Goal: Information Seeking & Learning: Compare options

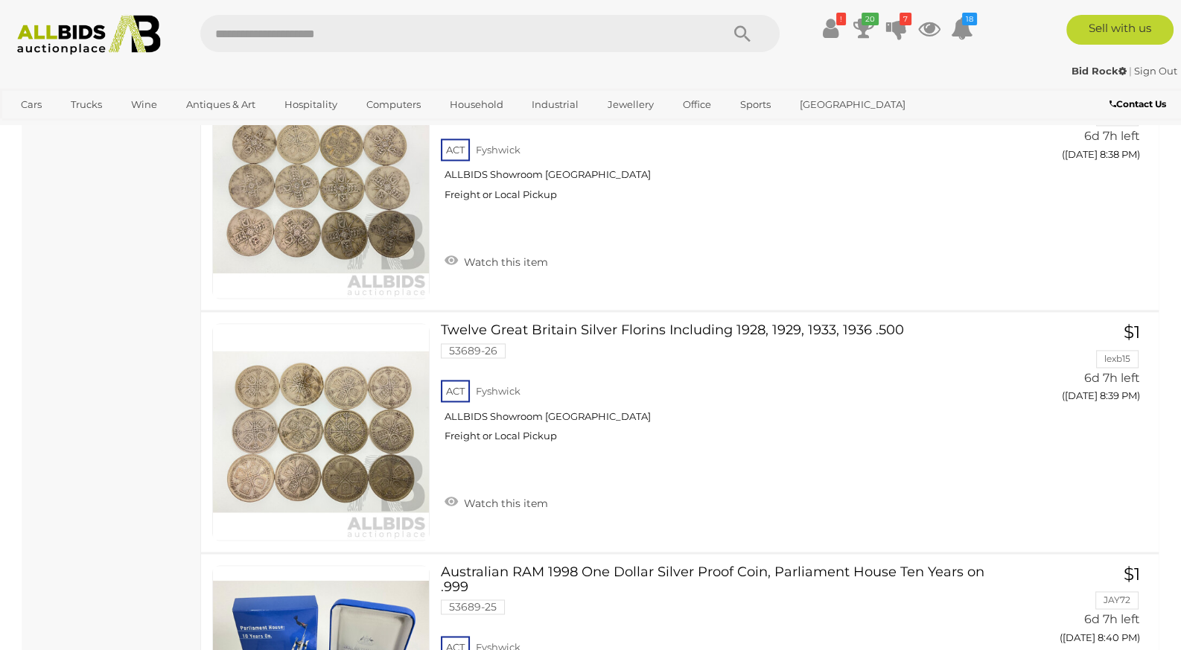
scroll to position [2815, 0]
click at [862, 25] on icon "20" at bounding box center [870, 19] width 17 height 13
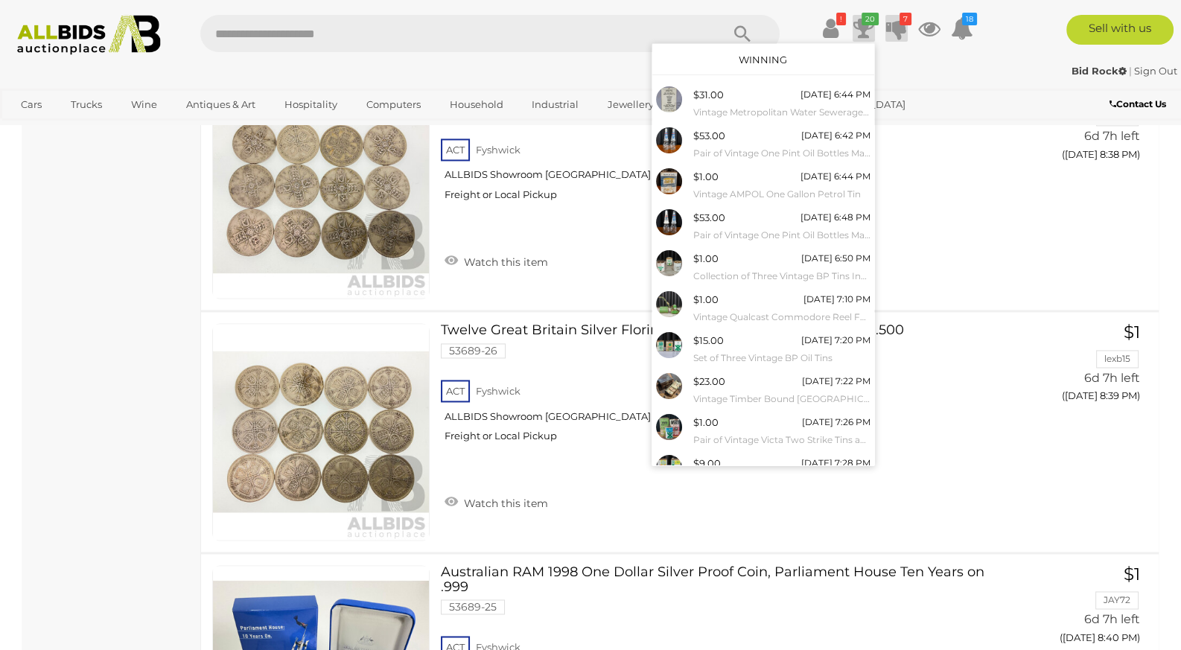
click at [894, 32] on icon at bounding box center [896, 28] width 21 height 27
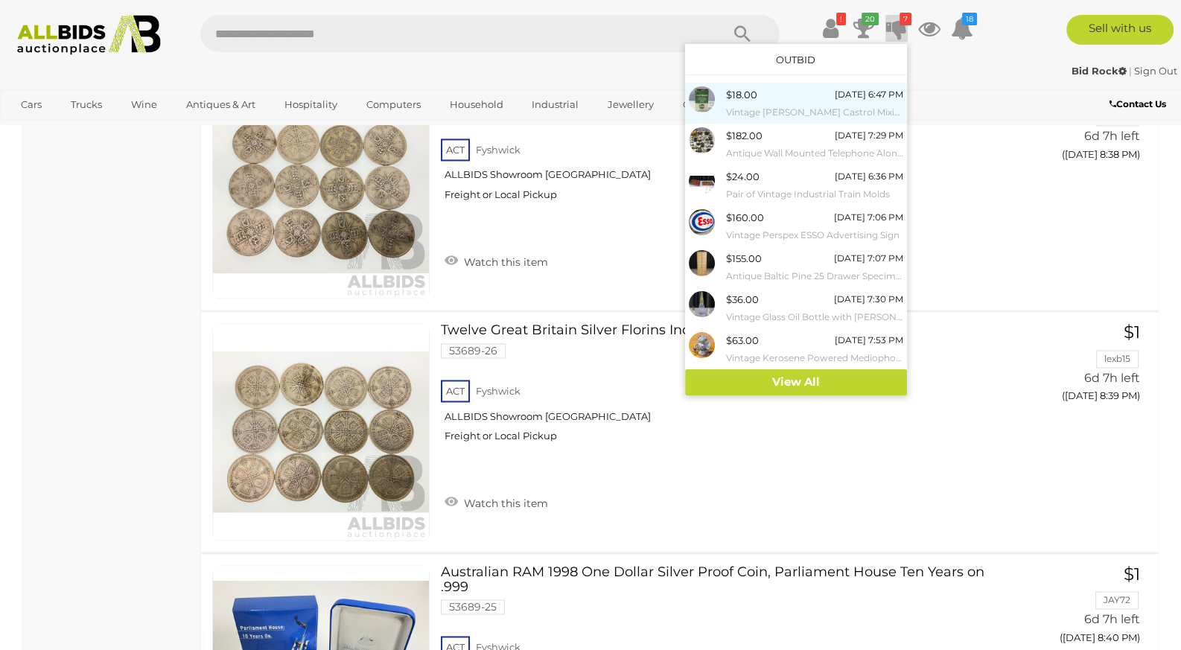
click at [806, 105] on small "Vintage [PERSON_NAME] Castrol Mixing Can" at bounding box center [814, 112] width 177 height 16
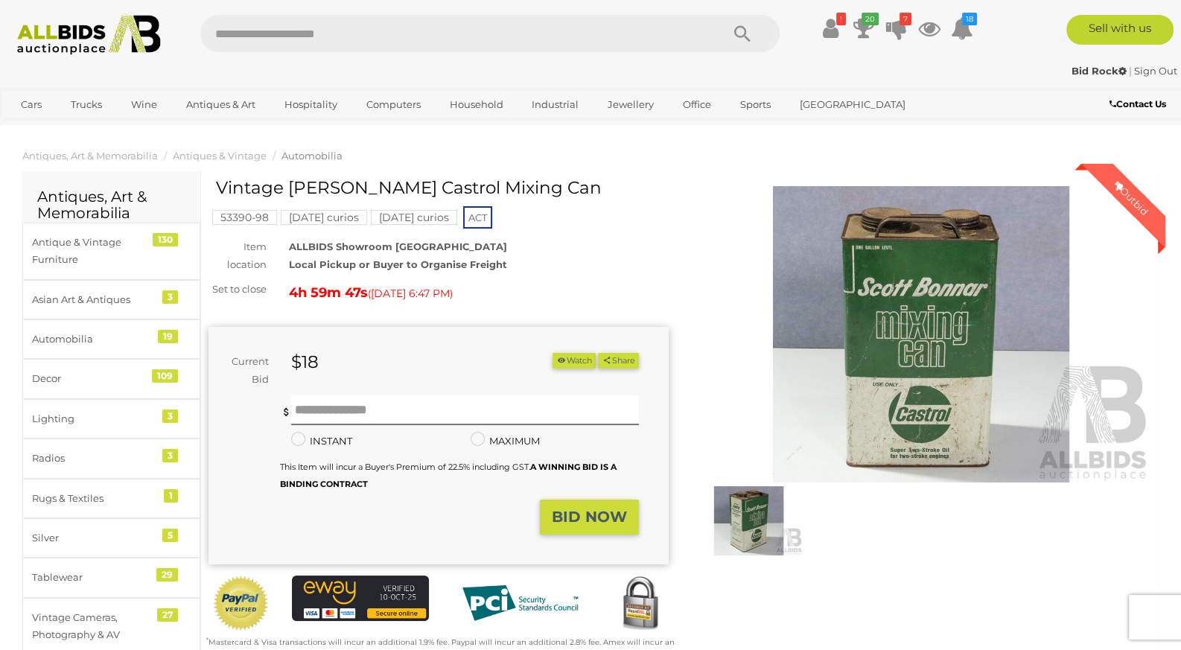
click at [734, 490] on img at bounding box center [749, 520] width 108 height 69
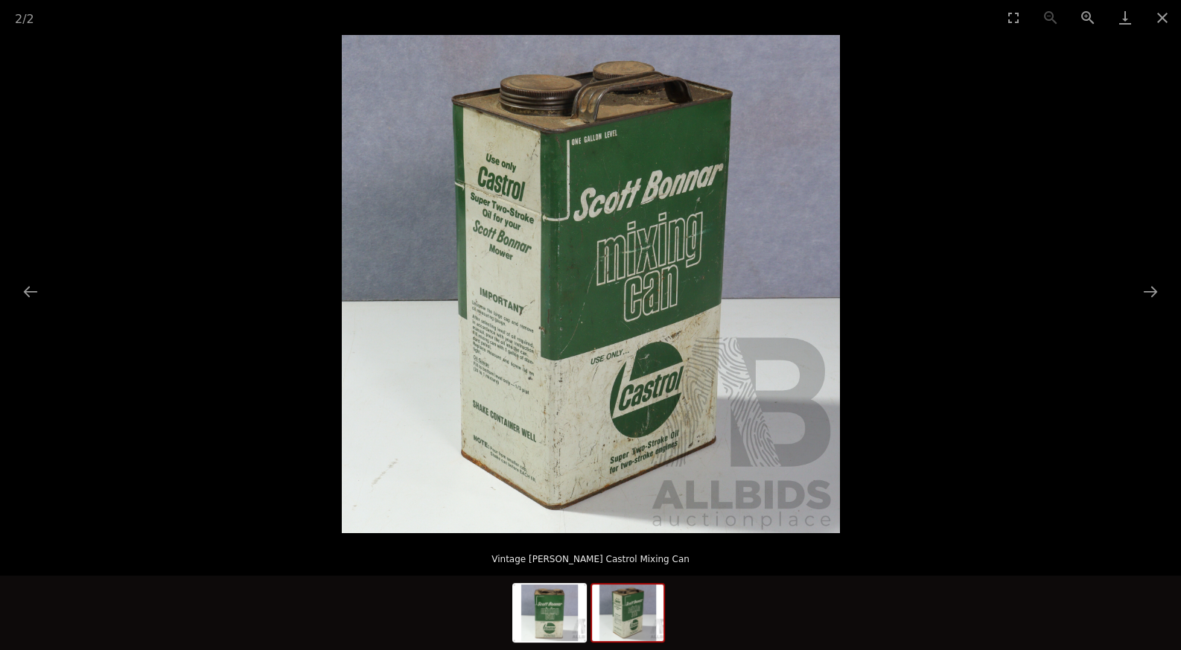
click at [654, 298] on img at bounding box center [591, 284] width 498 height 498
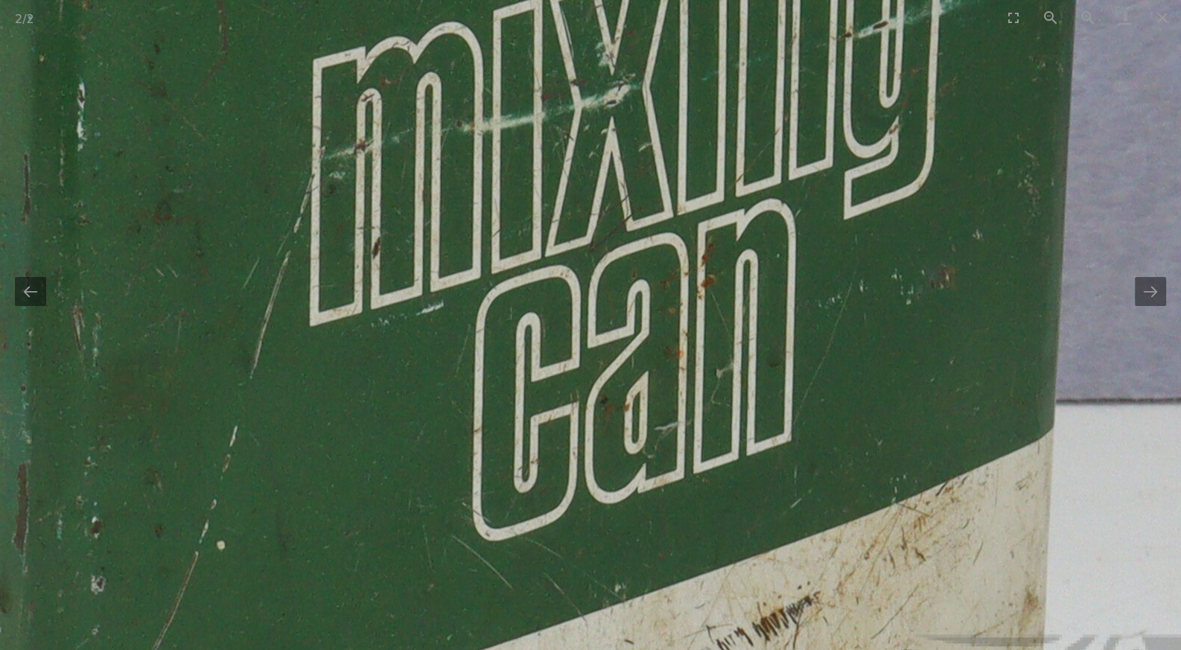
drag, startPoint x: 591, startPoint y: 287, endPoint x: 847, endPoint y: 337, distance: 261.7
click at [759, 325] on img at bounding box center [274, 315] width 2979 height 2979
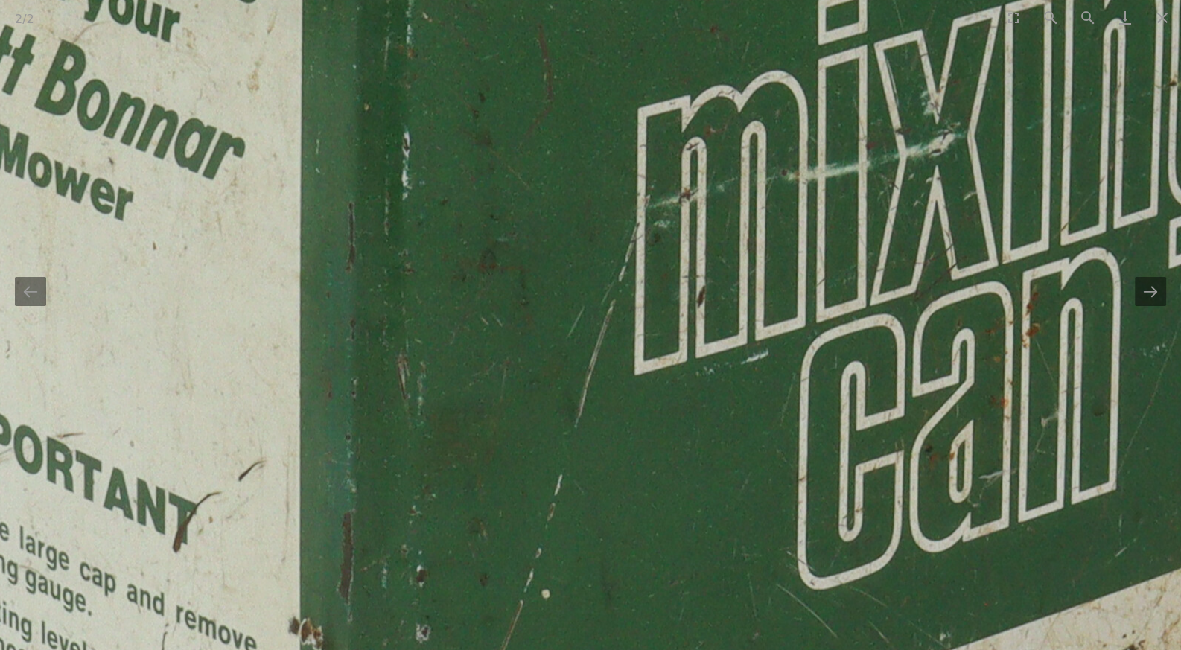
drag, startPoint x: 480, startPoint y: 206, endPoint x: 568, endPoint y: 226, distance: 90.0
click at [561, 224] on img at bounding box center [600, 365] width 2979 height 2979
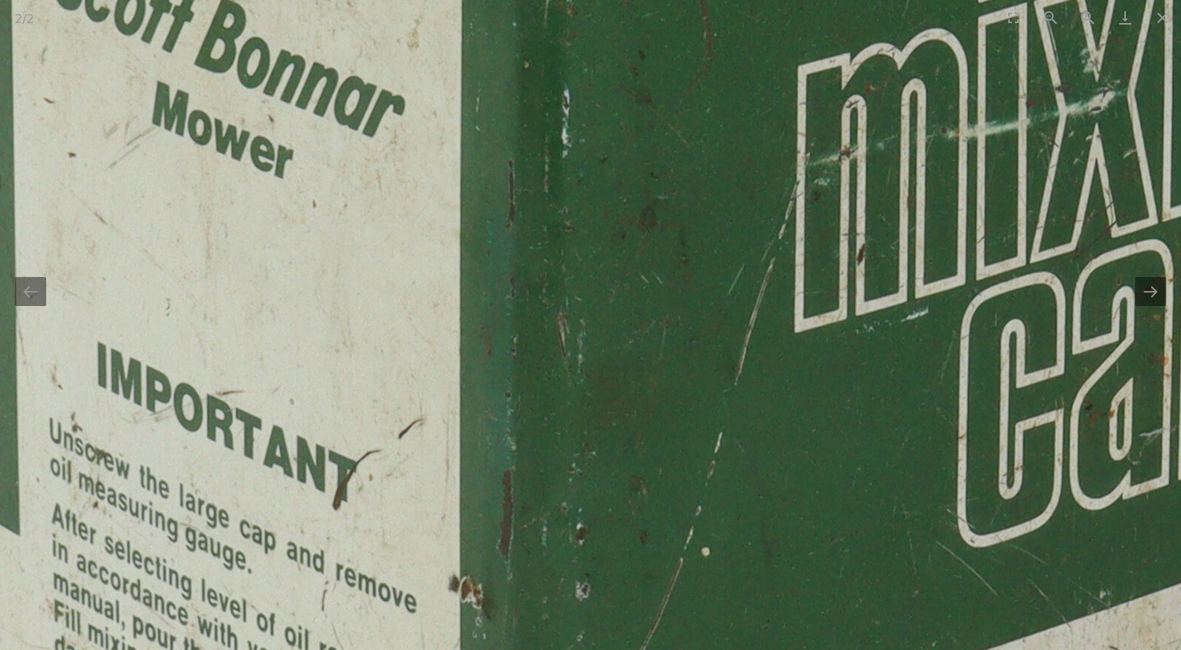
drag, startPoint x: 542, startPoint y: 232, endPoint x: 532, endPoint y: 104, distance: 128.5
click at [532, 104] on img at bounding box center [759, 322] width 2979 height 2979
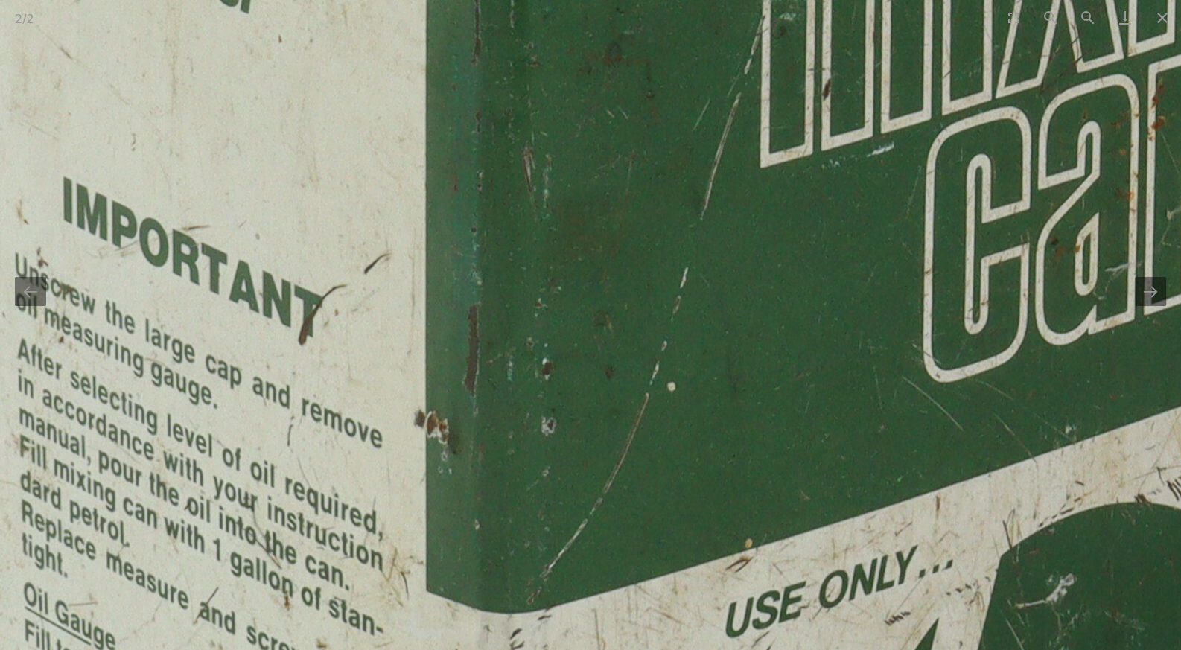
drag, startPoint x: 542, startPoint y: 229, endPoint x: 538, endPoint y: 133, distance: 96.9
click at [538, 133] on img at bounding box center [725, 157] width 2979 height 2979
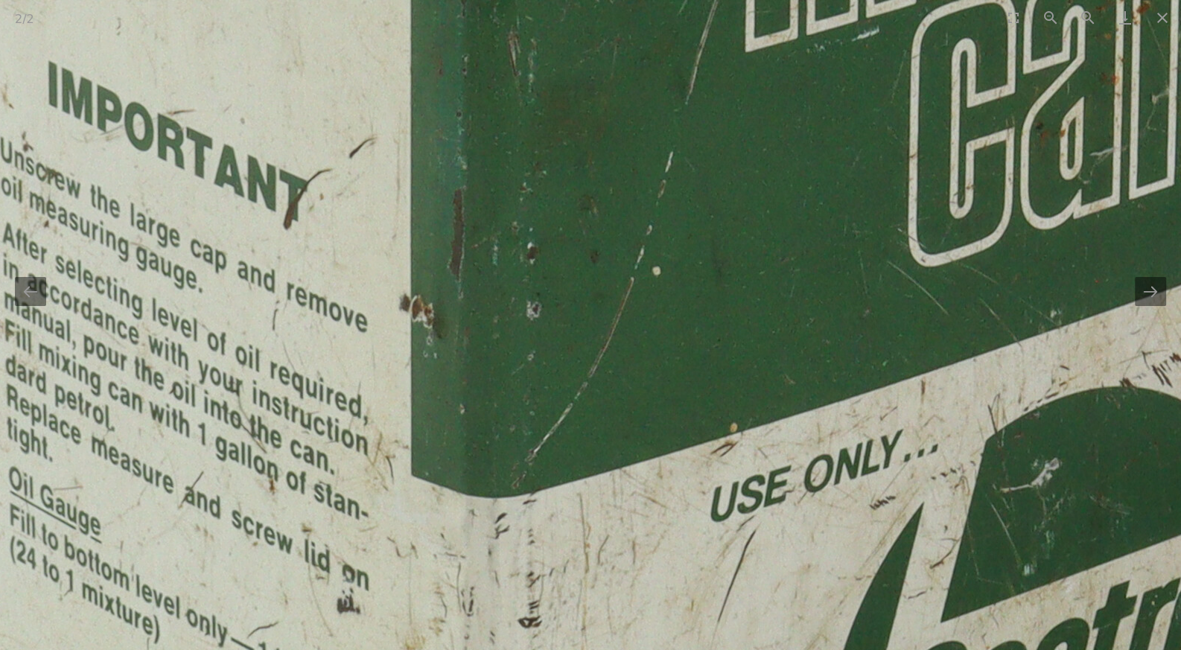
drag, startPoint x: 531, startPoint y: 217, endPoint x: 518, endPoint y: 84, distance: 134.0
click at [518, 84] on img at bounding box center [710, 41] width 2979 height 2979
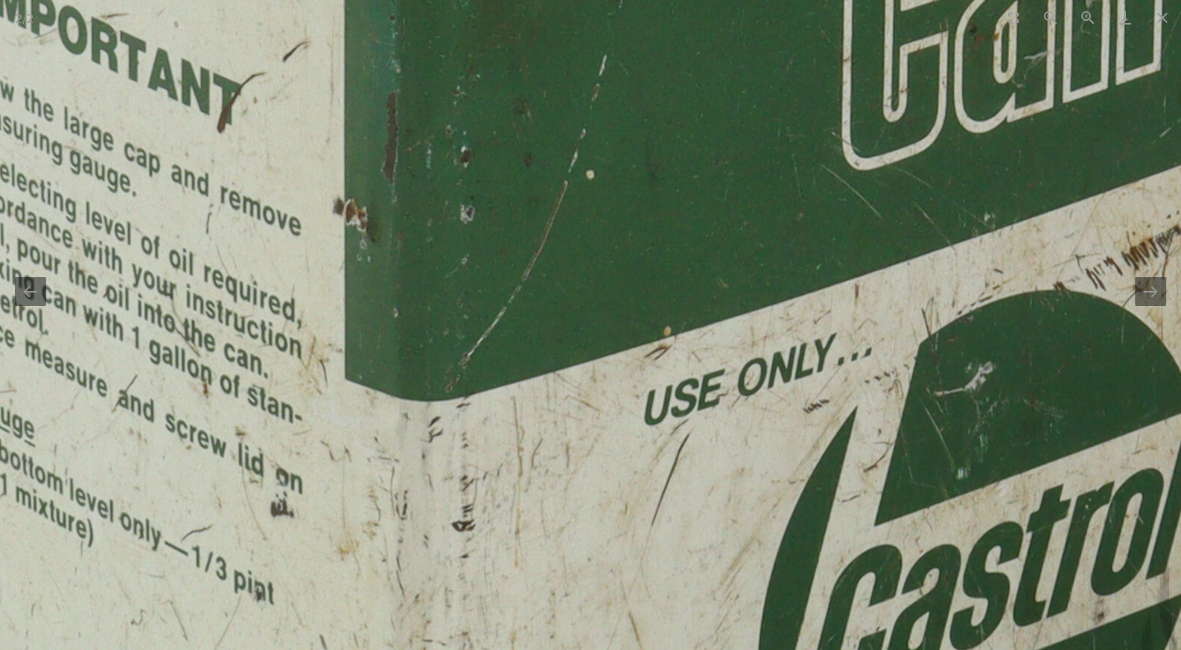
drag, startPoint x: 506, startPoint y: 154, endPoint x: 354, endPoint y: 80, distance: 168.2
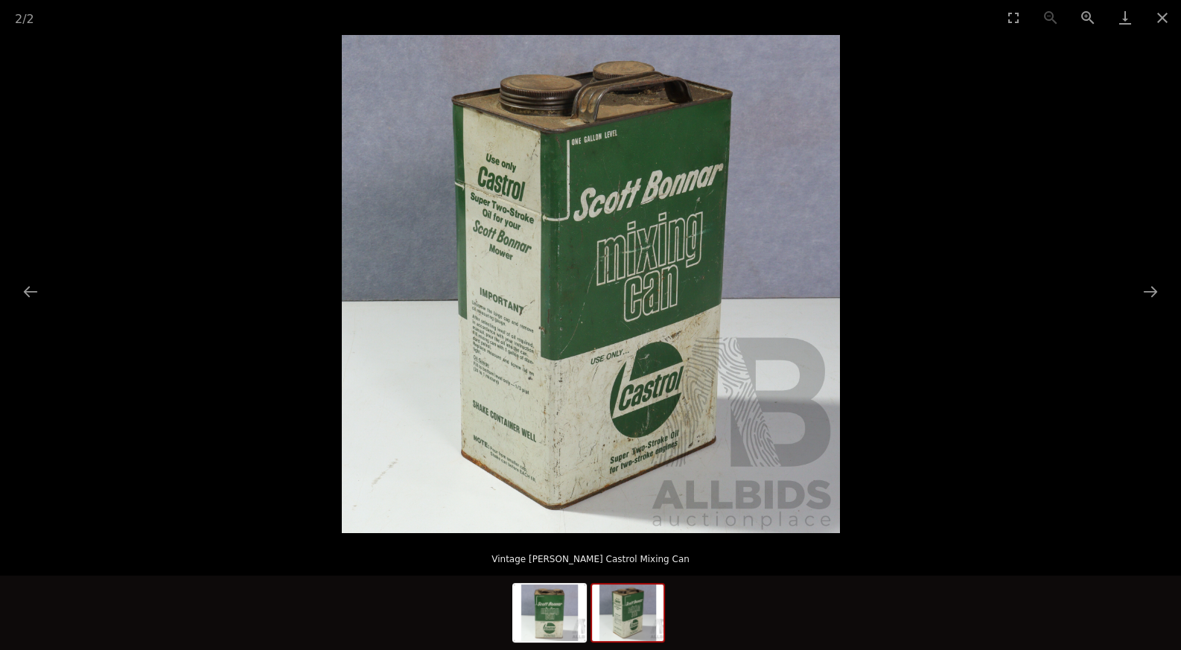
click at [483, 138] on img at bounding box center [591, 284] width 498 height 498
click at [1157, 10] on button "Close gallery" at bounding box center [1162, 17] width 37 height 35
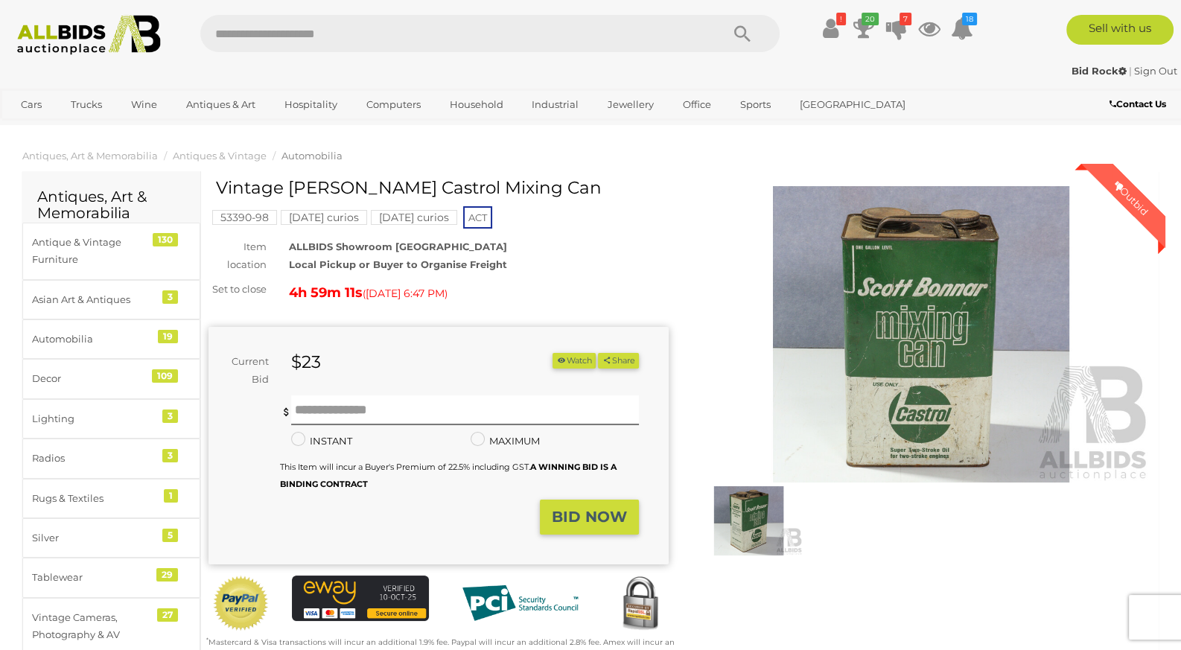
drag, startPoint x: 285, startPoint y: 175, endPoint x: 334, endPoint y: 177, distance: 49.2
drag, startPoint x: 322, startPoint y: 177, endPoint x: 313, endPoint y: 179, distance: 9.1
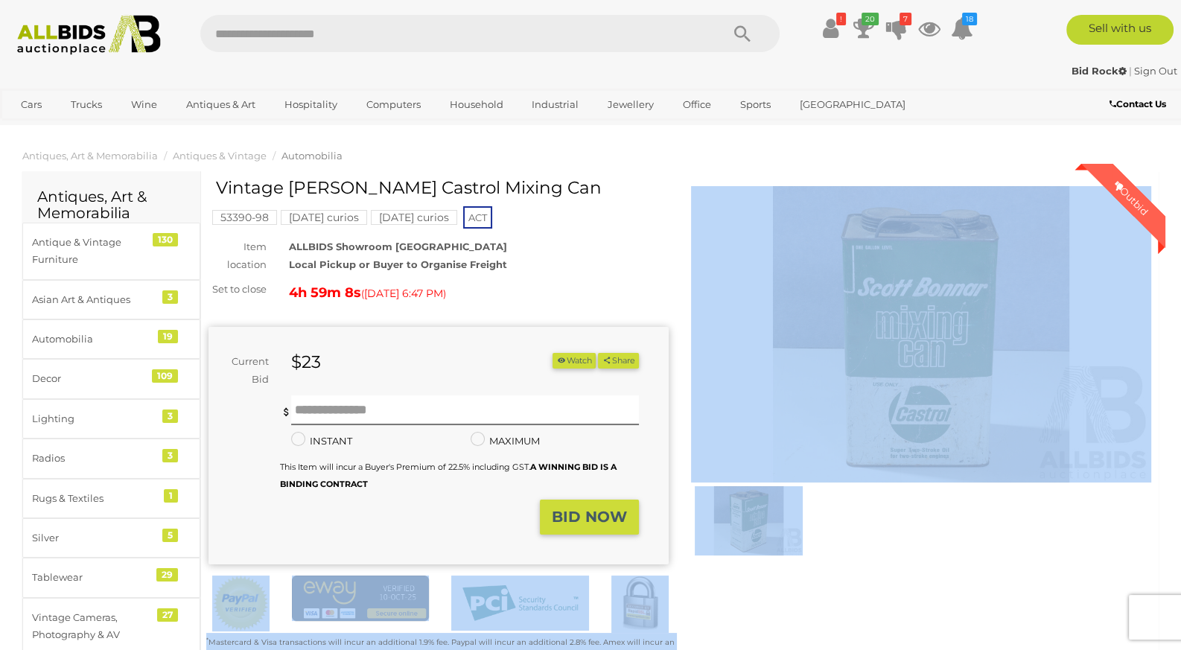
drag, startPoint x: 286, startPoint y: 181, endPoint x: 583, endPoint y: 170, distance: 297.3
click at [585, 186] on h1 "Vintage [PERSON_NAME] Castrol Mixing Can" at bounding box center [440, 188] width 449 height 19
drag, startPoint x: 573, startPoint y: 186, endPoint x: 285, endPoint y: 191, distance: 287.5
click at [285, 191] on h1 "Vintage [PERSON_NAME] Castrol Mixing Can" at bounding box center [440, 188] width 449 height 19
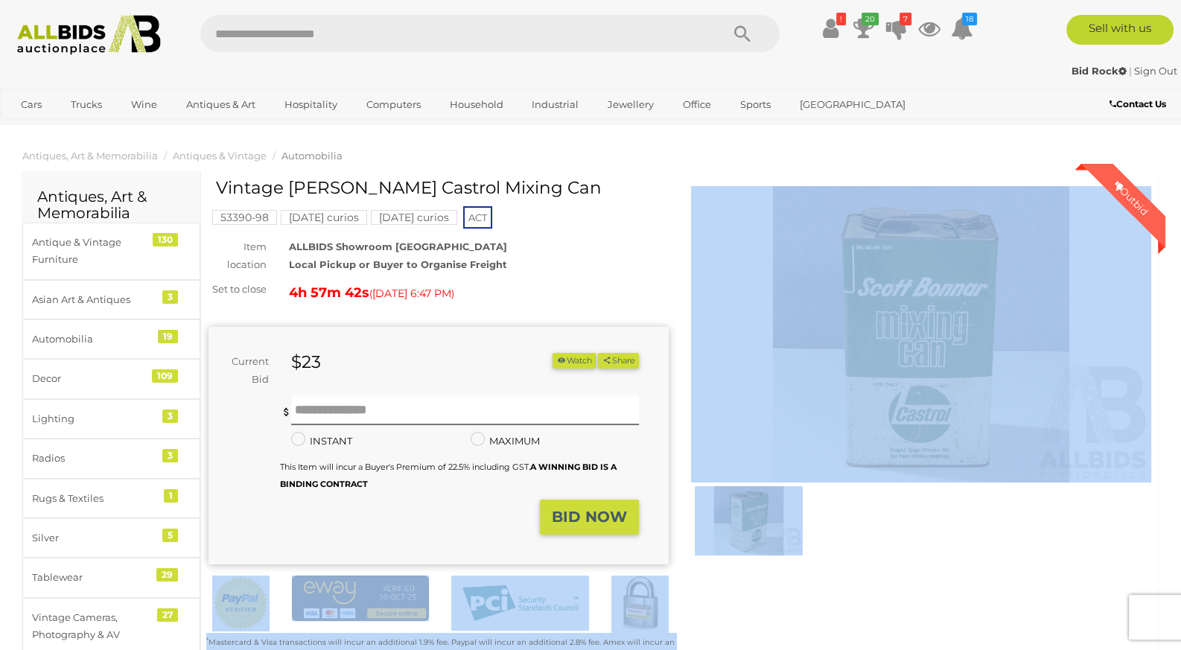
drag, startPoint x: 282, startPoint y: 190, endPoint x: 578, endPoint y: 198, distance: 295.7
click at [578, 198] on div "Vintage [PERSON_NAME] Castrol Mixing Can" at bounding box center [440, 194] width 449 height 30
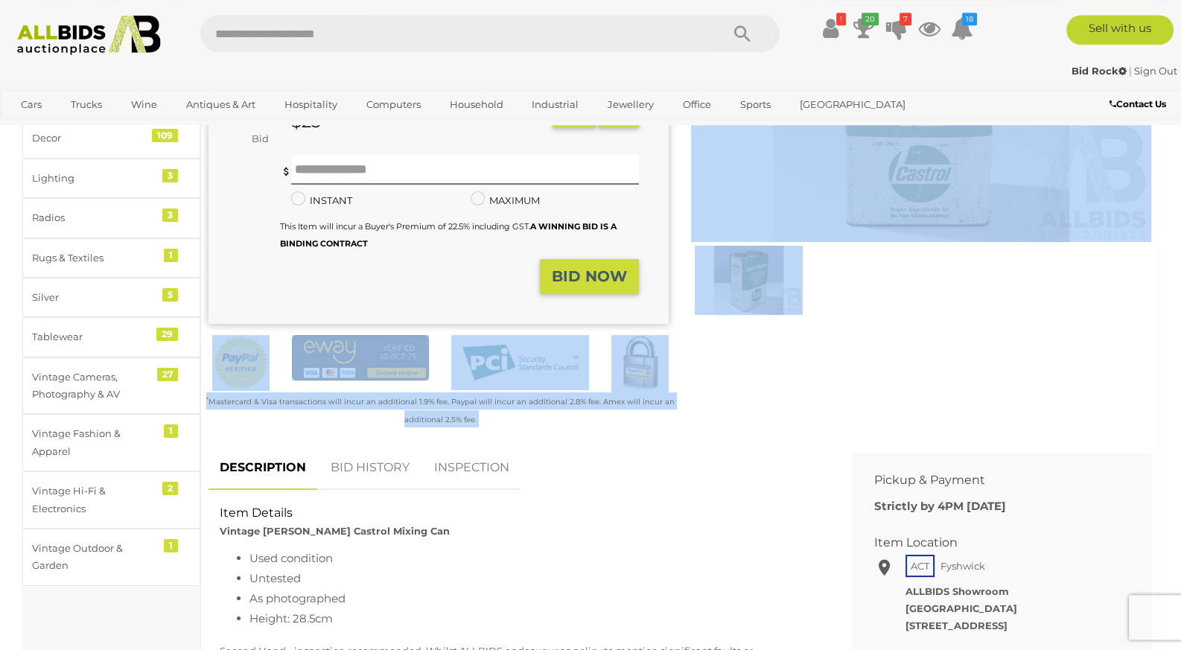
scroll to position [313, 0]
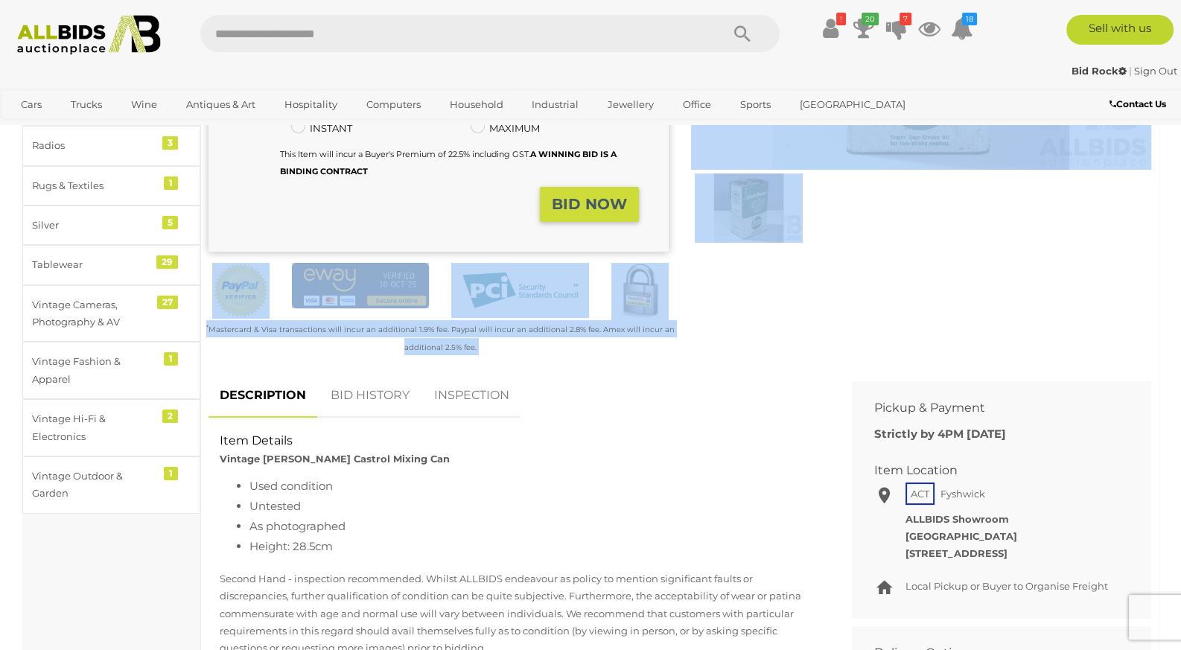
click at [378, 389] on link "BID HISTORY" at bounding box center [369, 396] width 101 height 44
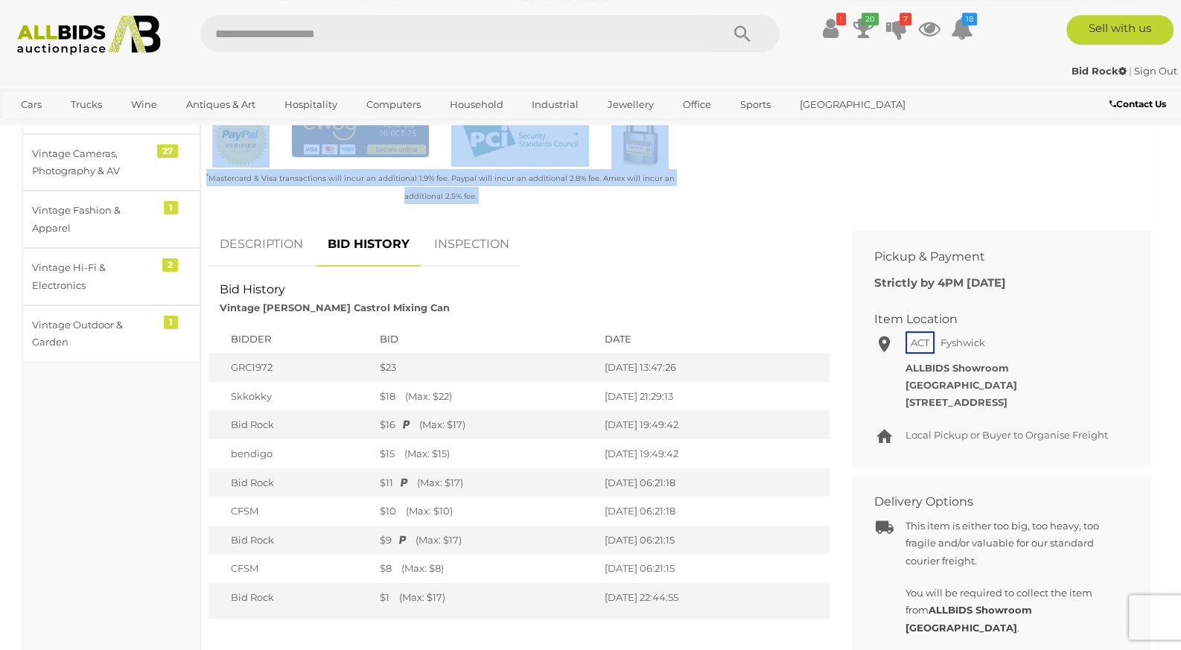
scroll to position [469, 0]
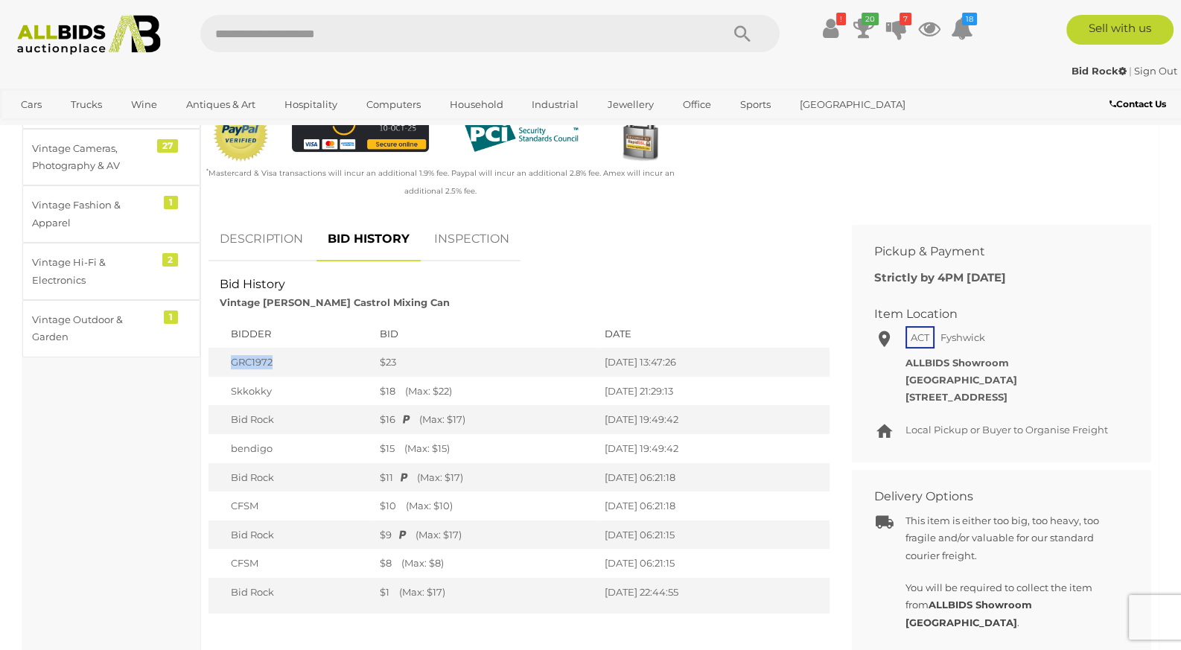
drag, startPoint x: 275, startPoint y: 364, endPoint x: 233, endPoint y: 364, distance: 41.7
click at [233, 364] on td "GRC1972" at bounding box center [290, 362] width 164 height 29
copy td "GRC1972"
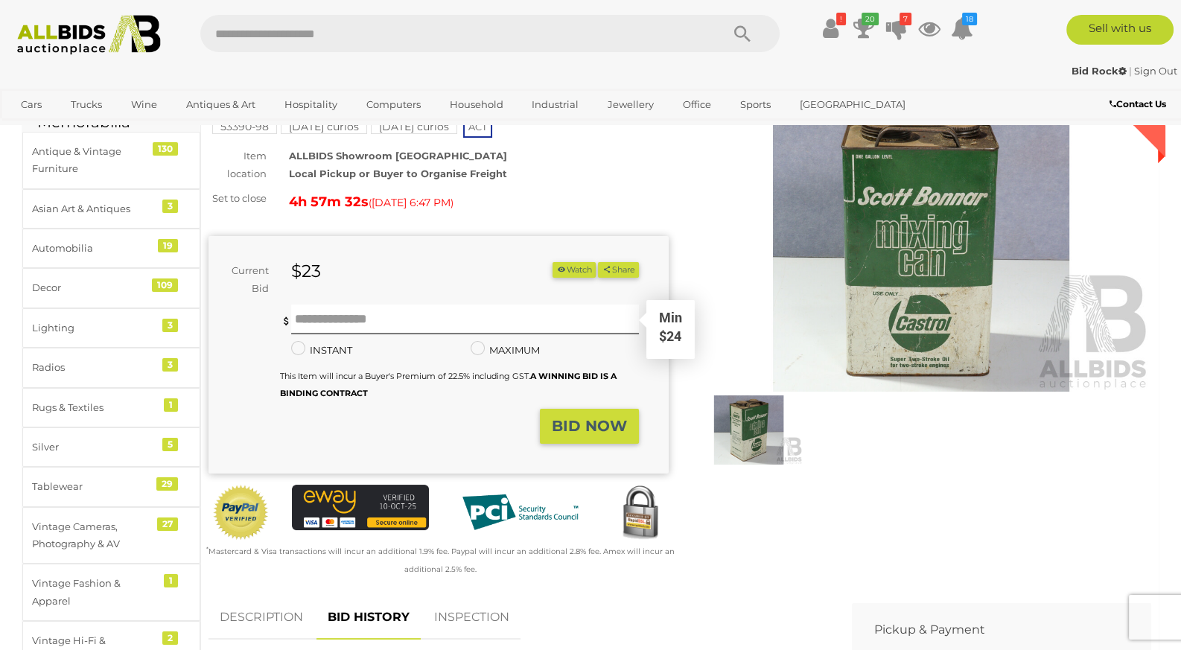
scroll to position [0, 0]
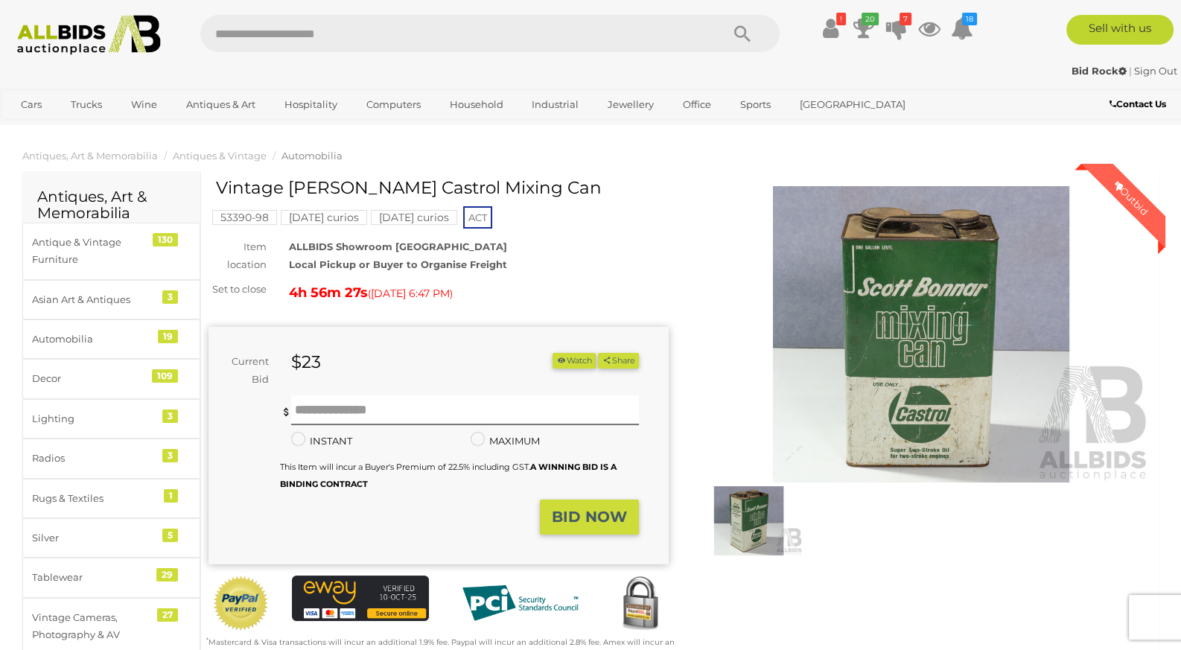
click at [305, 218] on mark "Friday curios" at bounding box center [324, 217] width 86 height 15
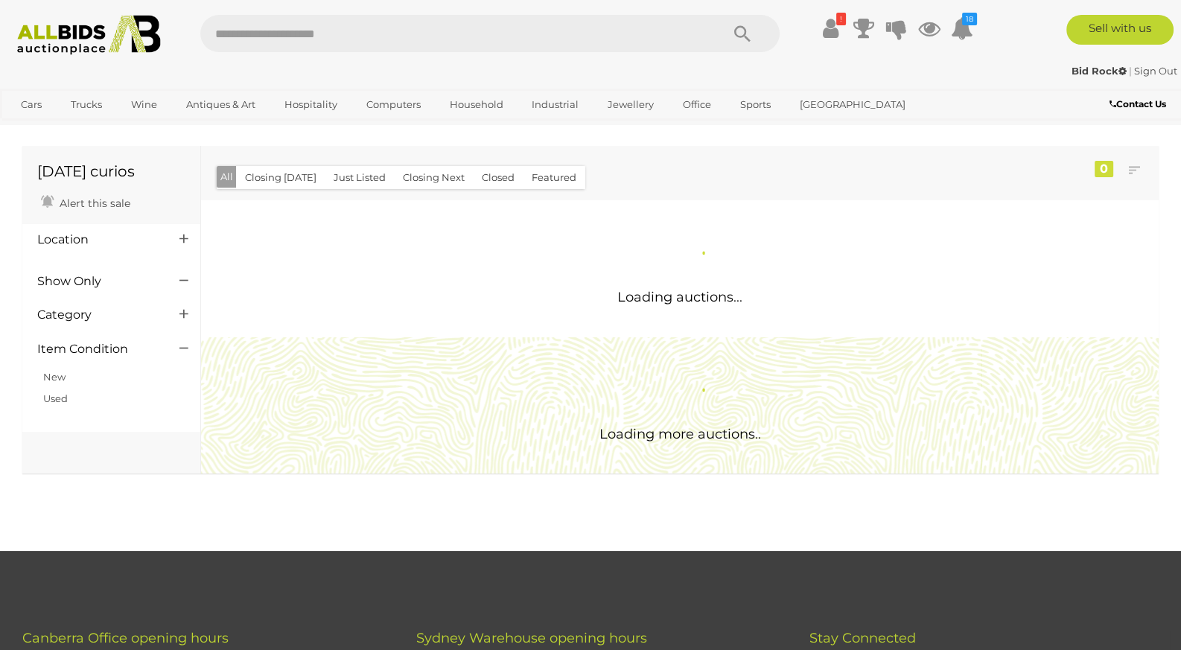
scroll to position [78, 0]
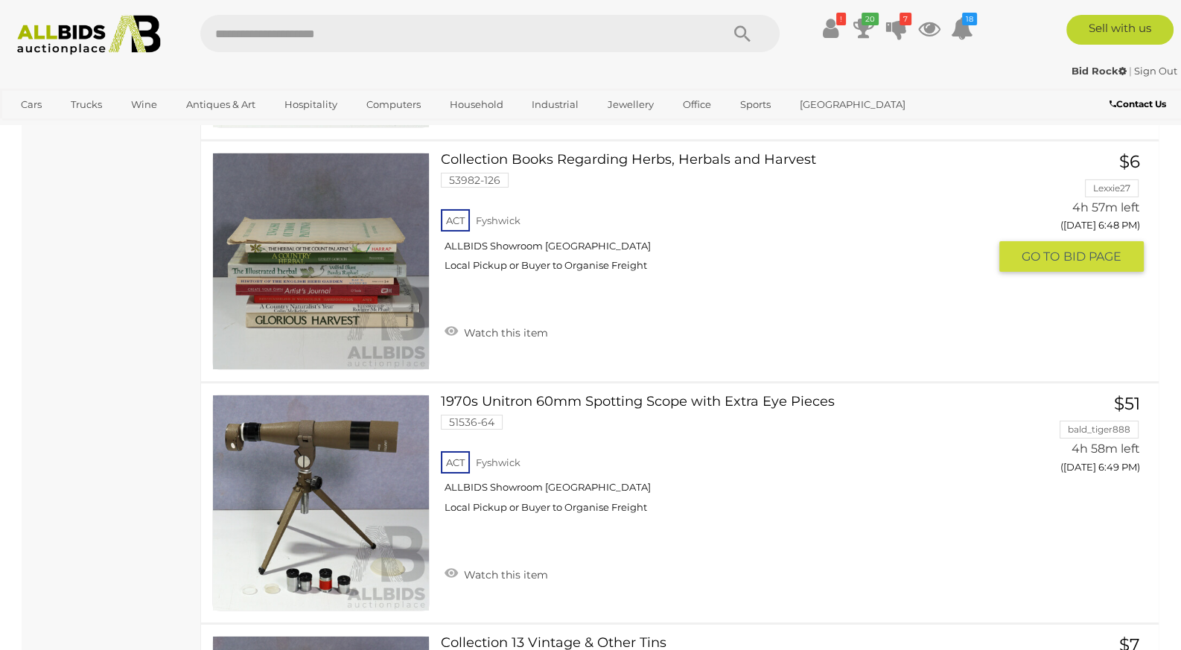
scroll to position [6478, 0]
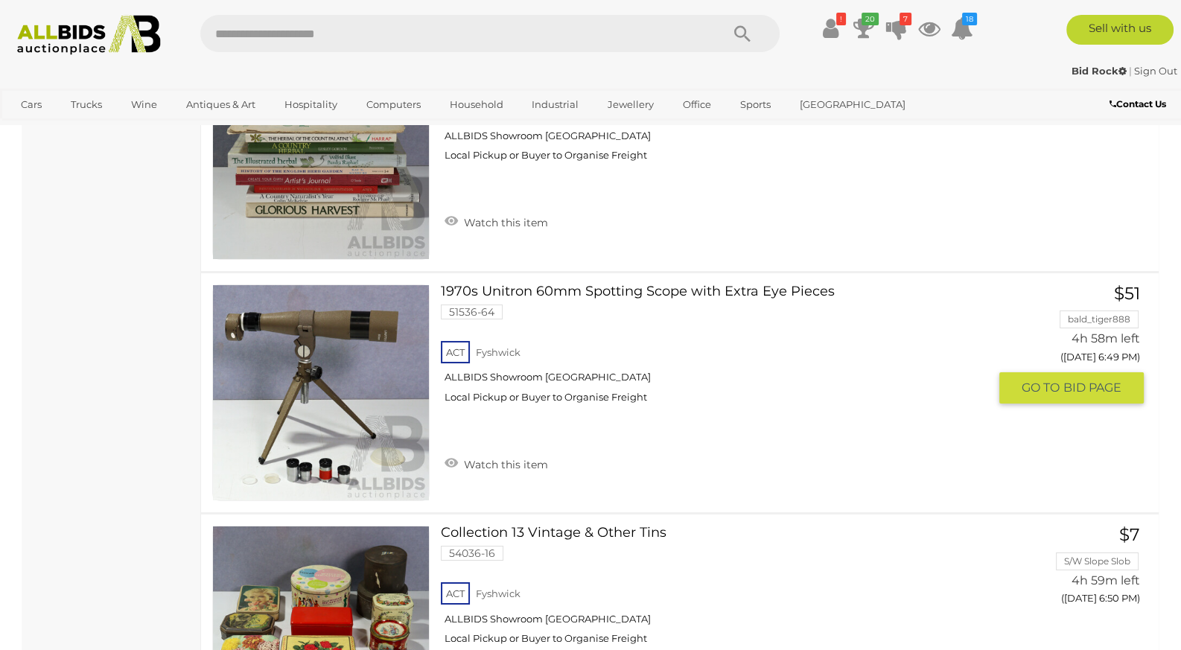
click at [397, 366] on link at bounding box center [320, 392] width 217 height 217
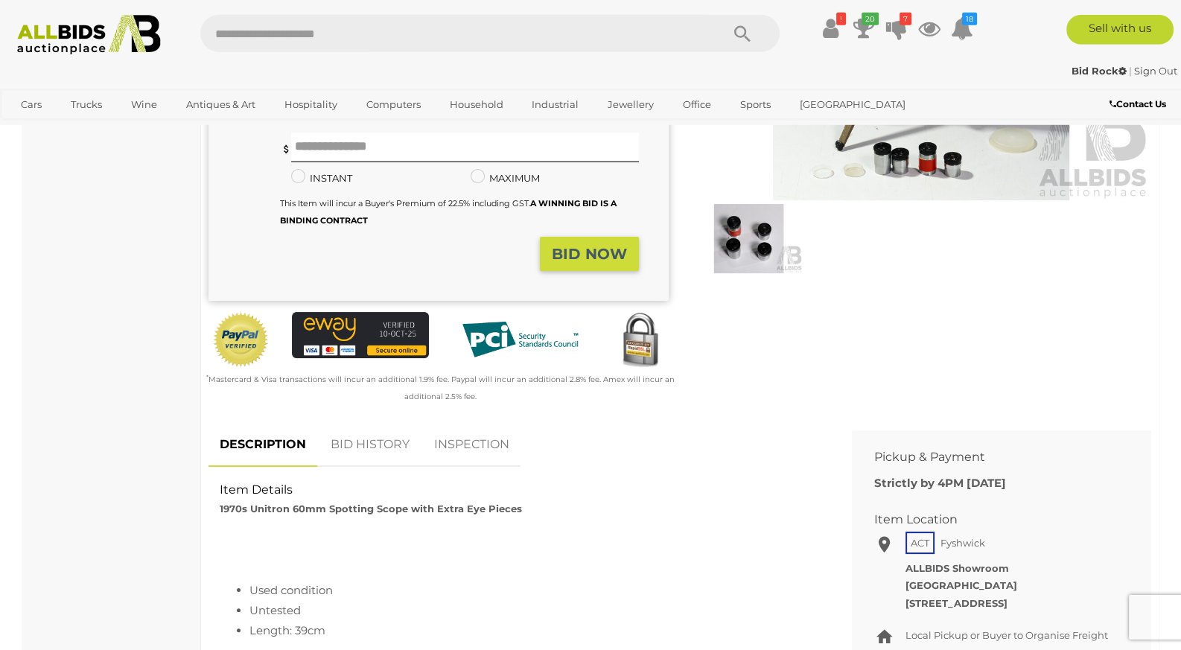
scroll to position [313, 0]
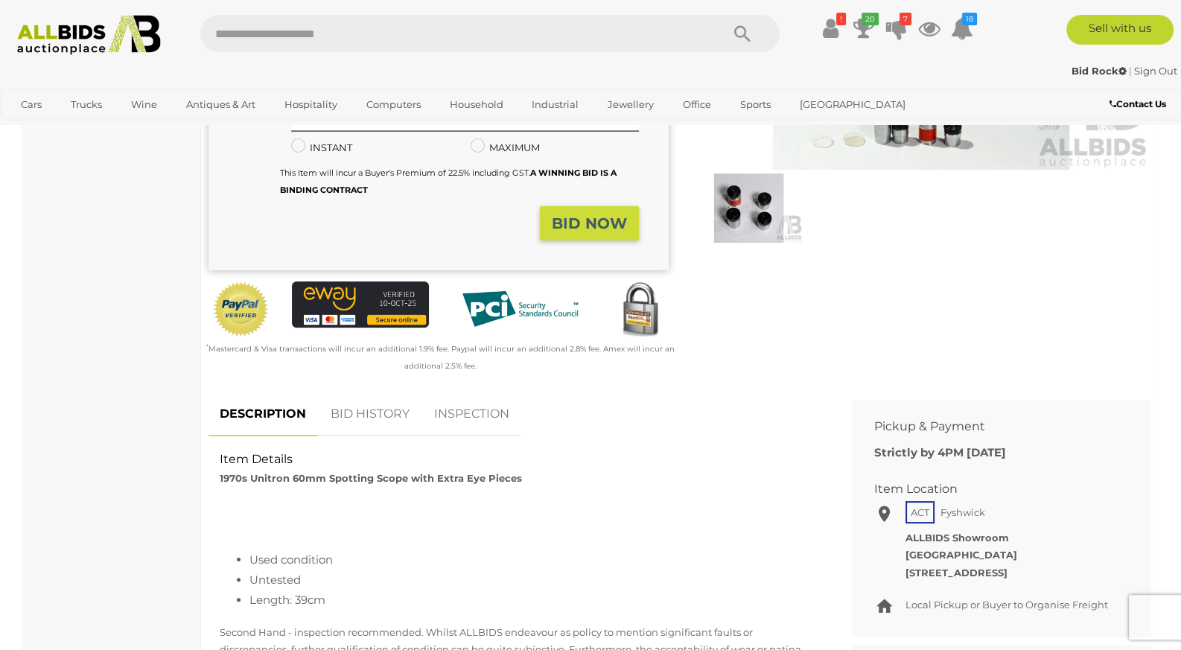
click at [378, 426] on link "BID HISTORY" at bounding box center [369, 414] width 101 height 44
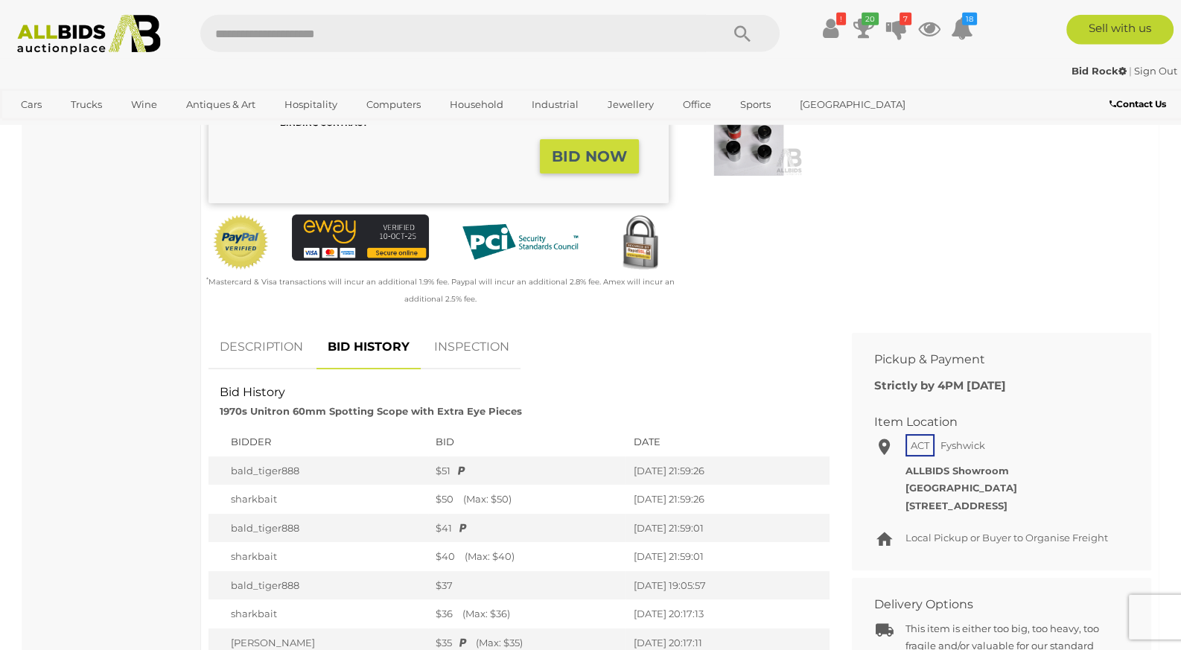
scroll to position [391, 0]
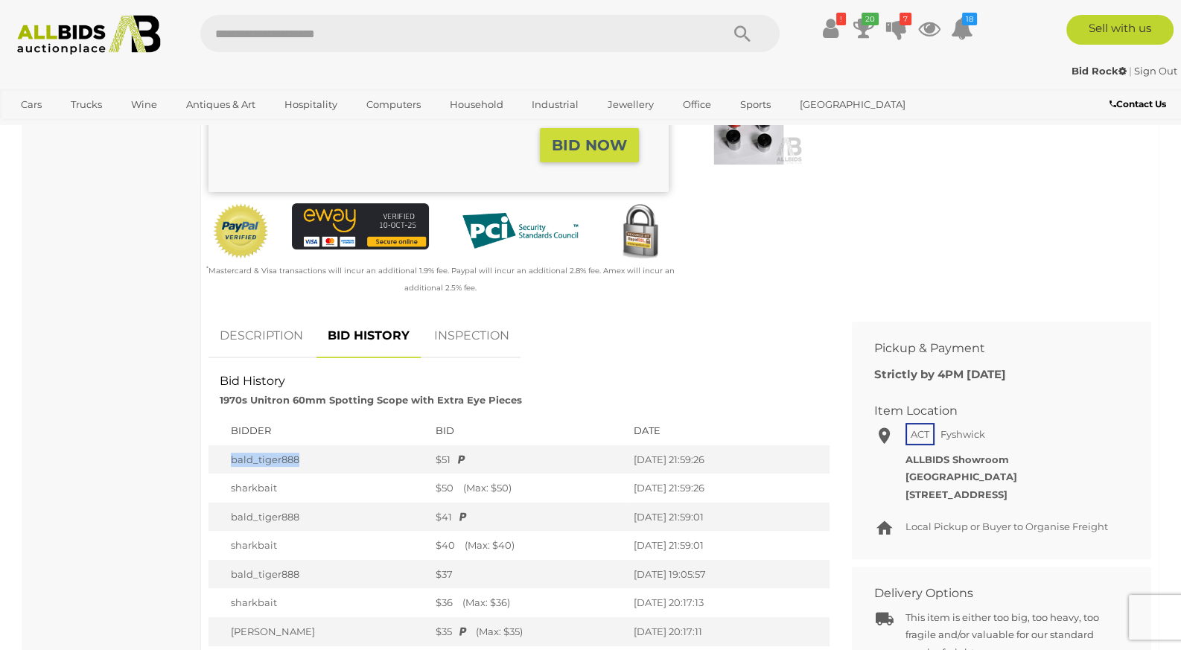
drag, startPoint x: 330, startPoint y: 460, endPoint x: 229, endPoint y: 465, distance: 100.7
click at [229, 465] on td "bald_tiger888" at bounding box center [318, 459] width 220 height 29
copy td "bald_tiger888"
click at [147, 36] on img at bounding box center [89, 35] width 160 height 40
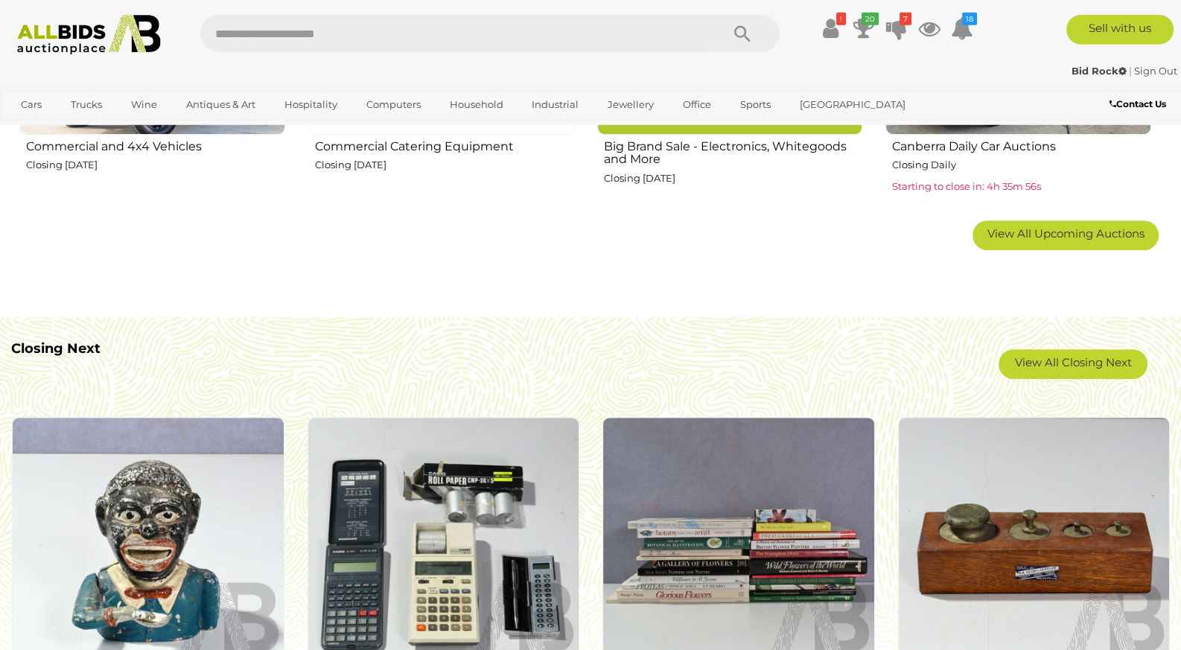
scroll to position [1173, 0]
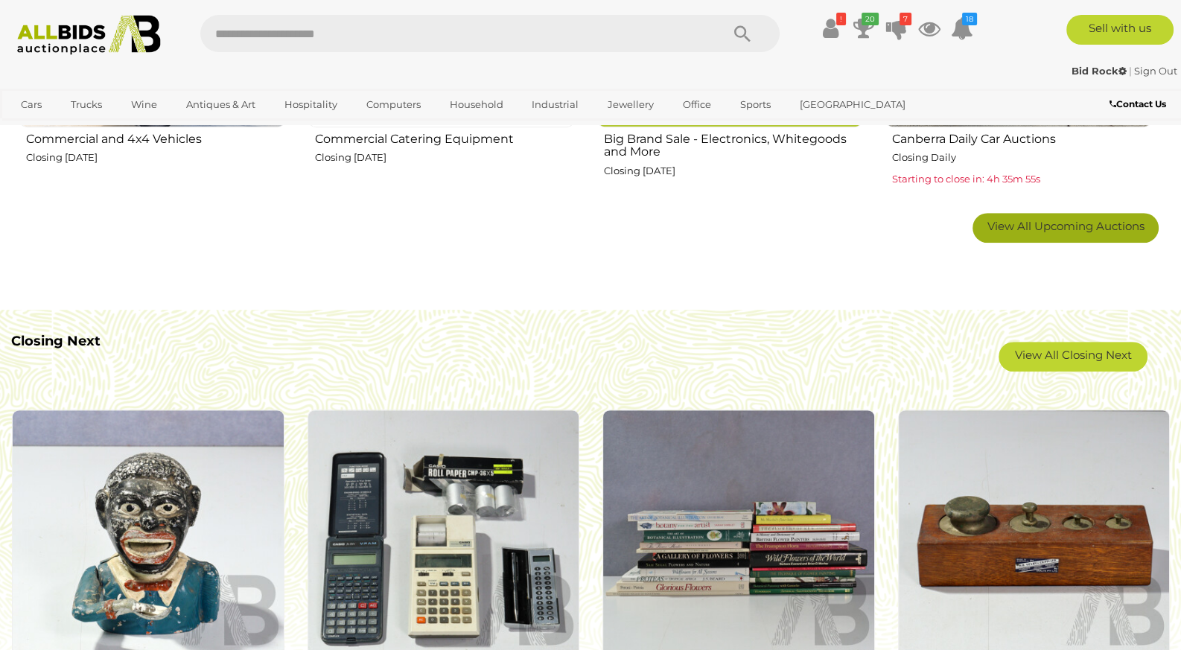
click at [1063, 219] on link "View All Upcoming Auctions" at bounding box center [1066, 228] width 186 height 30
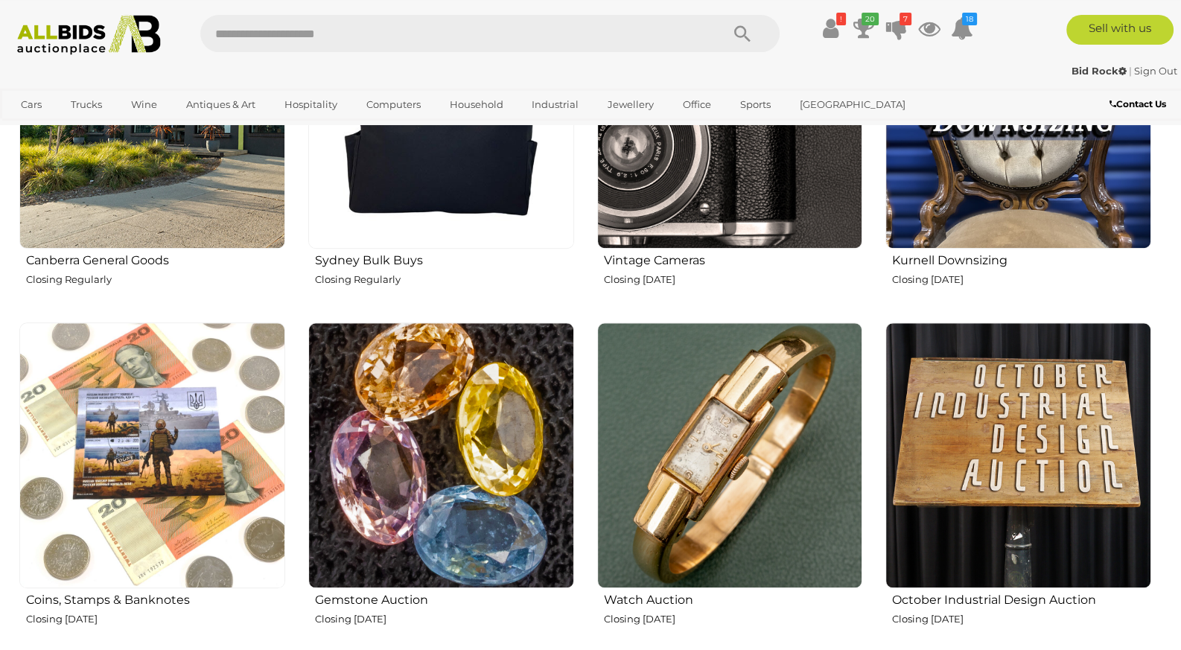
scroll to position [1486, 0]
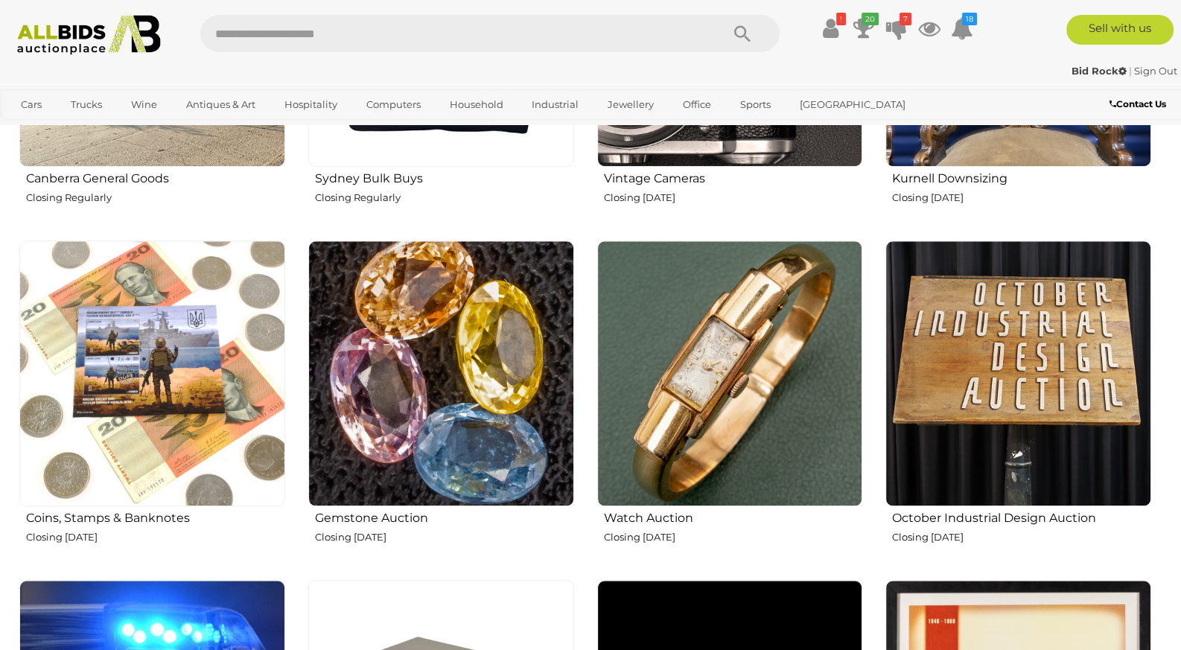
click at [975, 319] on img at bounding box center [1018, 374] width 266 height 266
click at [201, 312] on img at bounding box center [152, 374] width 266 height 266
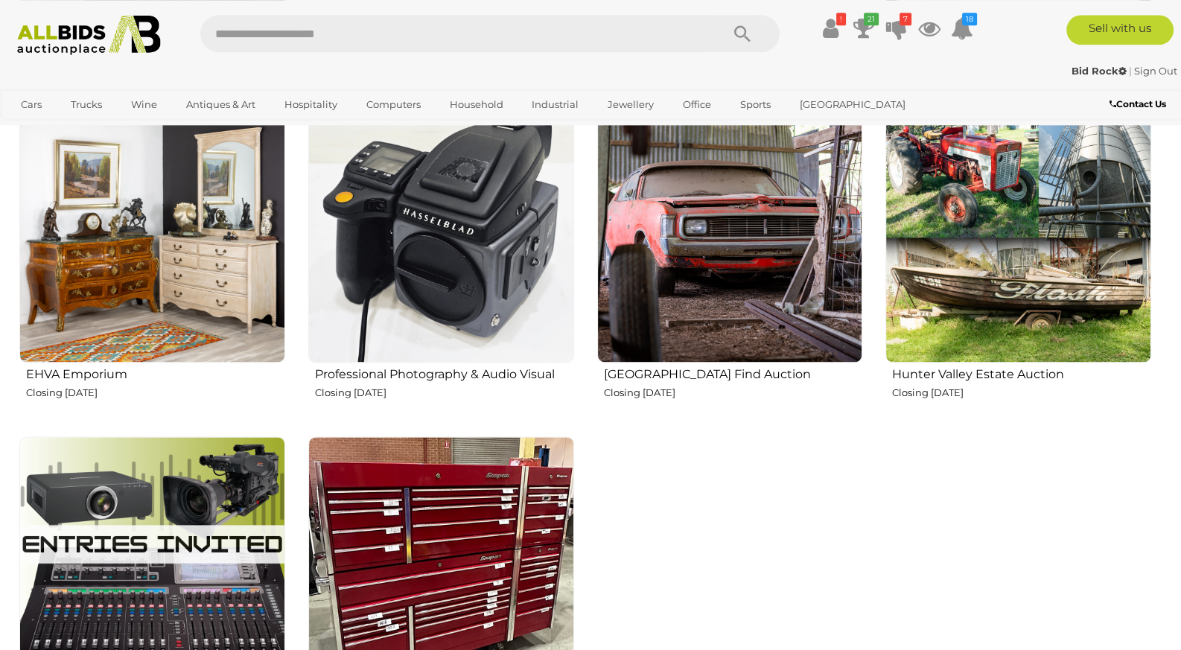
scroll to position [2346, 0]
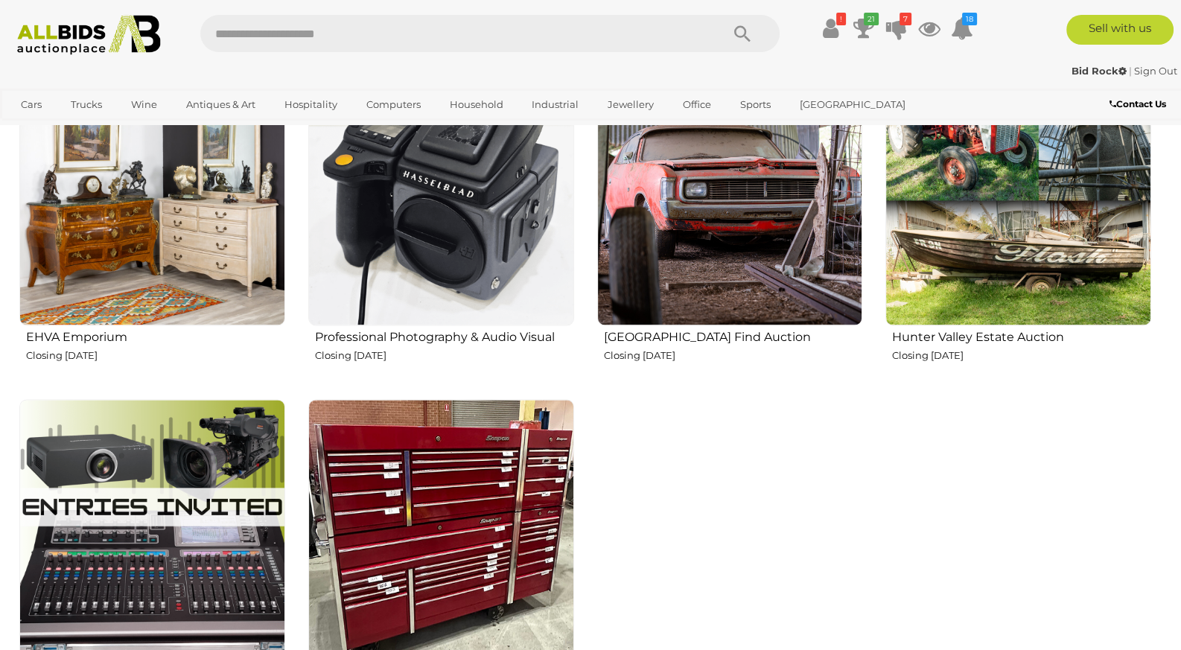
click at [950, 311] on img at bounding box center [1018, 193] width 266 height 266
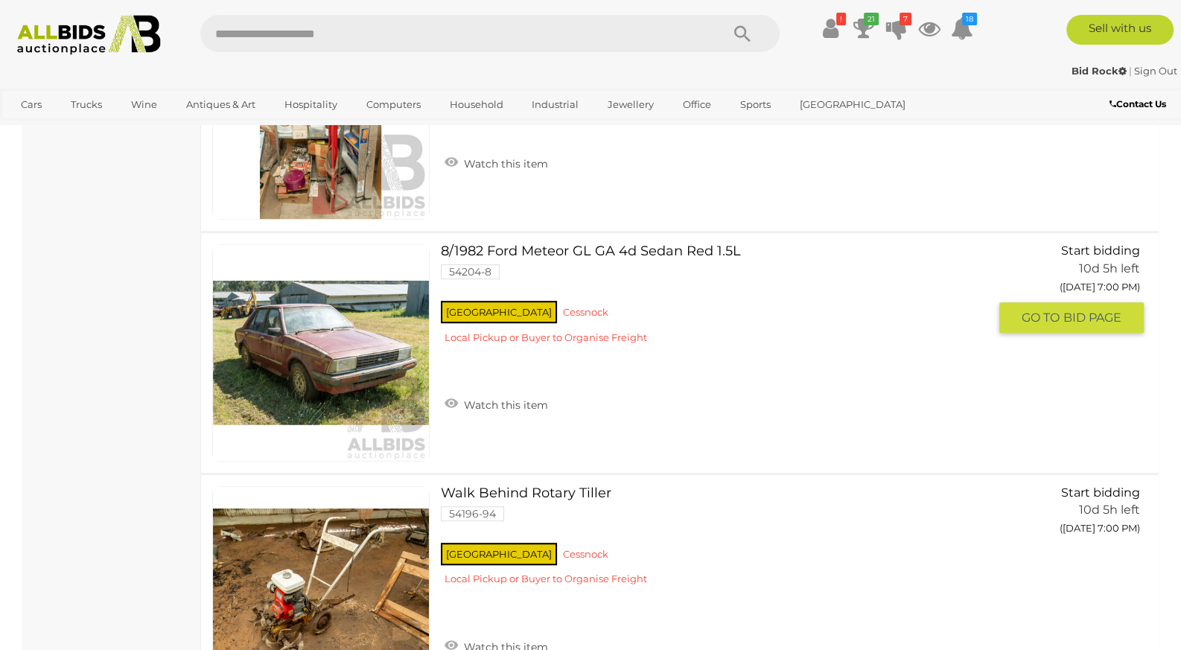
scroll to position [8288, 0]
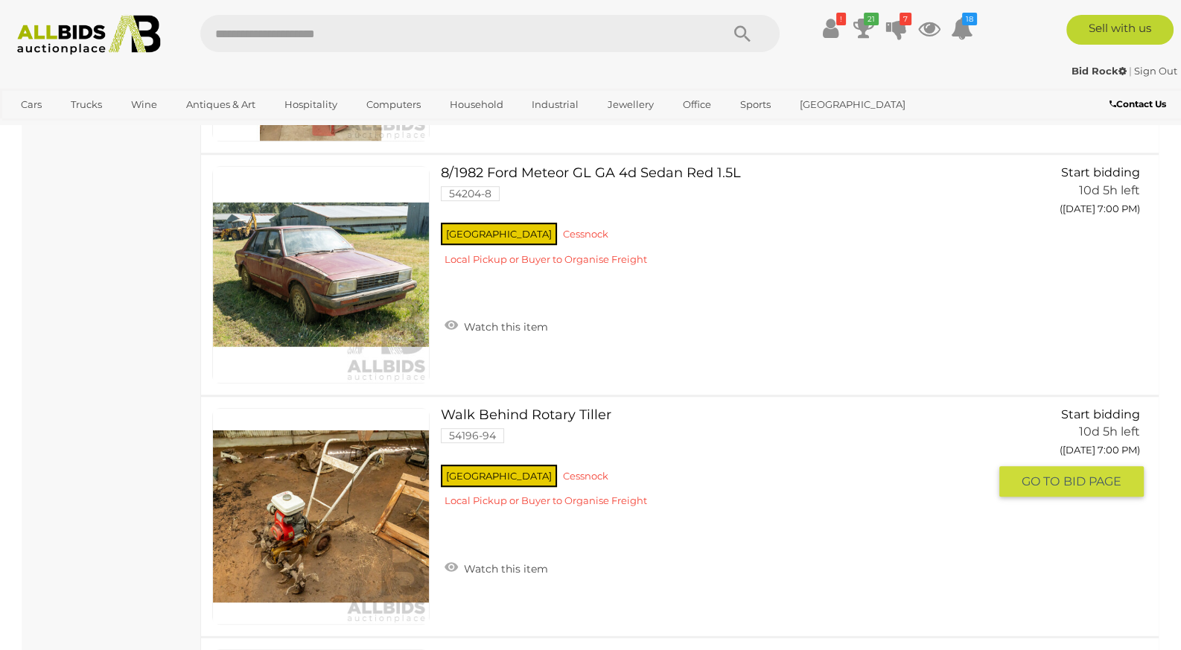
click at [373, 518] on link at bounding box center [320, 516] width 217 height 217
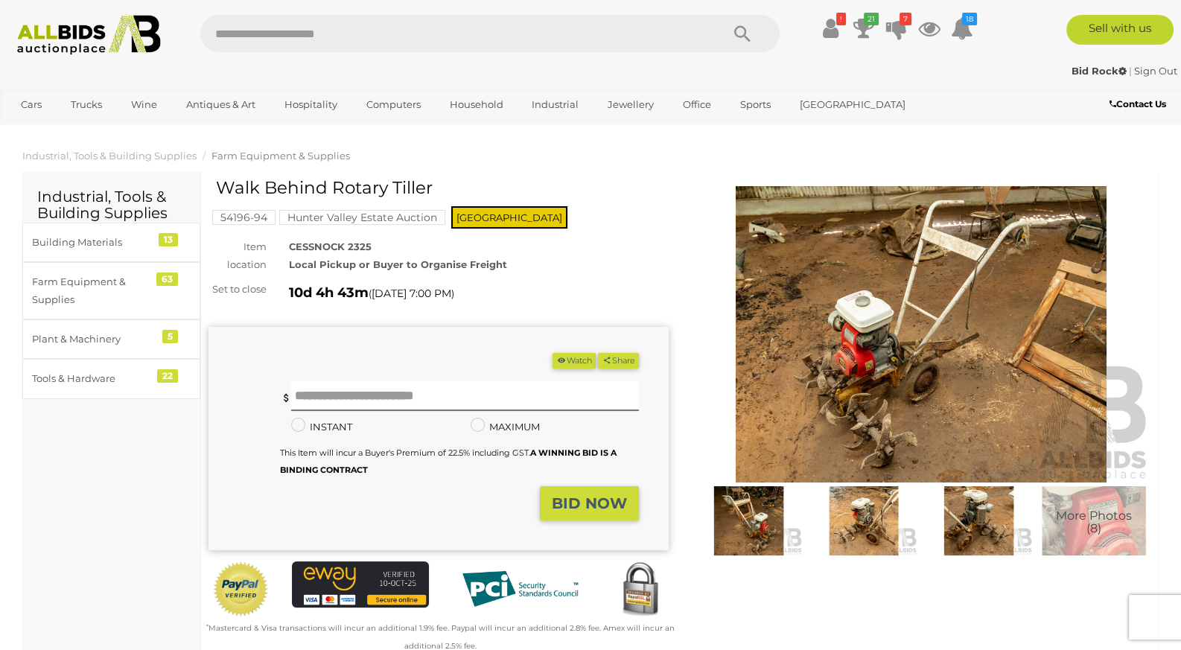
click at [865, 364] on img at bounding box center [921, 334] width 460 height 296
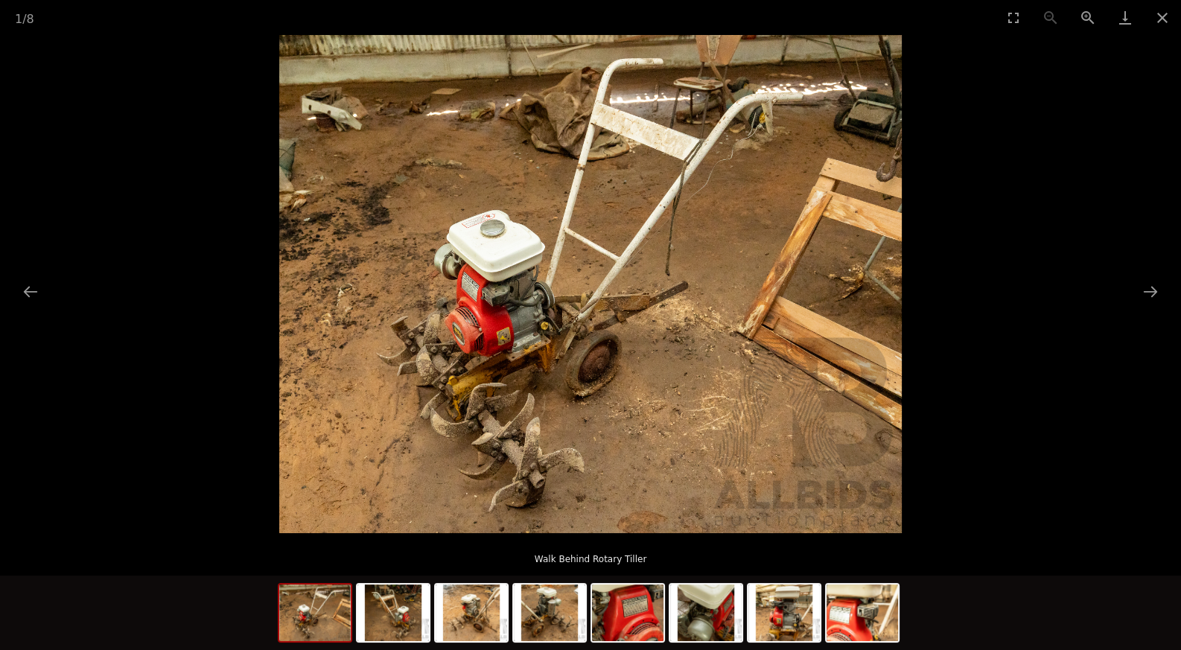
click at [569, 363] on img at bounding box center [590, 284] width 623 height 498
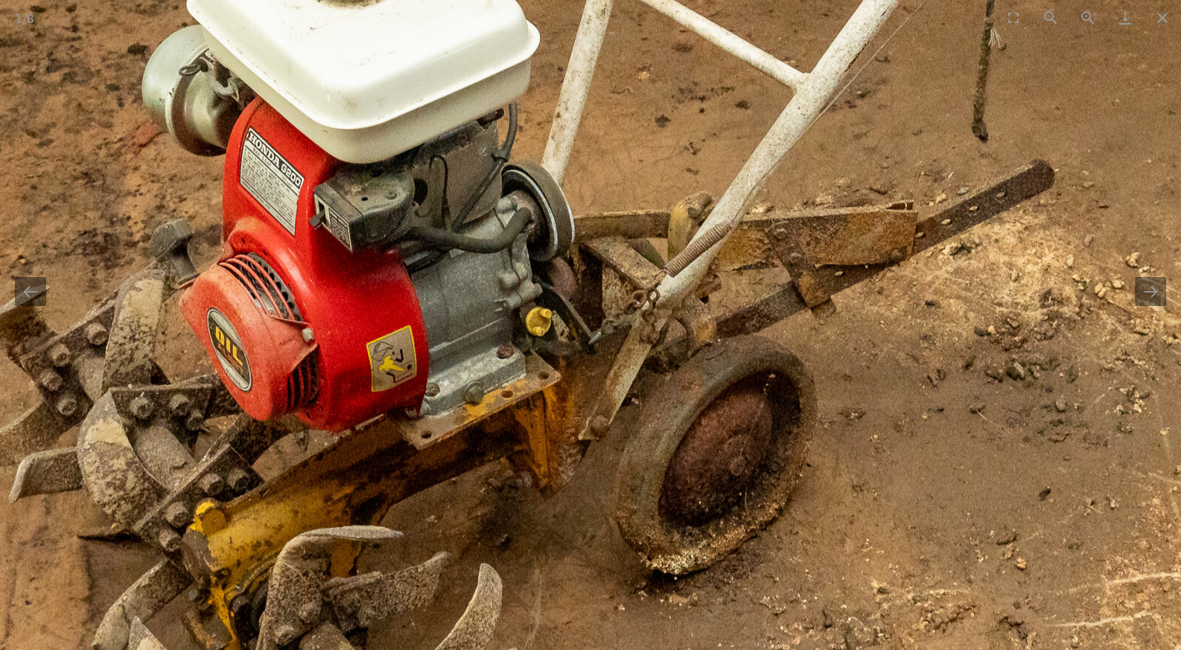
drag, startPoint x: 538, startPoint y: 363, endPoint x: 596, endPoint y: 403, distance: 70.0
click at [596, 403] on img at bounding box center [704, 172] width 2235 height 1788
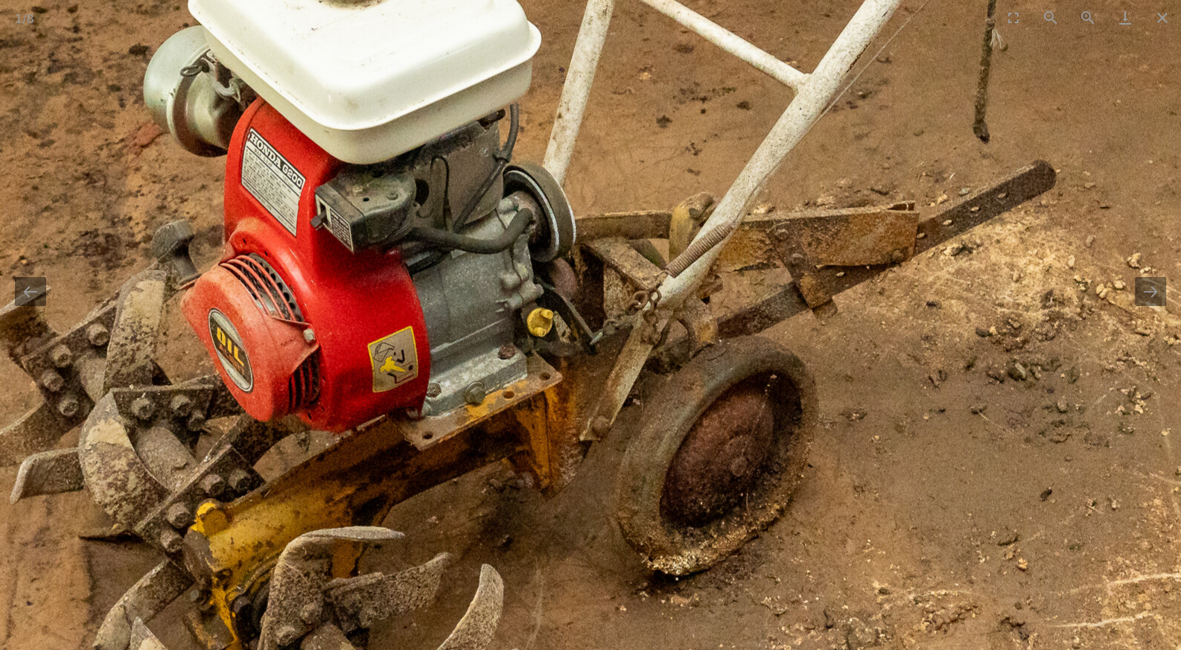
click at [596, 402] on img at bounding box center [705, 172] width 2235 height 1788
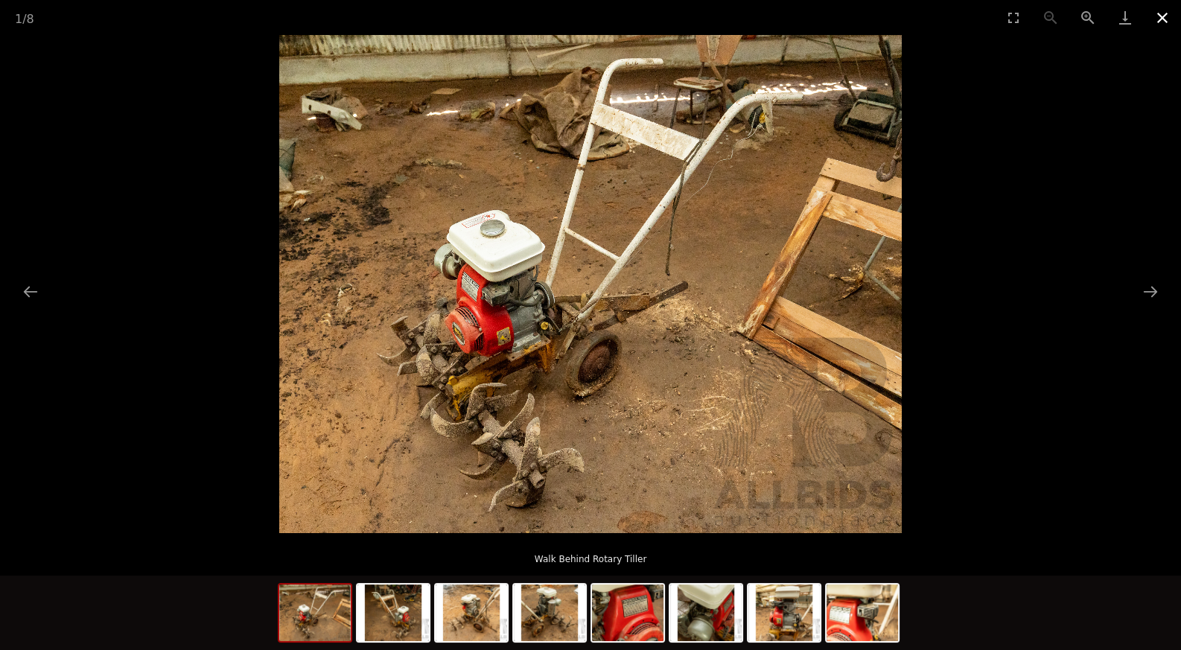
click at [1162, 19] on button "Close gallery" at bounding box center [1162, 17] width 37 height 35
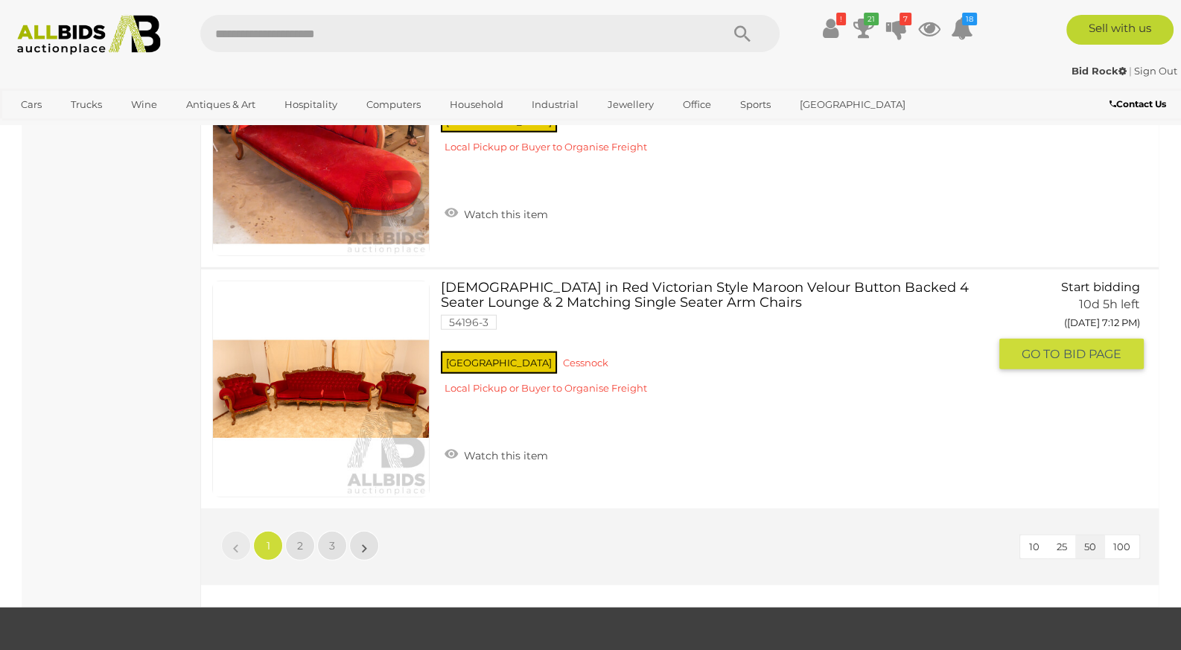
scroll to position [11954, 0]
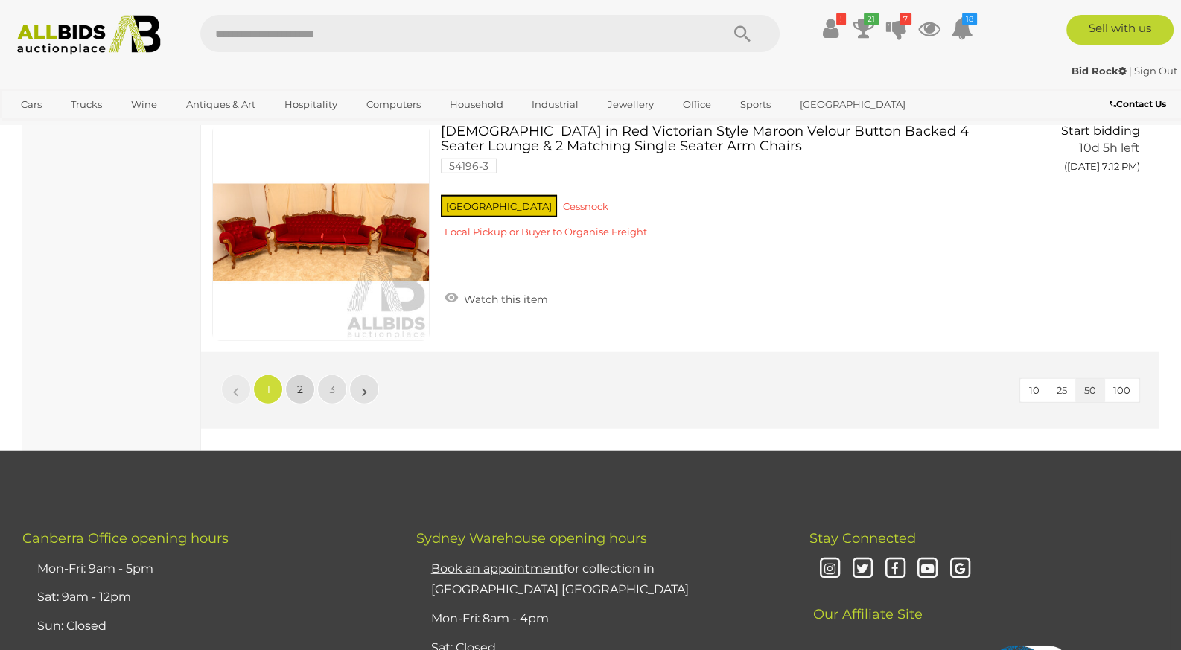
click at [313, 375] on link "2" at bounding box center [300, 390] width 30 height 30
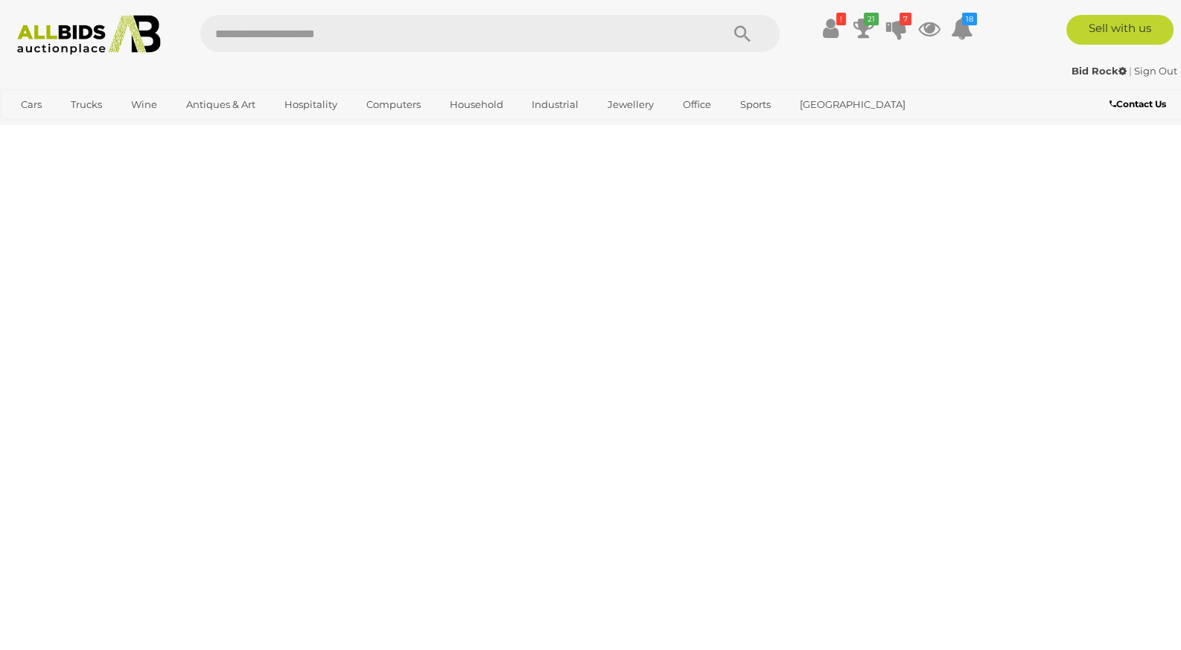
scroll to position [77, 0]
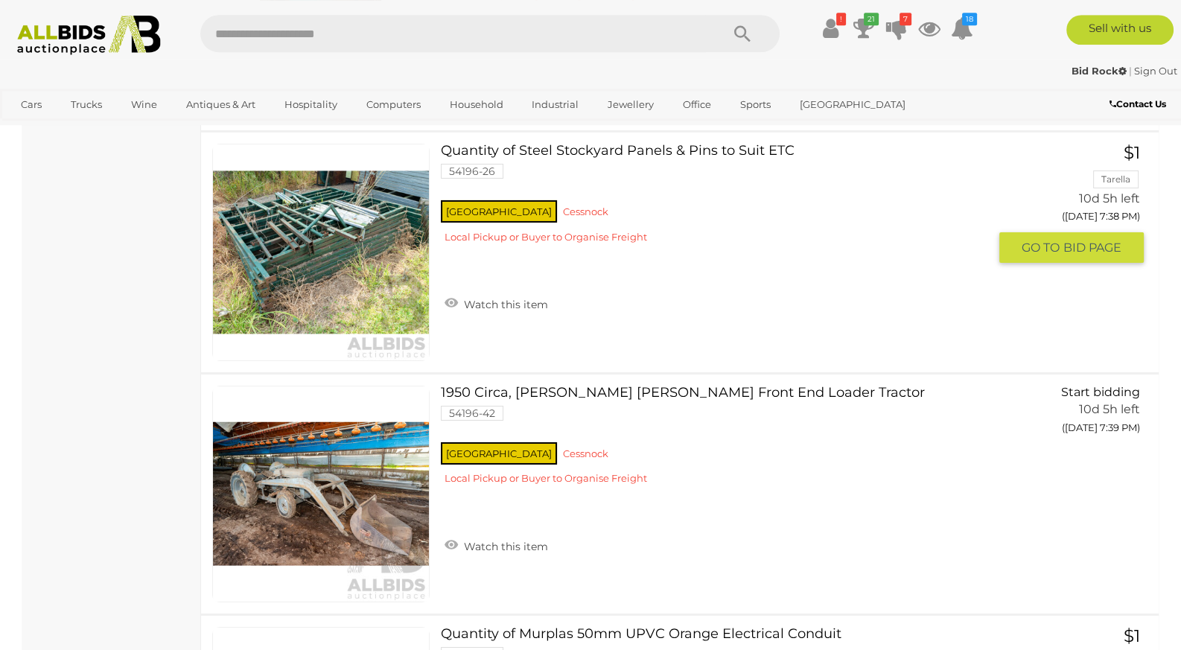
scroll to position [6411, 0]
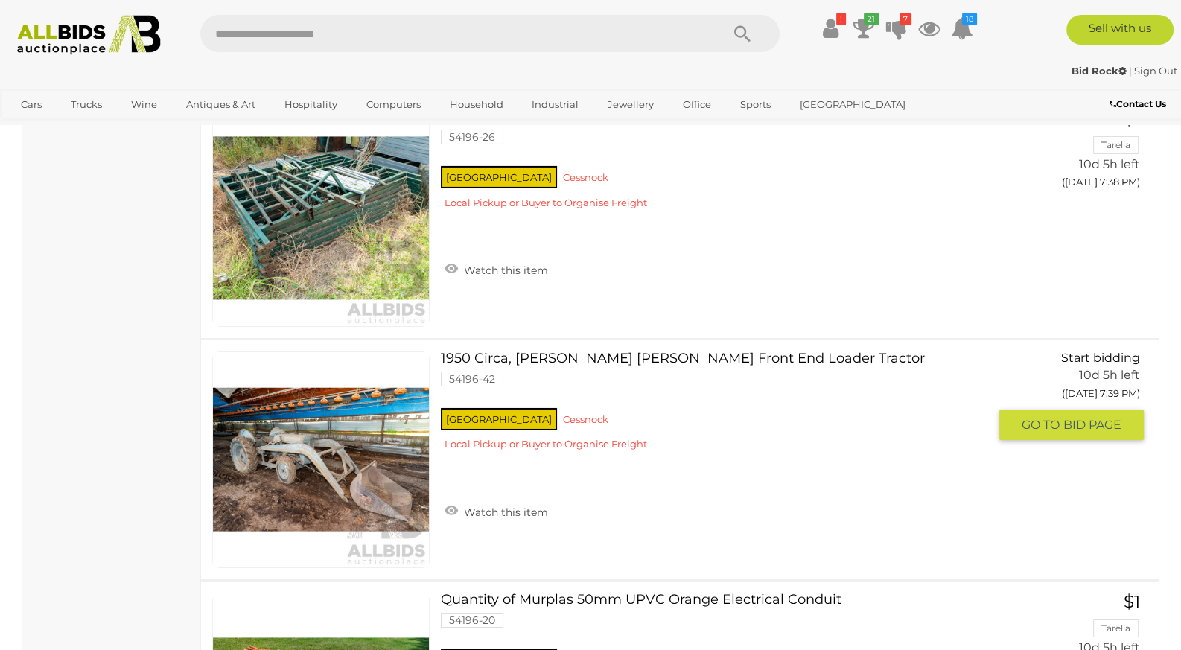
click at [424, 408] on link at bounding box center [320, 459] width 217 height 217
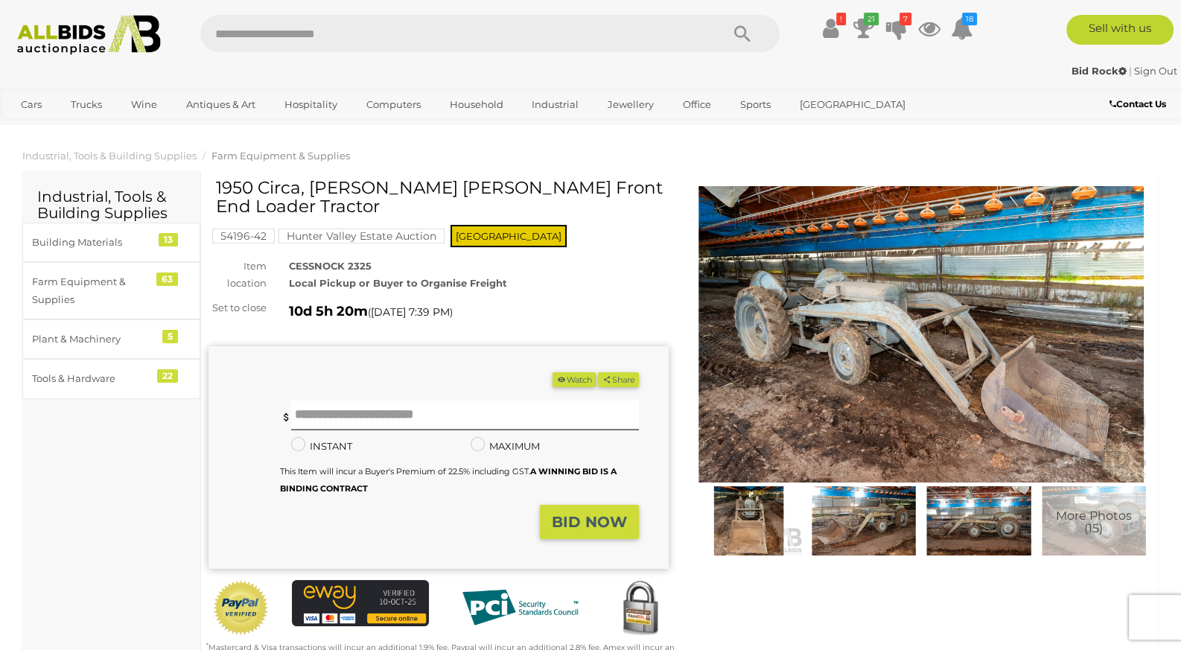
click at [748, 422] on img at bounding box center [921, 334] width 460 height 296
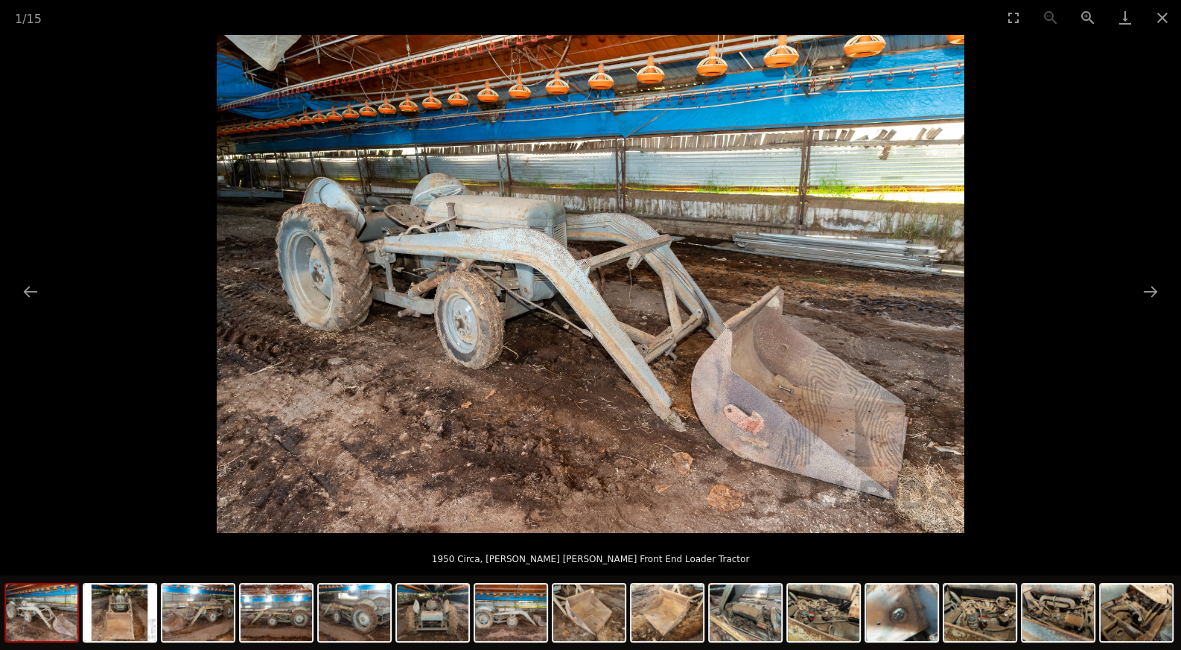
click at [432, 352] on img at bounding box center [591, 284] width 748 height 498
click at [432, 351] on img at bounding box center [591, 284] width 748 height 498
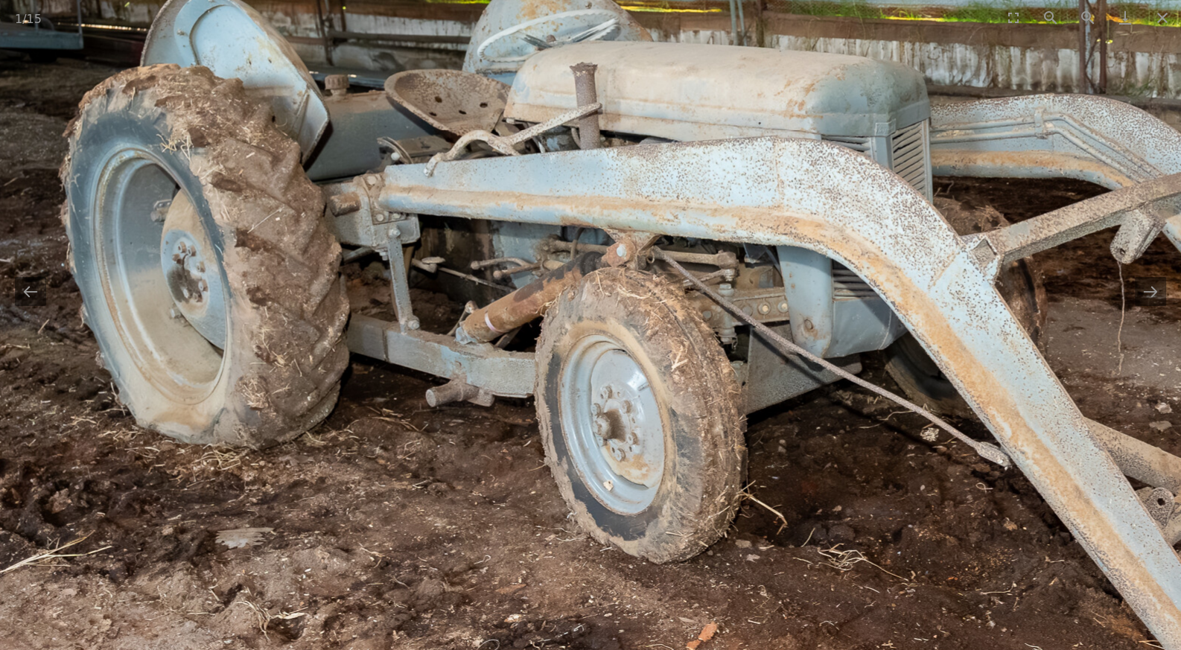
drag, startPoint x: 436, startPoint y: 348, endPoint x: 538, endPoint y: 472, distance: 161.3
click at [538, 472] on img at bounding box center [1002, 307] width 2235 height 1490
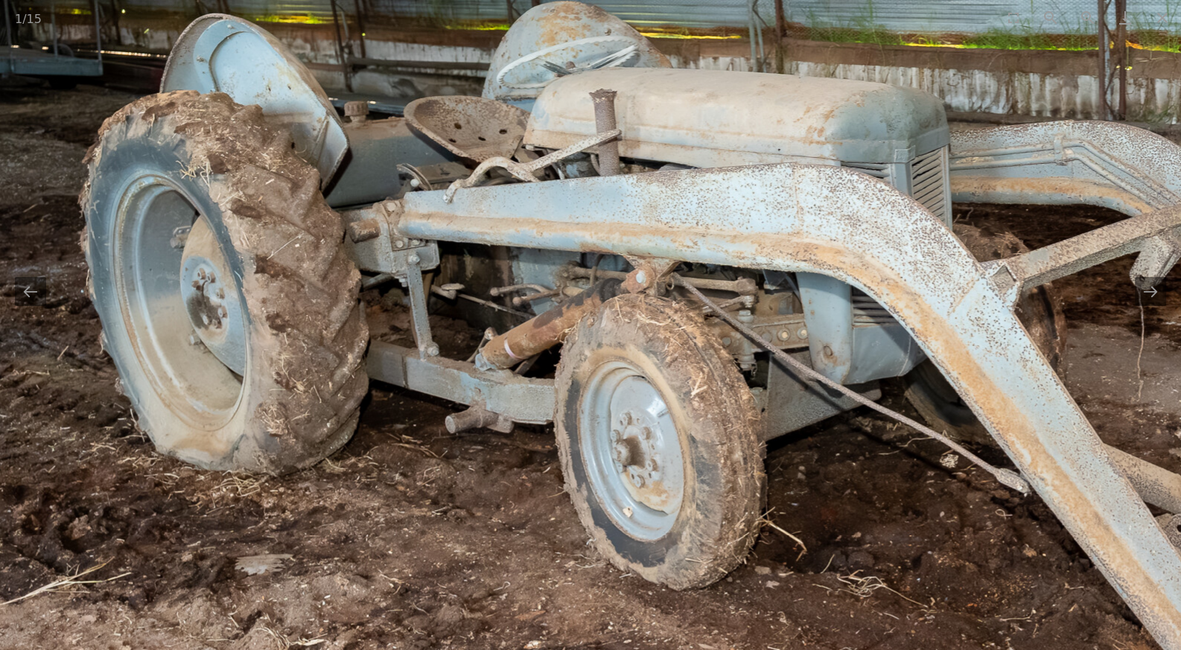
drag, startPoint x: 552, startPoint y: 388, endPoint x: 550, endPoint y: 448, distance: 59.6
click at [550, 448] on img at bounding box center [1021, 334] width 2235 height 1490
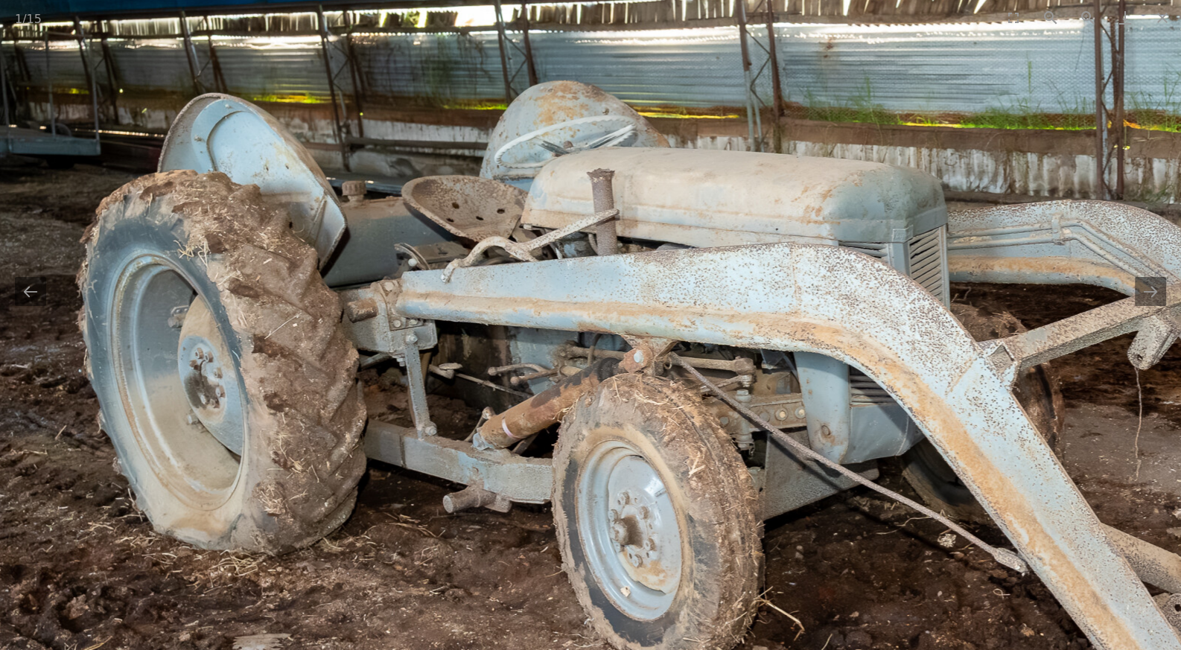
click at [556, 434] on img at bounding box center [1019, 413] width 2235 height 1490
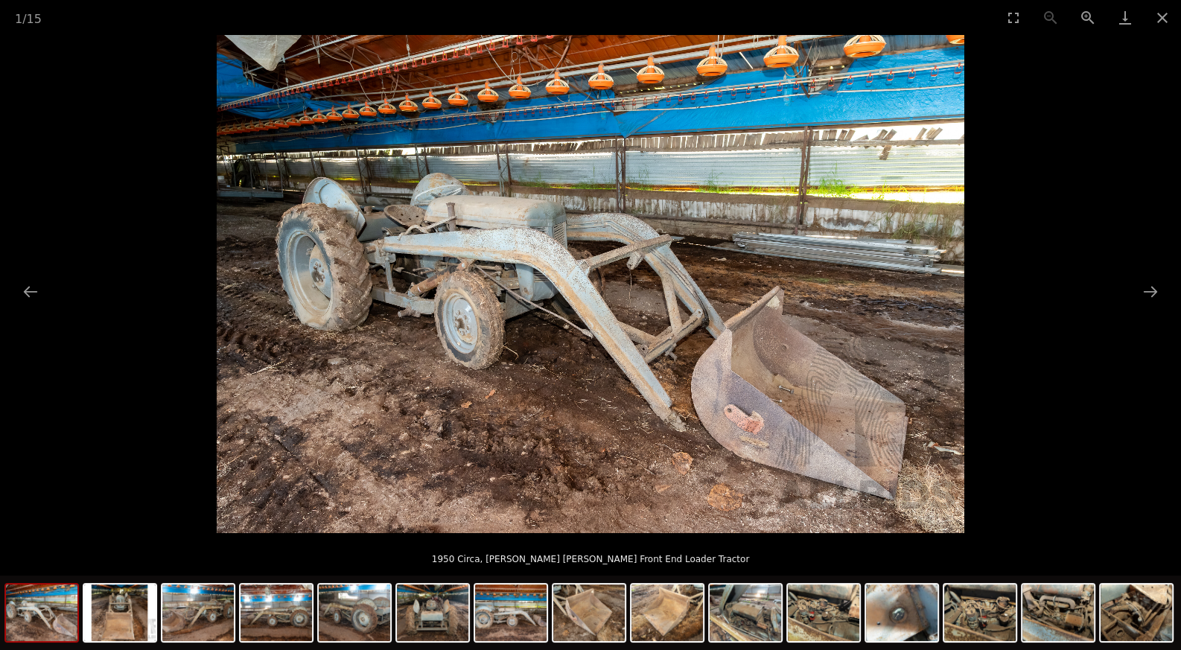
click at [707, 350] on img at bounding box center [591, 284] width 748 height 498
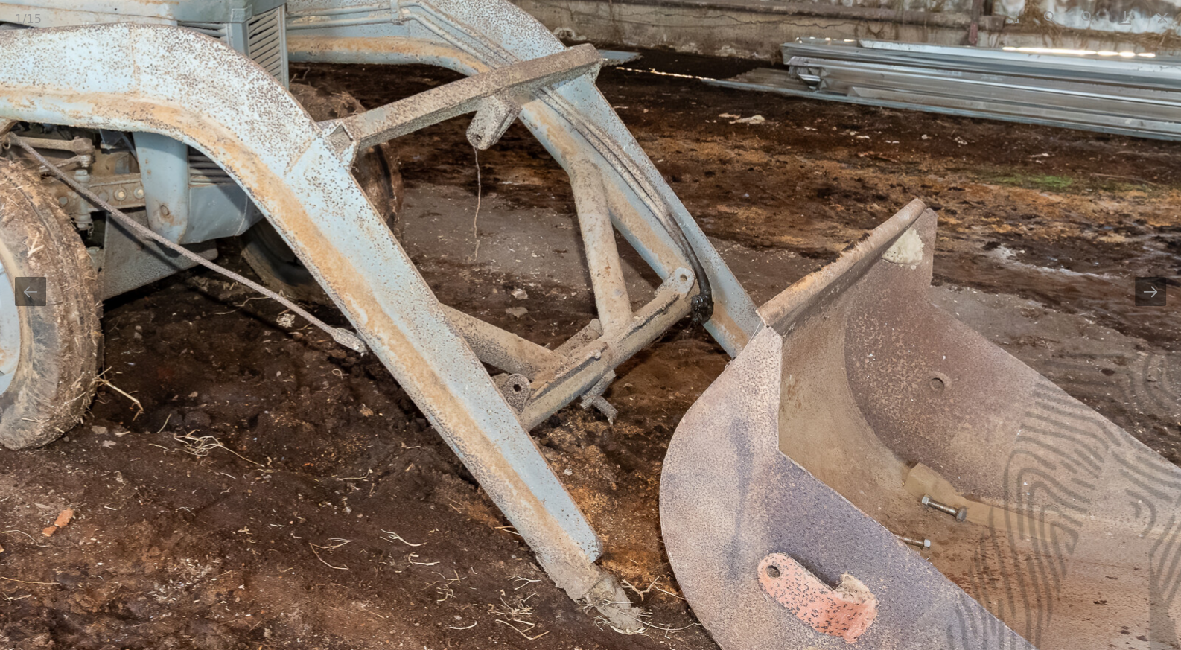
click at [687, 339] on img at bounding box center [357, 193] width 2235 height 1490
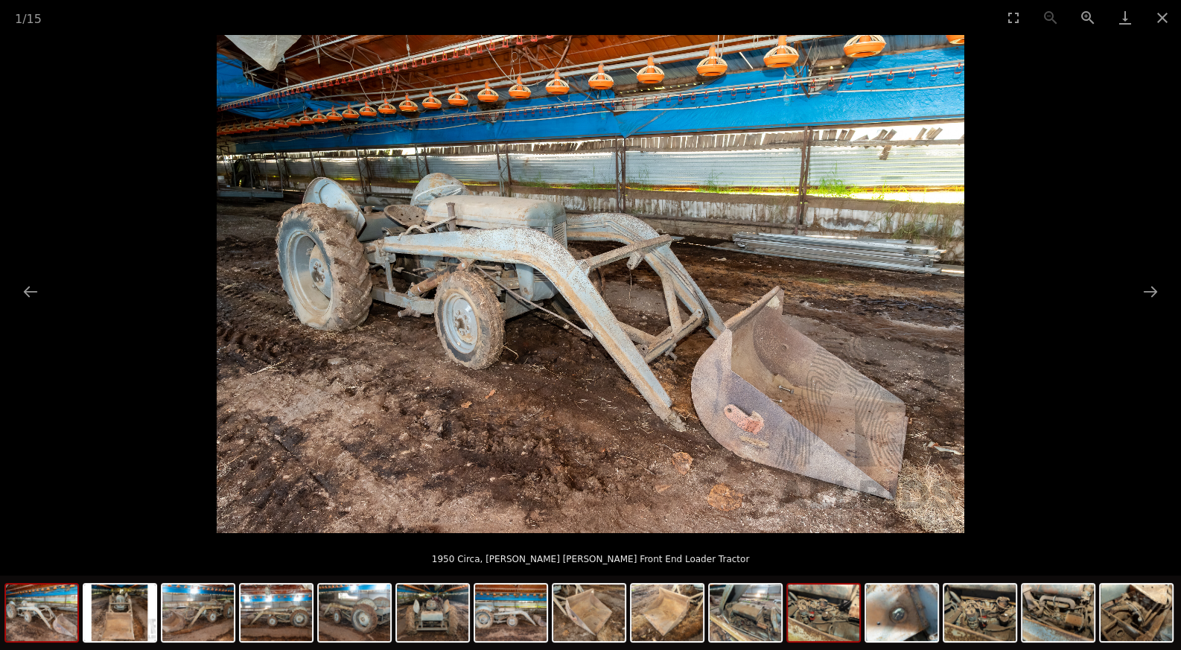
click at [827, 591] on img at bounding box center [823, 613] width 71 height 57
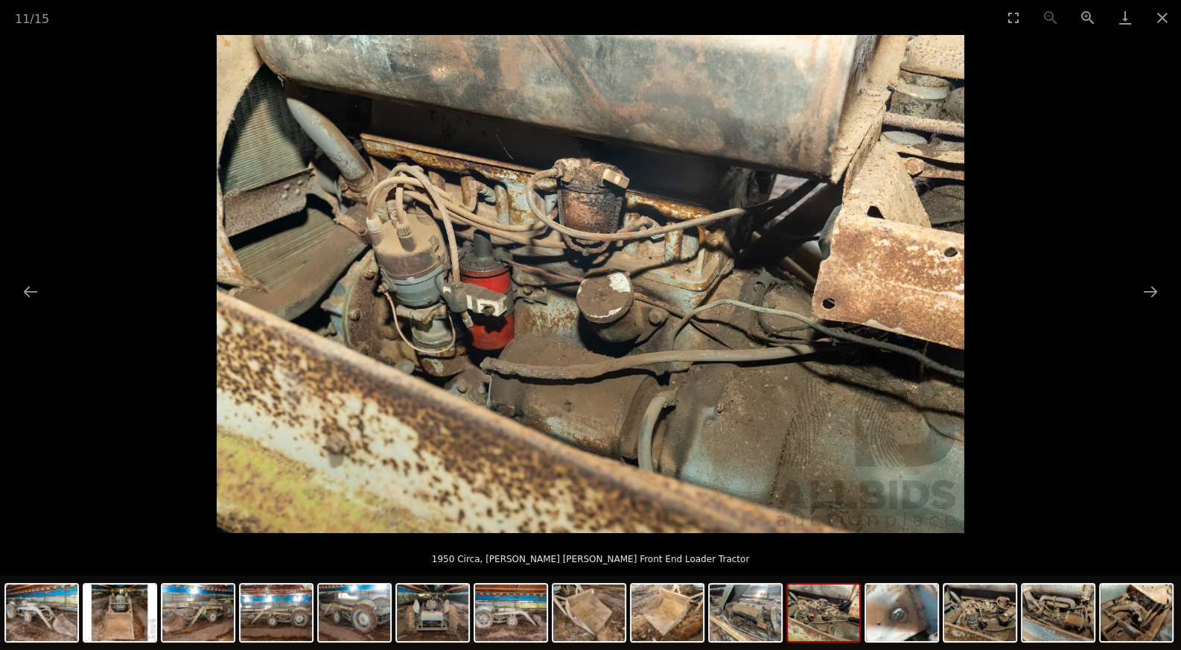
click at [643, 349] on img at bounding box center [591, 284] width 748 height 498
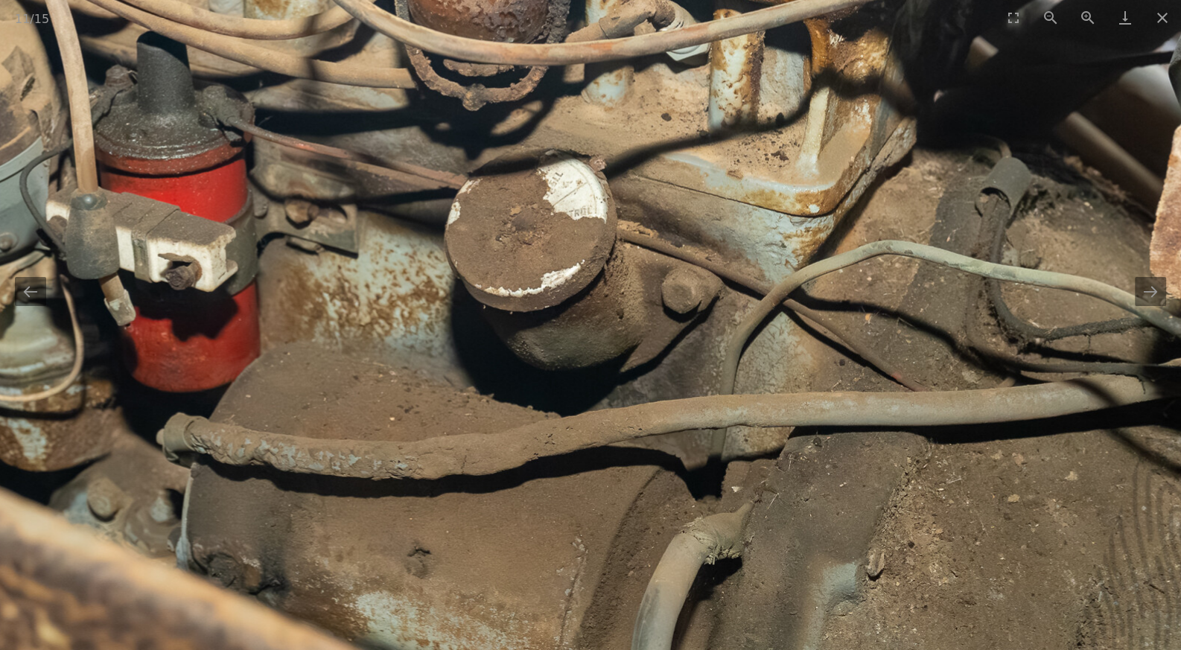
click at [643, 349] on img at bounding box center [486, 195] width 2235 height 1490
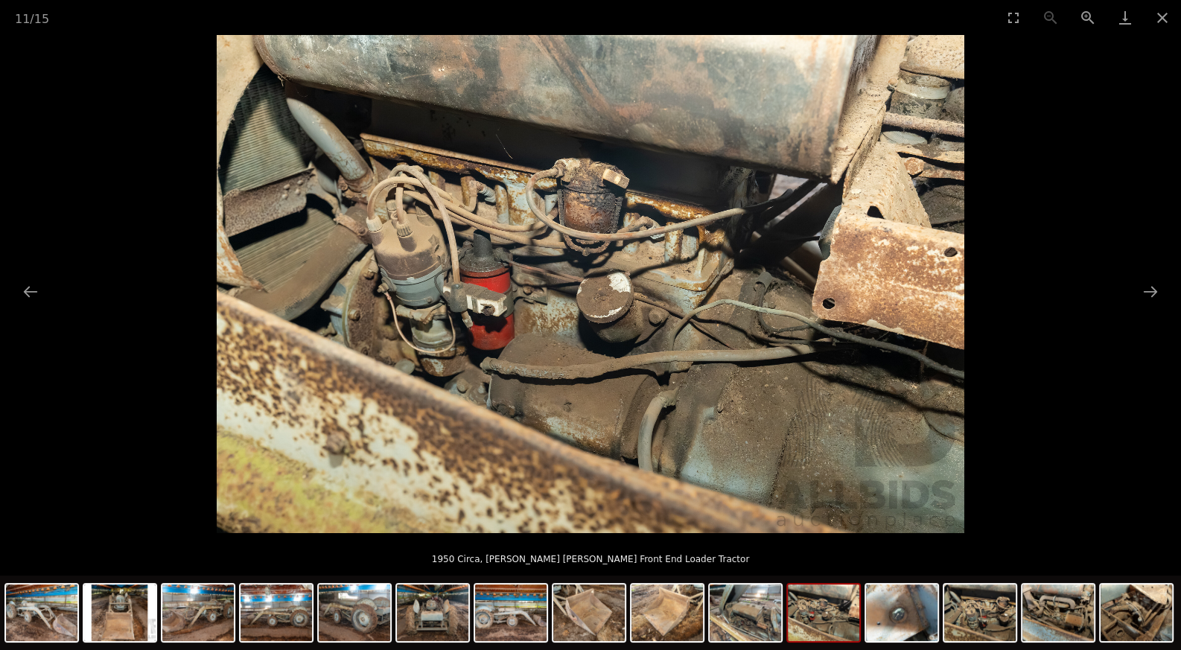
drag, startPoint x: 1162, startPoint y: 21, endPoint x: 939, endPoint y: 159, distance: 261.8
click at [952, 157] on div "11 / 15 1950 Circa, Massey Fergusson Front End Loader Tractor" at bounding box center [590, 325] width 1181 height 650
click at [494, 221] on img at bounding box center [591, 284] width 748 height 498
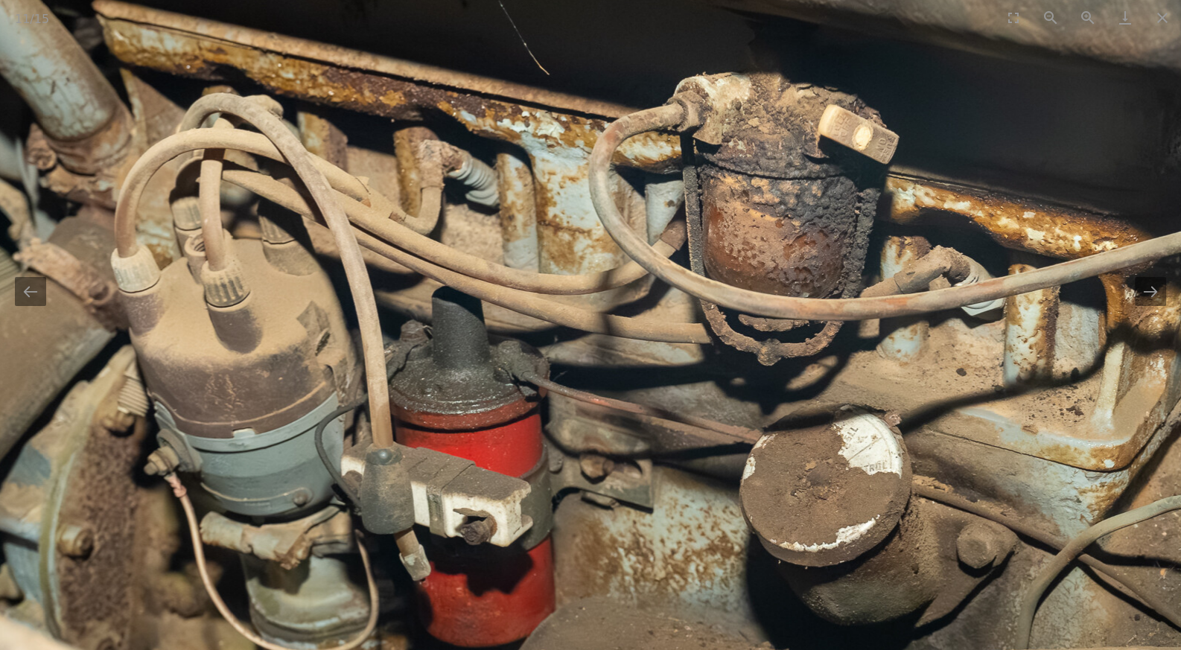
click at [480, 258] on img at bounding box center [781, 449] width 2235 height 1490
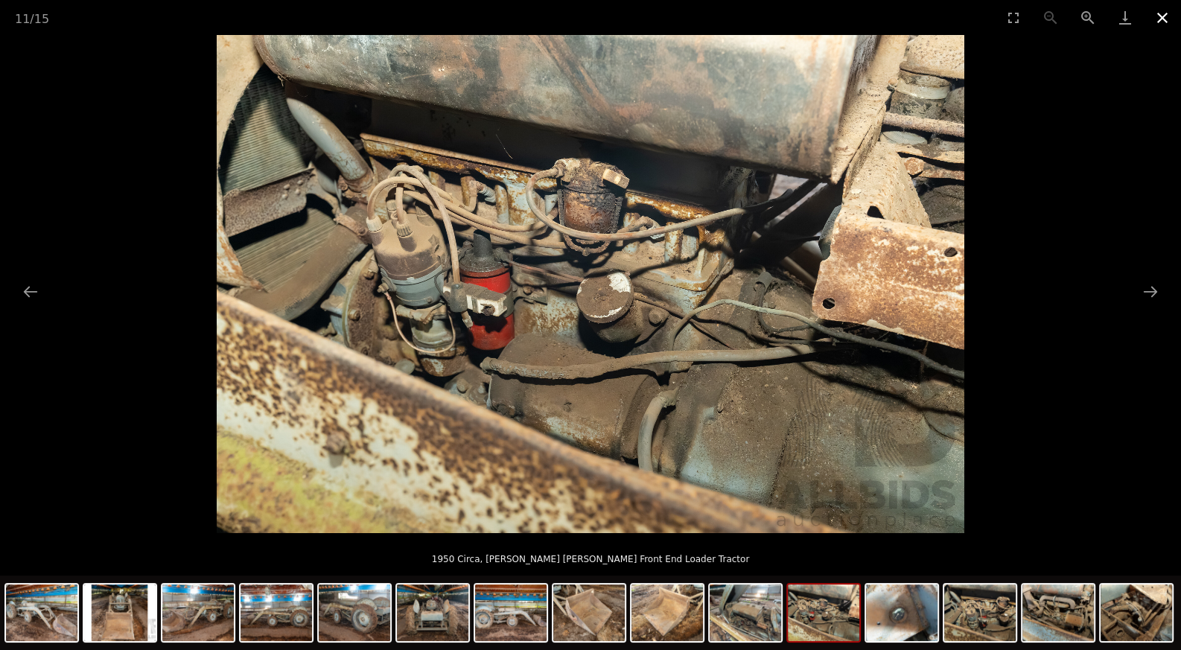
click at [1153, 15] on button "Close gallery" at bounding box center [1162, 17] width 37 height 35
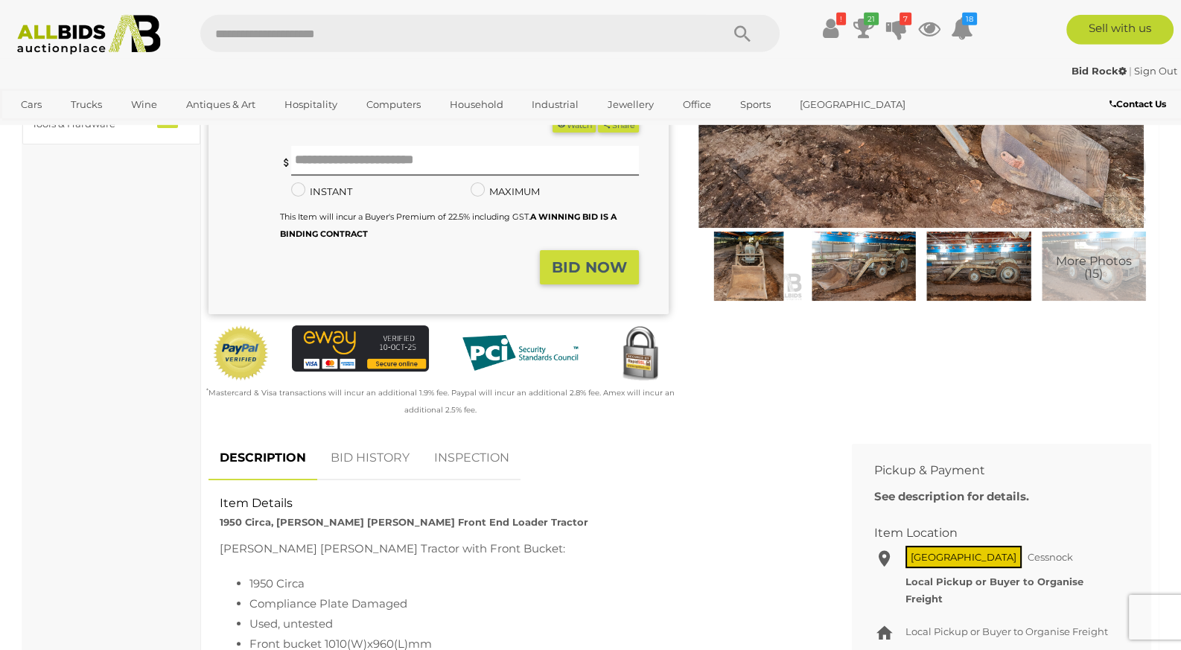
scroll to position [235, 0]
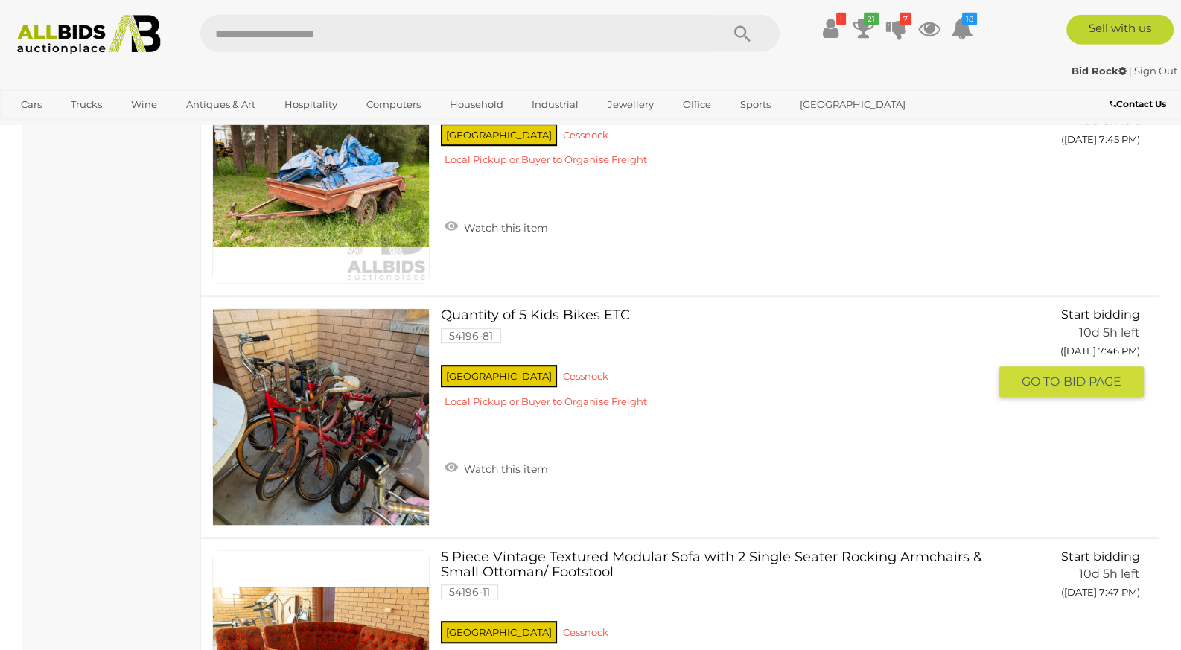
scroll to position [8147, 0]
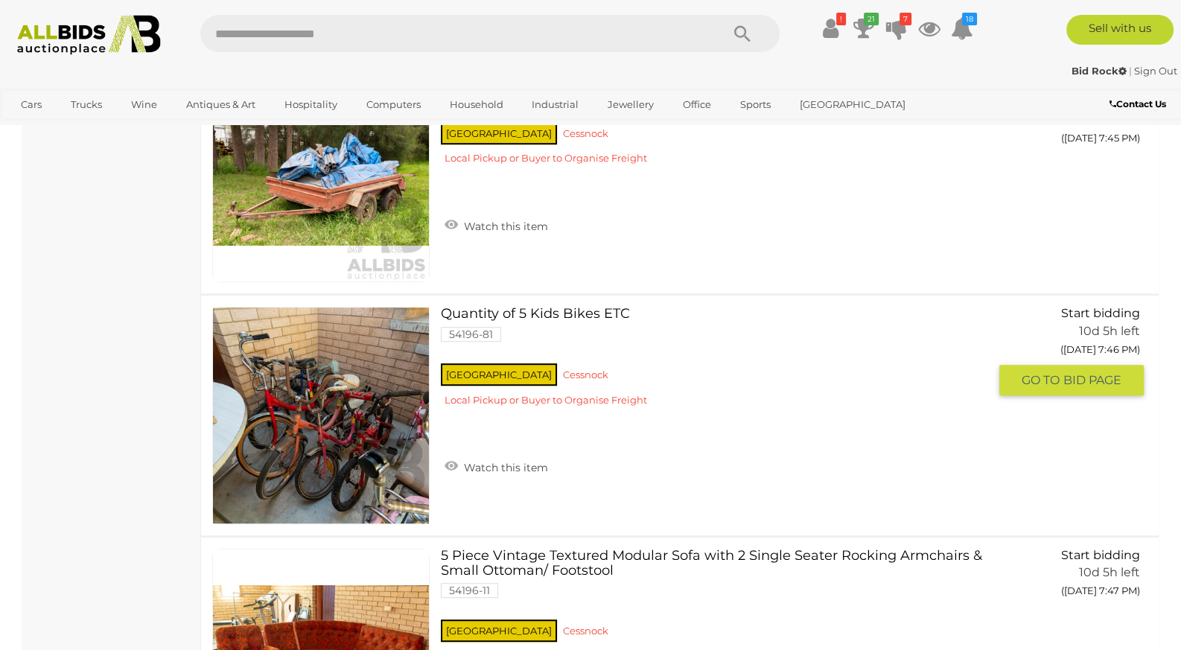
click at [389, 412] on link at bounding box center [320, 415] width 217 height 217
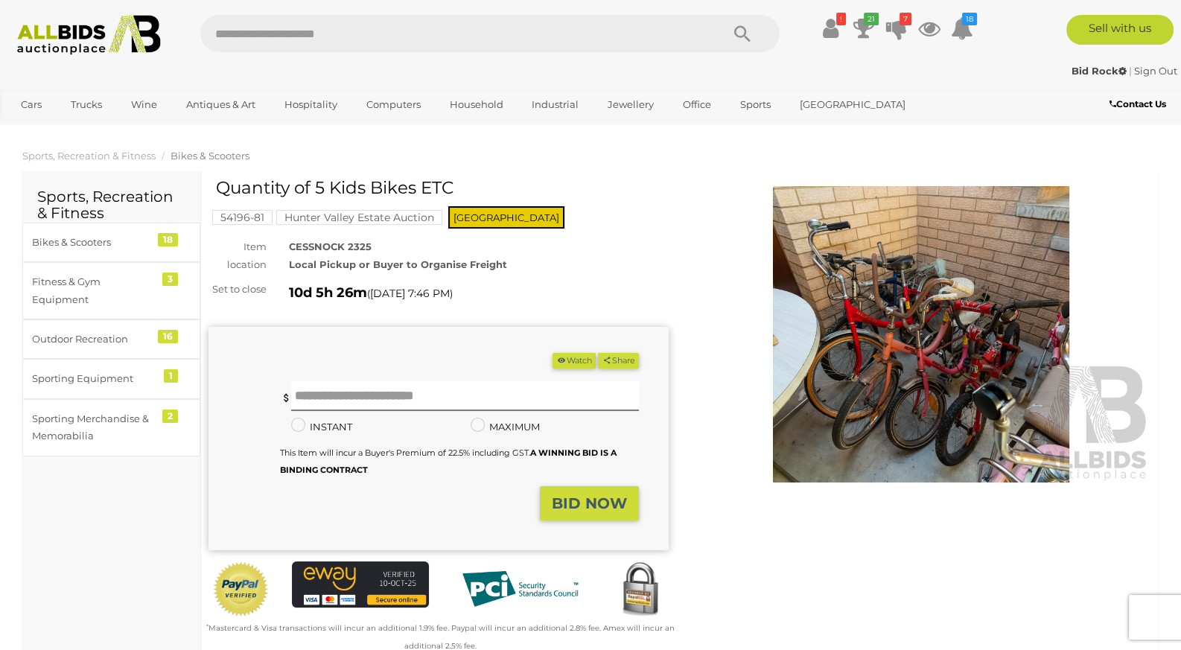
click at [903, 390] on img at bounding box center [921, 334] width 460 height 296
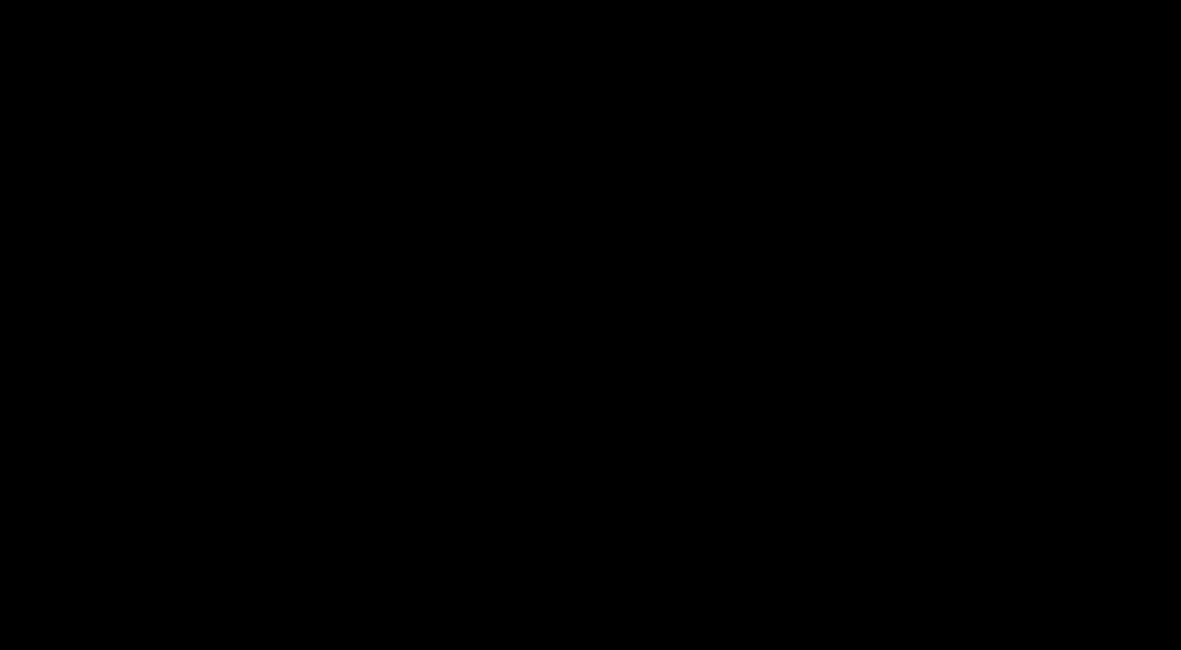
click at [903, 390] on div at bounding box center [590, 321] width 1181 height 573
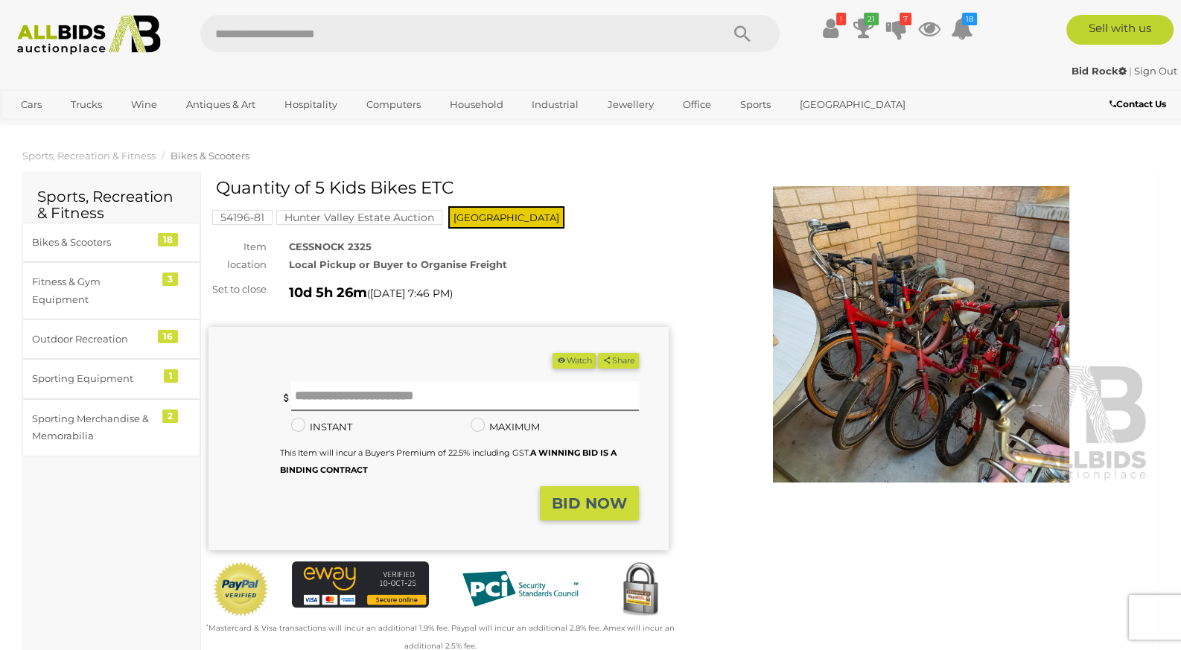
click at [903, 390] on img at bounding box center [921, 334] width 460 height 296
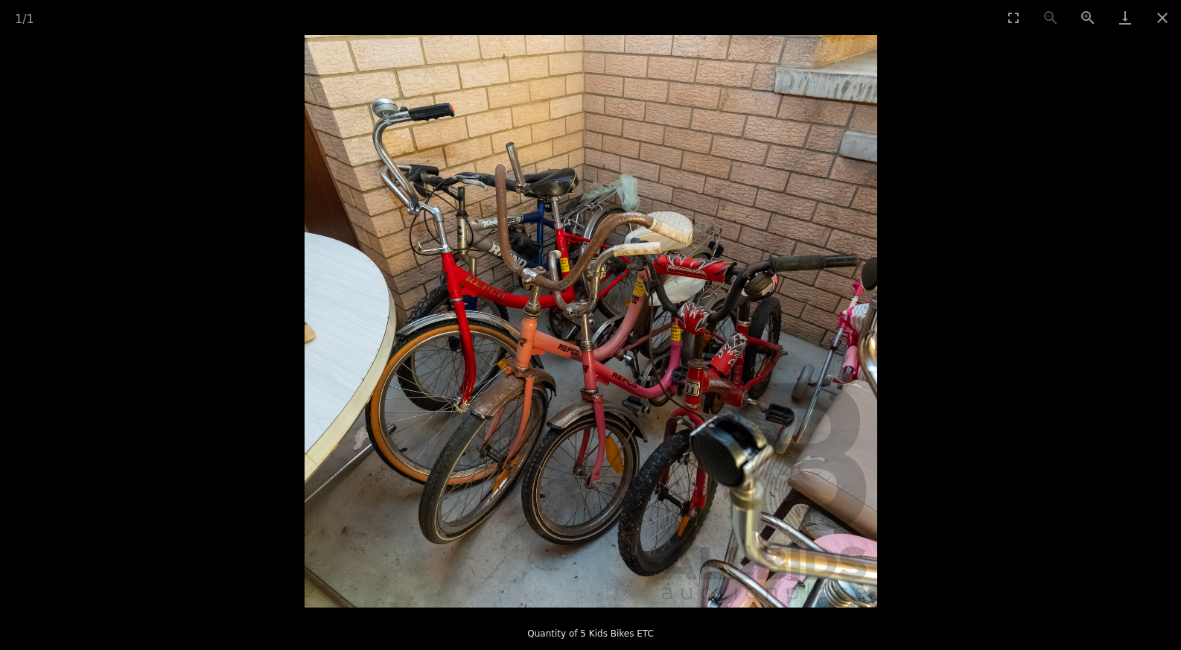
click at [736, 366] on img at bounding box center [591, 321] width 573 height 573
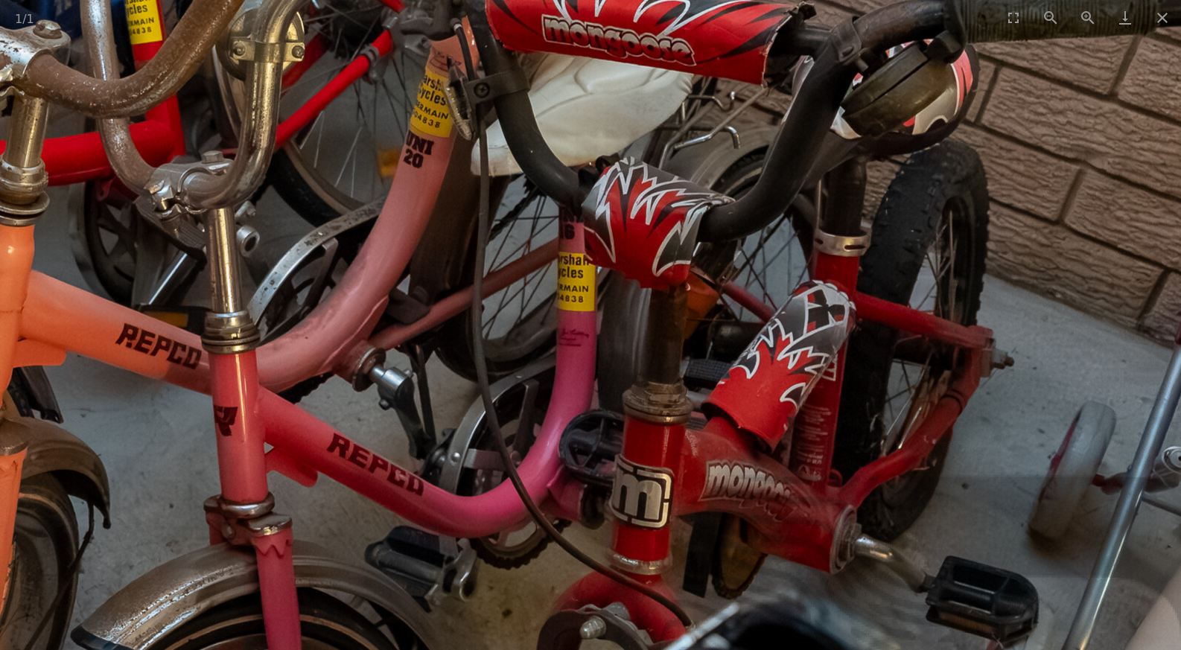
drag, startPoint x: 734, startPoint y: 367, endPoint x: 865, endPoint y: 427, distance: 144.3
click at [865, 427] on img at bounding box center [245, 236] width 2234 height 2234
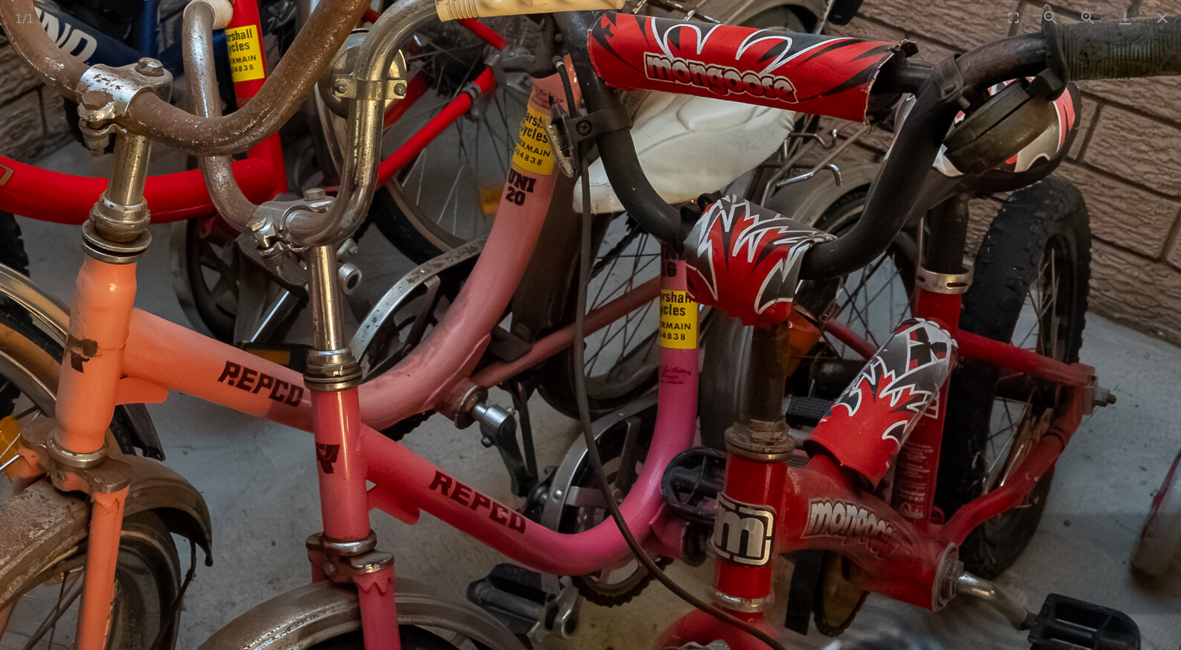
drag, startPoint x: 658, startPoint y: 372, endPoint x: 786, endPoint y: 417, distance: 135.9
click at [774, 415] on img at bounding box center [347, 273] width 2234 height 2234
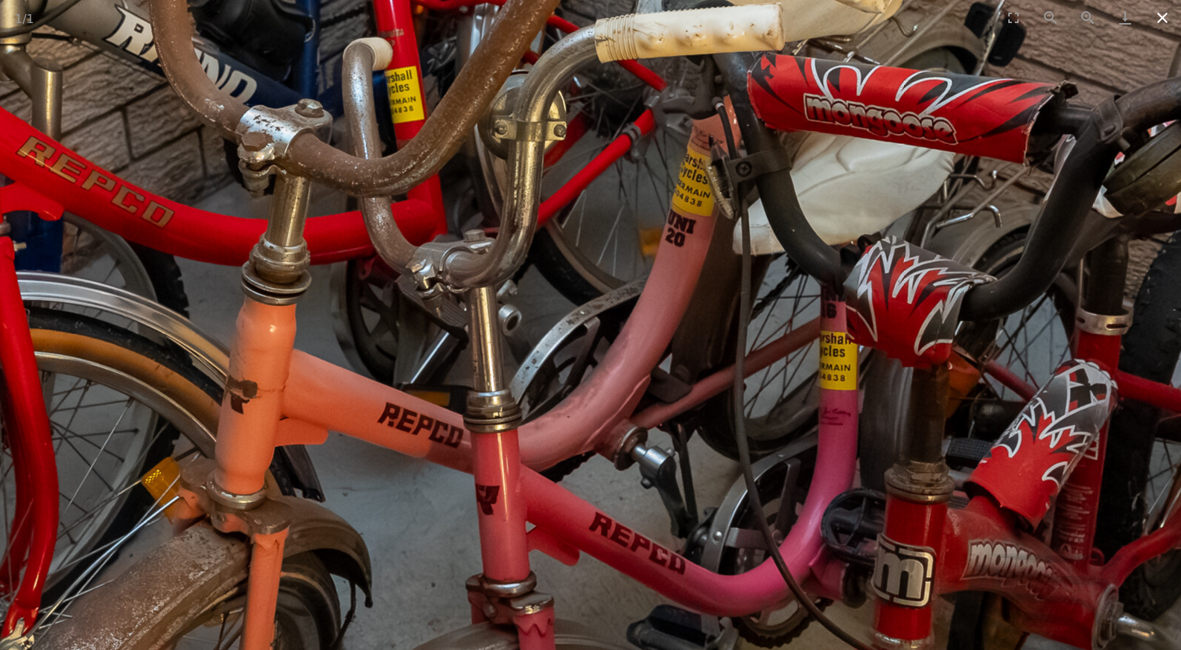
click at [1156, 16] on button "Close gallery" at bounding box center [1162, 17] width 37 height 35
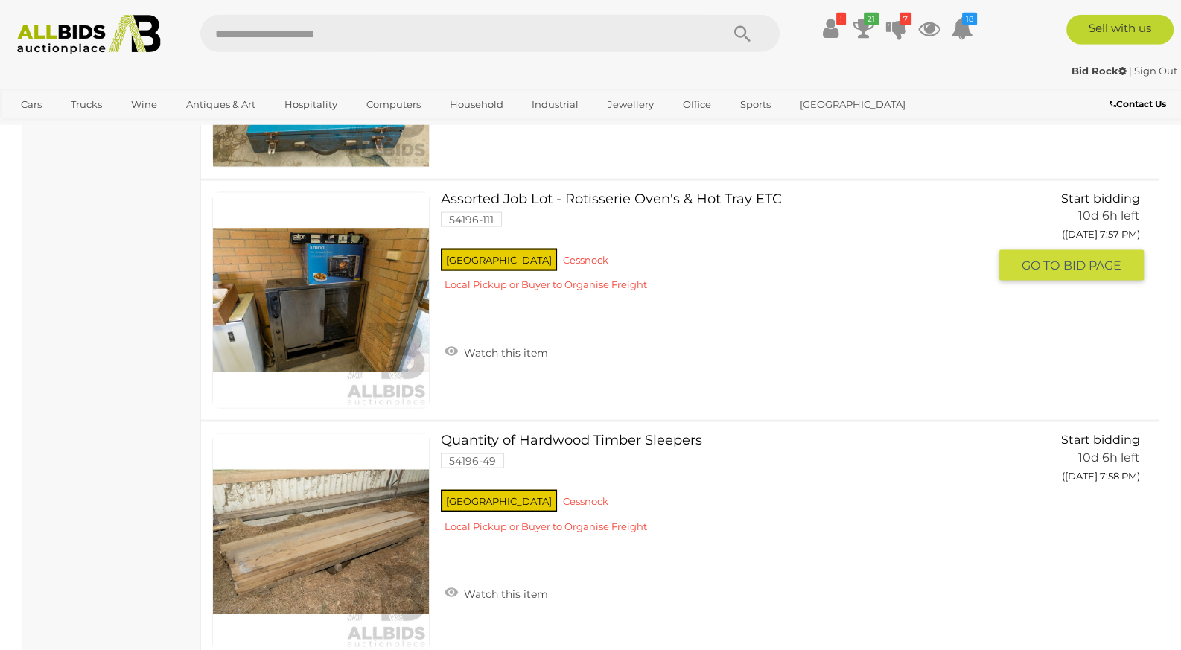
scroll to position [11087, 0]
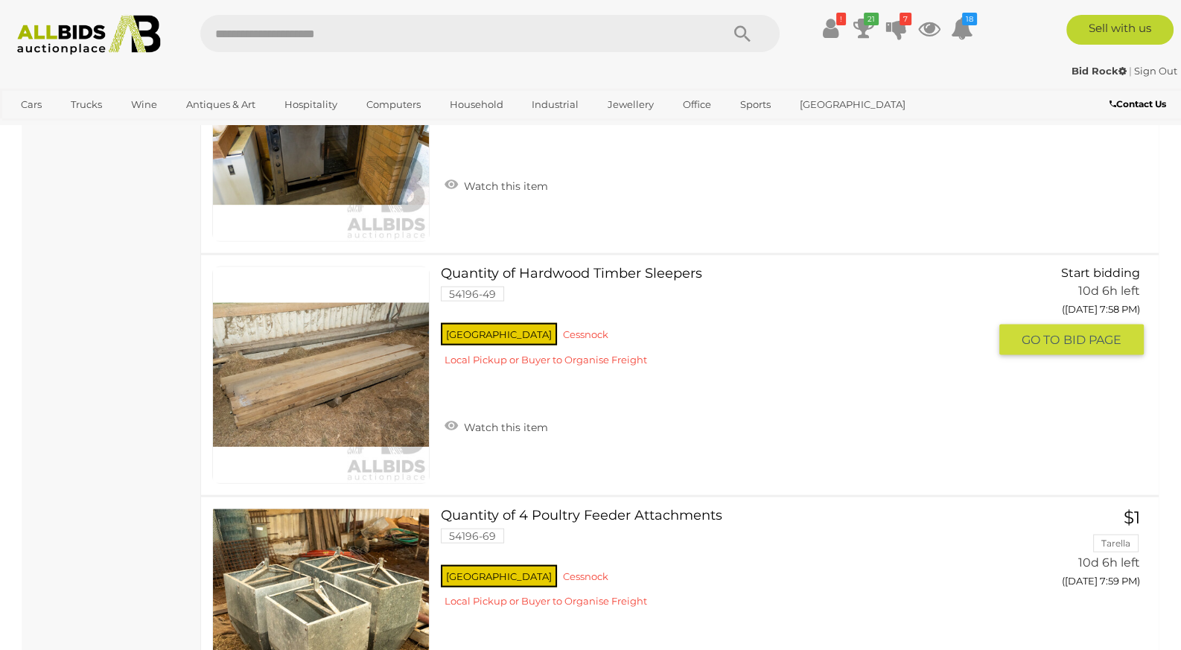
click at [372, 389] on img at bounding box center [321, 375] width 216 height 216
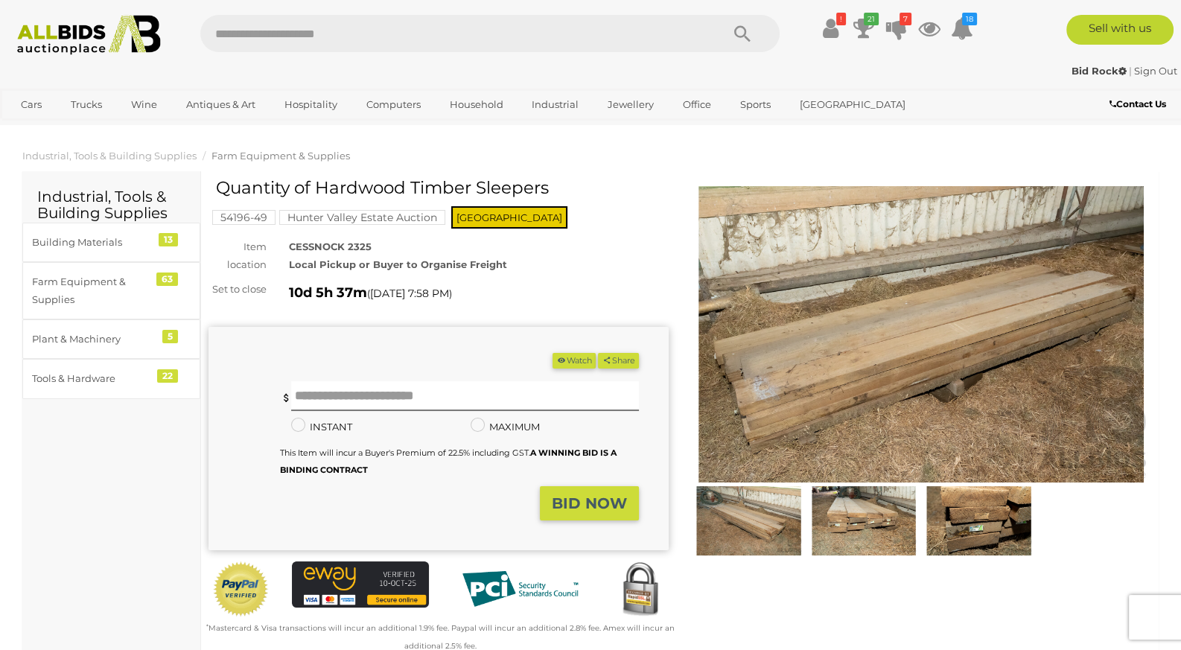
click at [748, 391] on img at bounding box center [921, 334] width 460 height 296
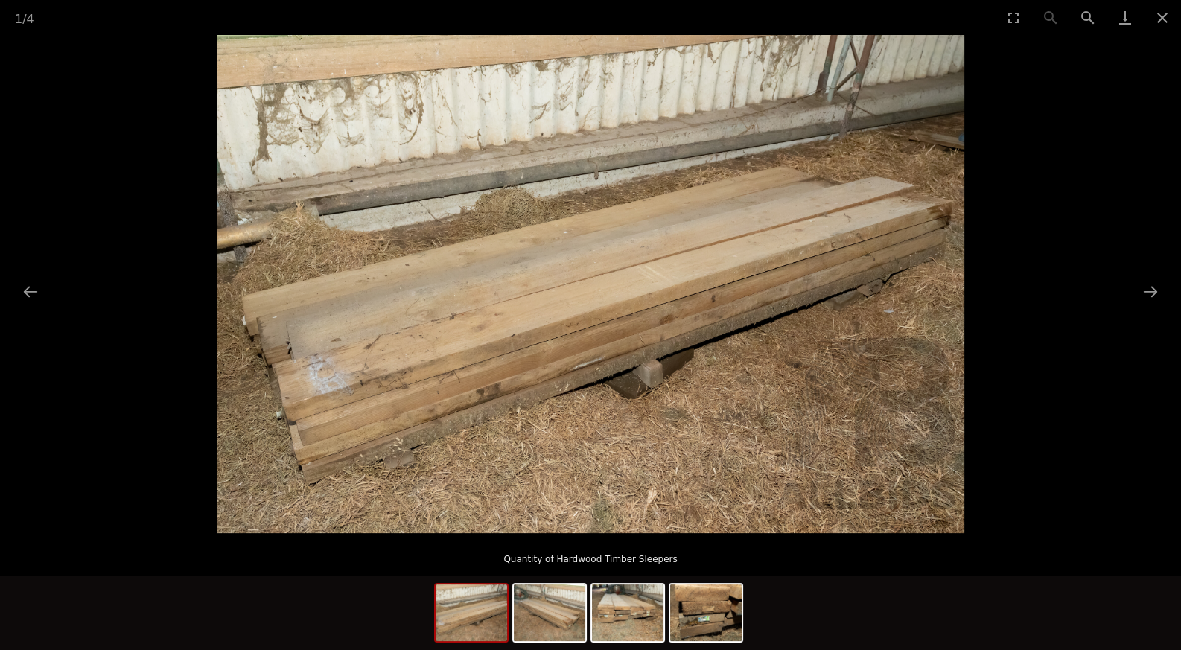
click at [650, 378] on img at bounding box center [591, 284] width 748 height 498
click at [649, 378] on img at bounding box center [591, 284] width 748 height 498
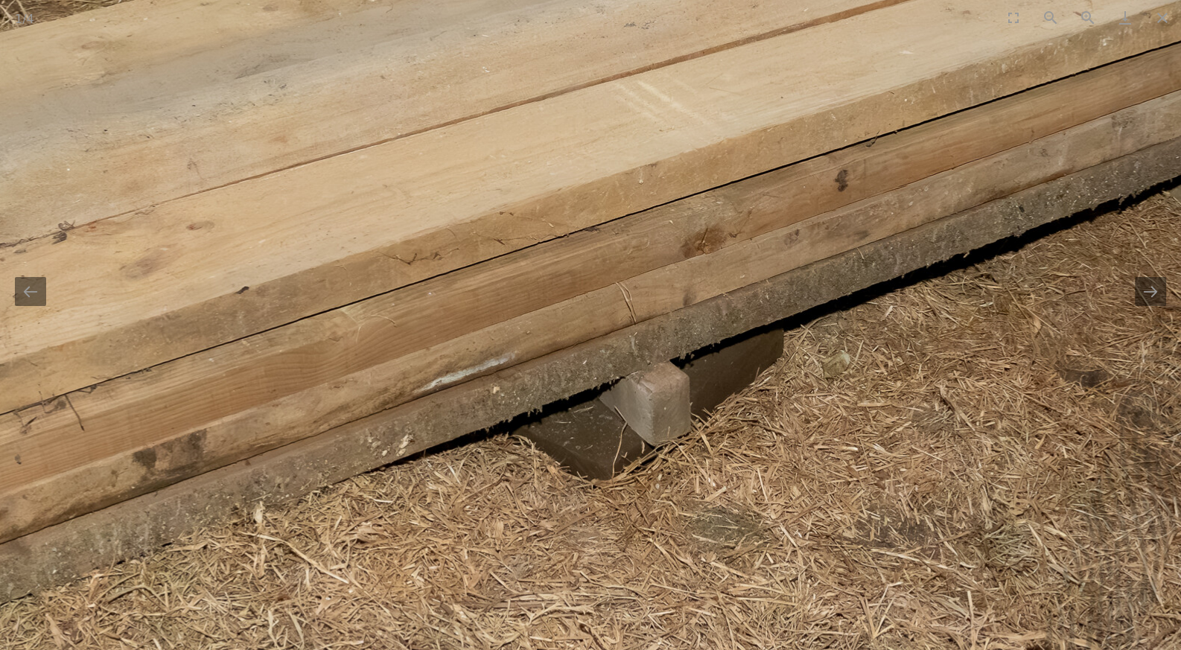
drag, startPoint x: 649, startPoint y: 378, endPoint x: 698, endPoint y: 455, distance: 90.7
click at [697, 456] on img at bounding box center [474, 136] width 2235 height 1490
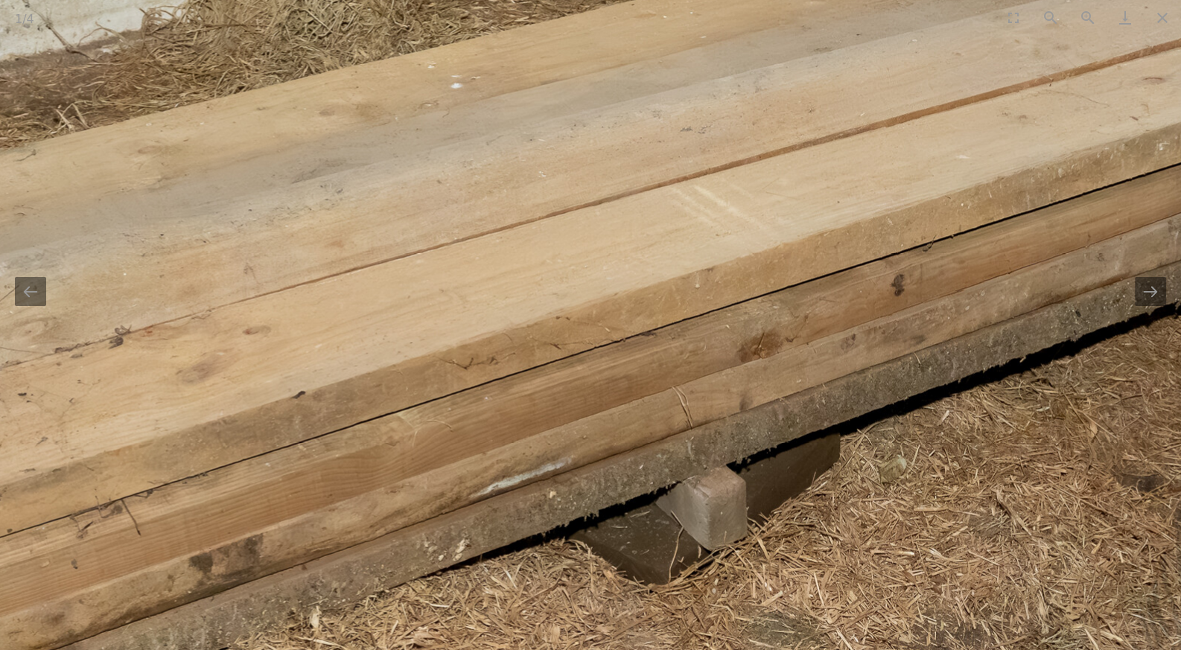
click at [698, 446] on img at bounding box center [530, 241] width 2235 height 1490
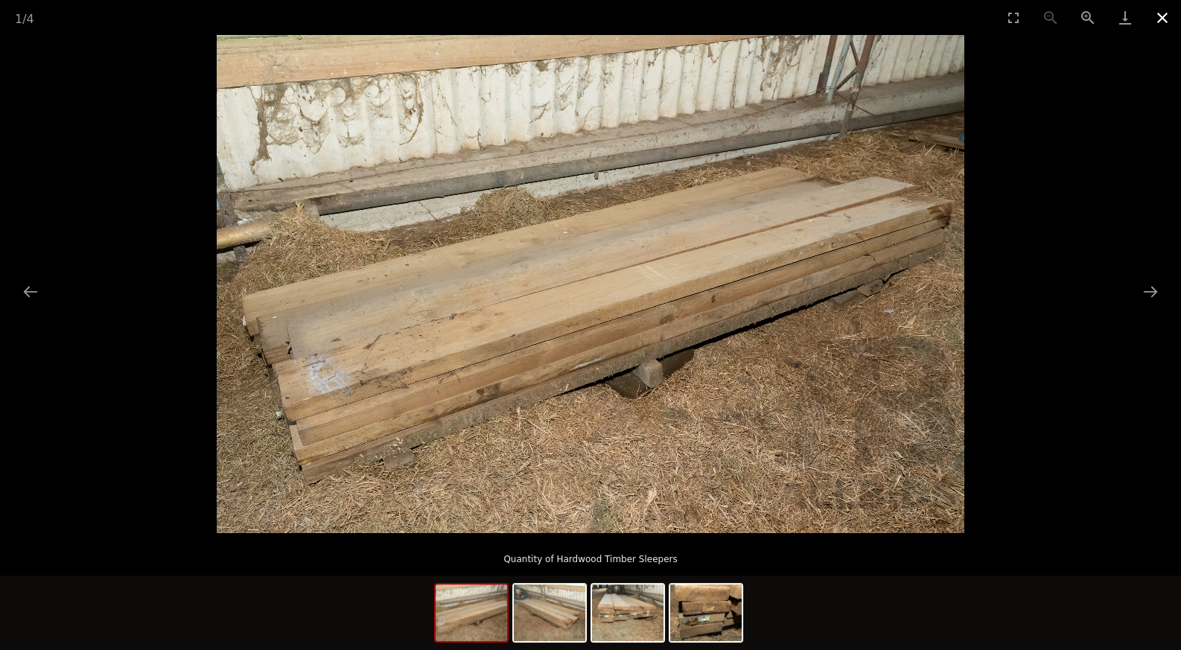
click at [1162, 7] on button "Close gallery" at bounding box center [1162, 17] width 37 height 35
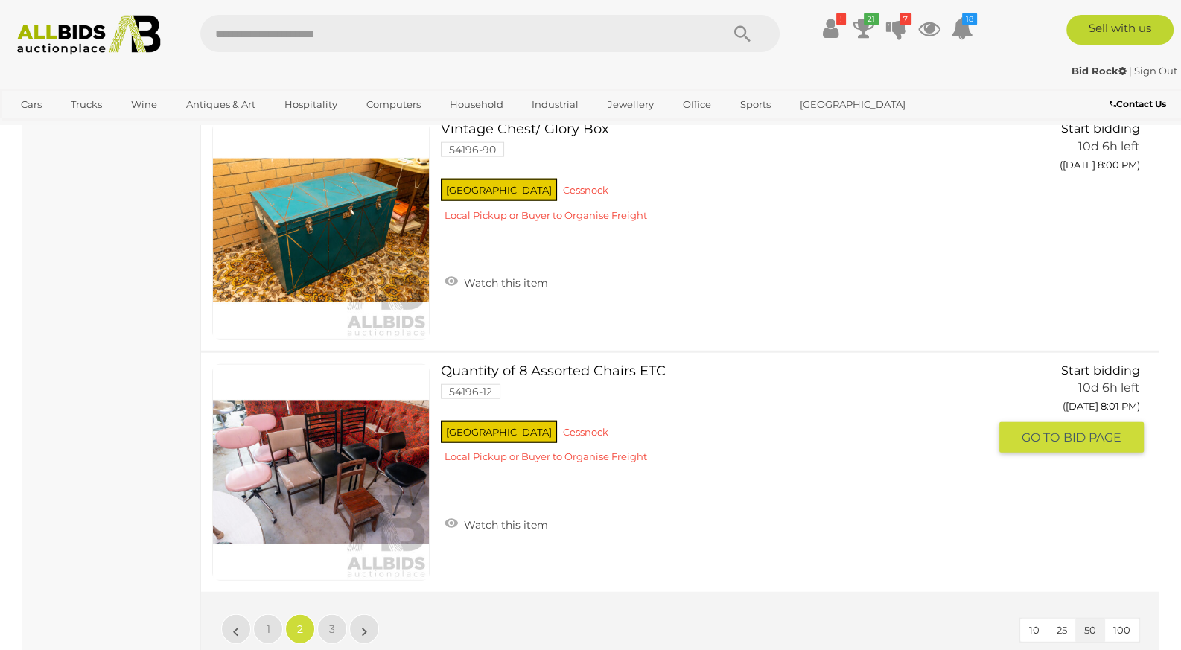
scroll to position [11871, 0]
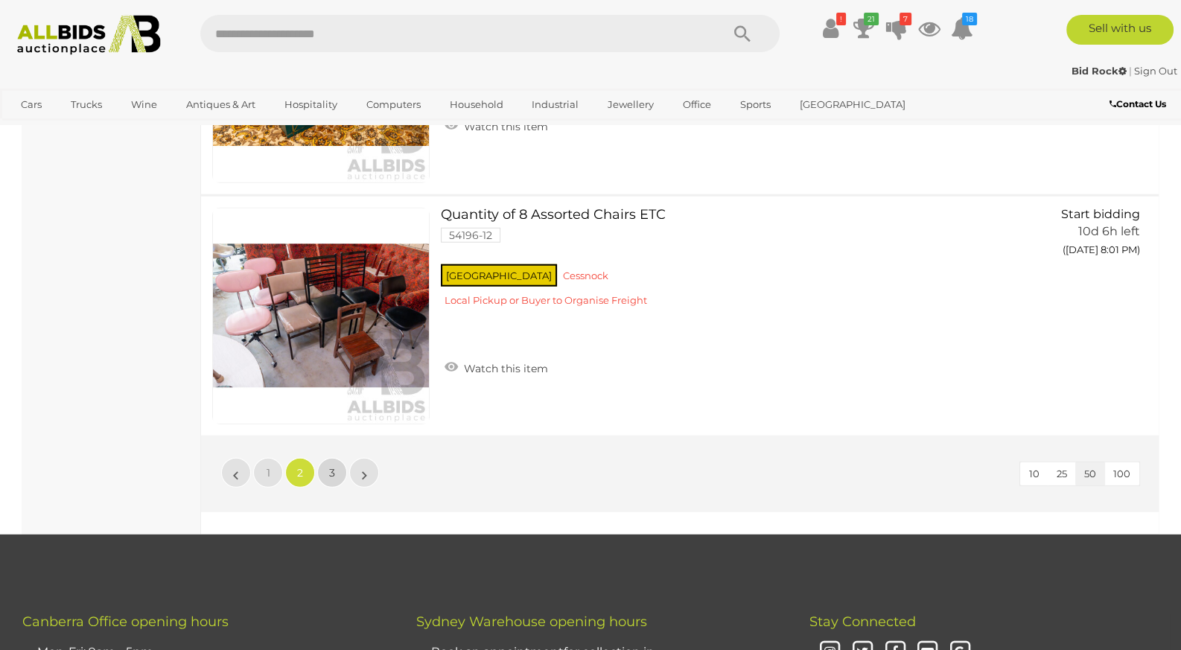
click at [341, 458] on link "3" at bounding box center [332, 473] width 30 height 30
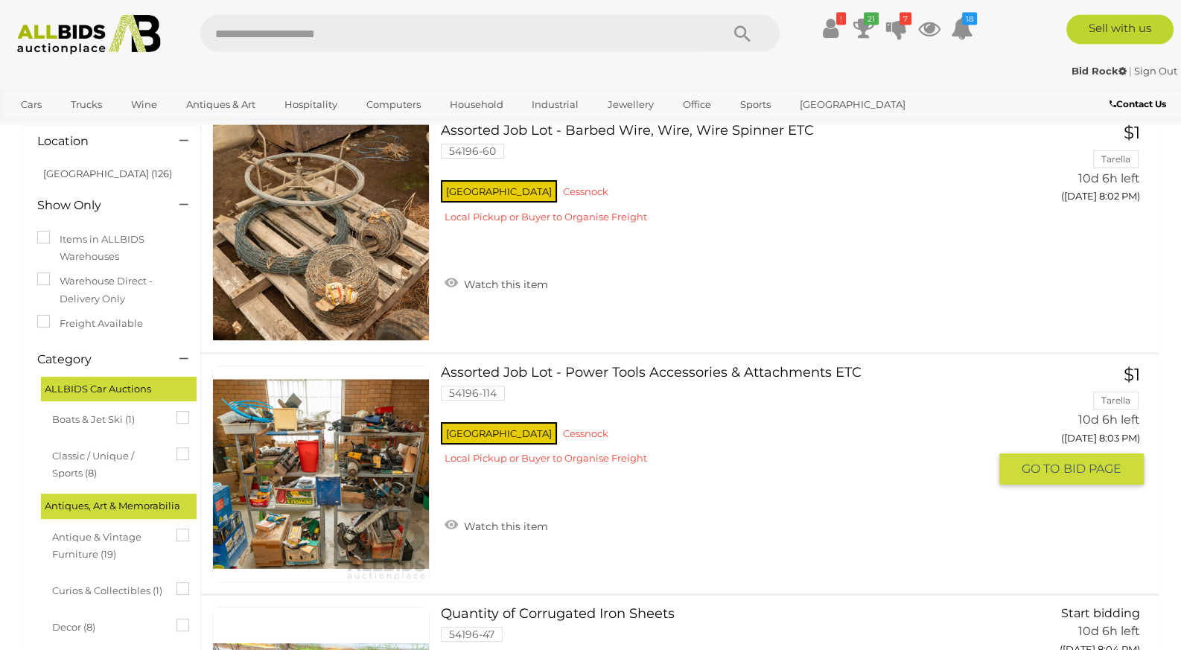
scroll to position [78, 0]
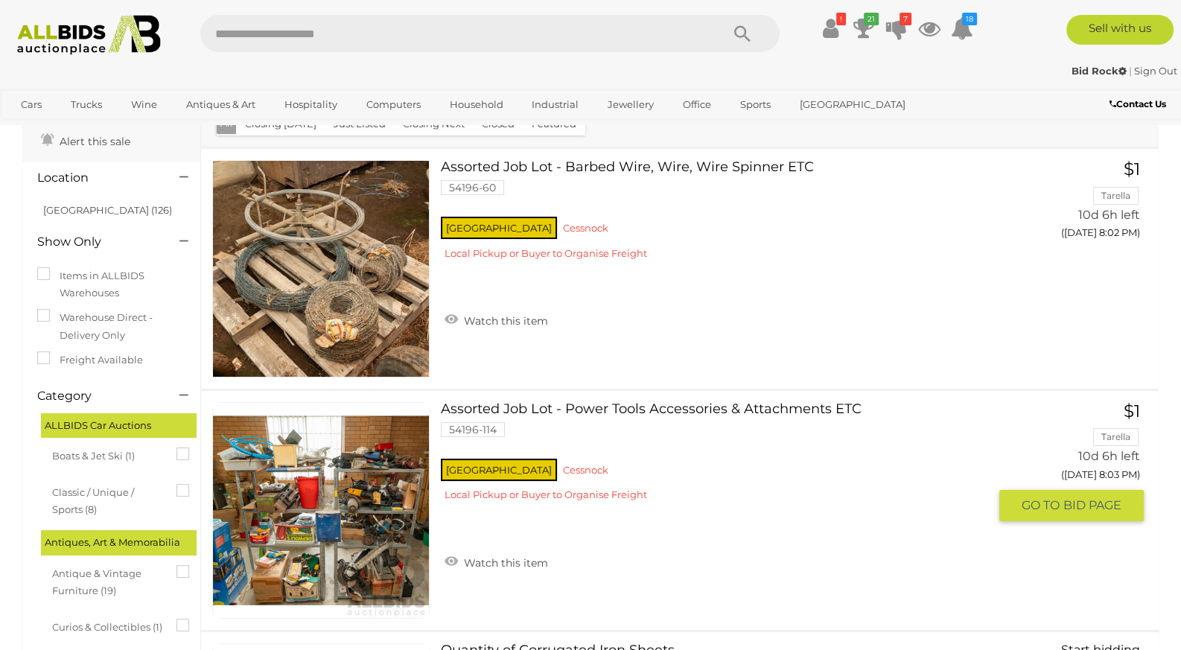
click at [335, 505] on link at bounding box center [320, 510] width 217 height 217
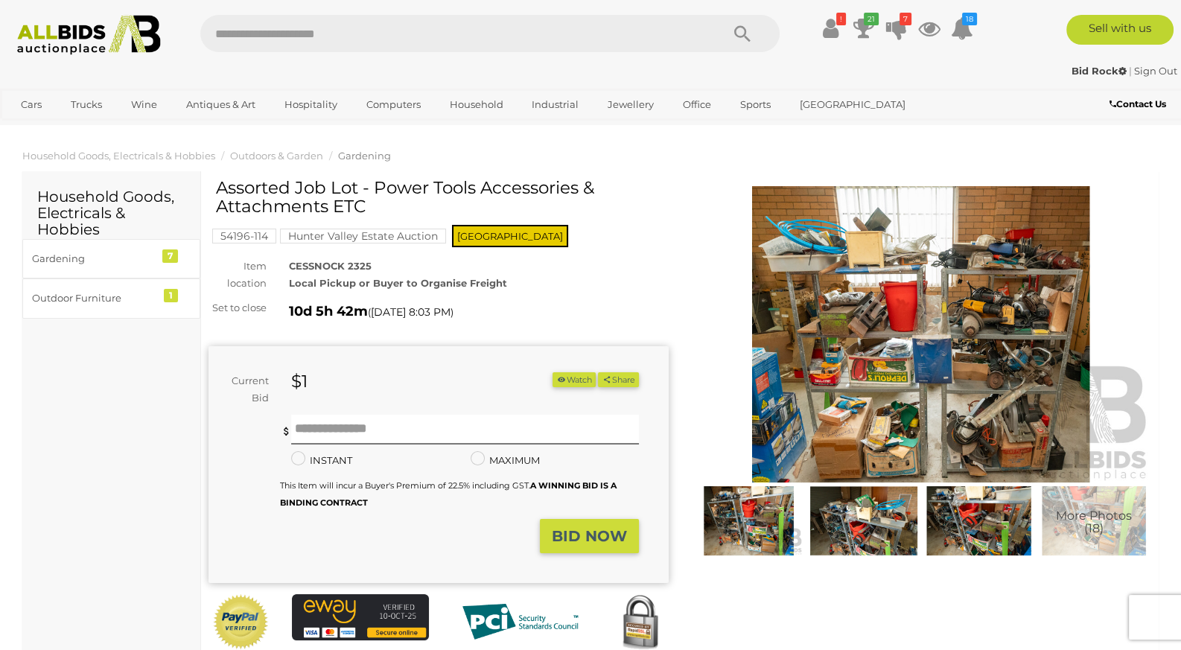
click at [935, 360] on img at bounding box center [921, 334] width 460 height 296
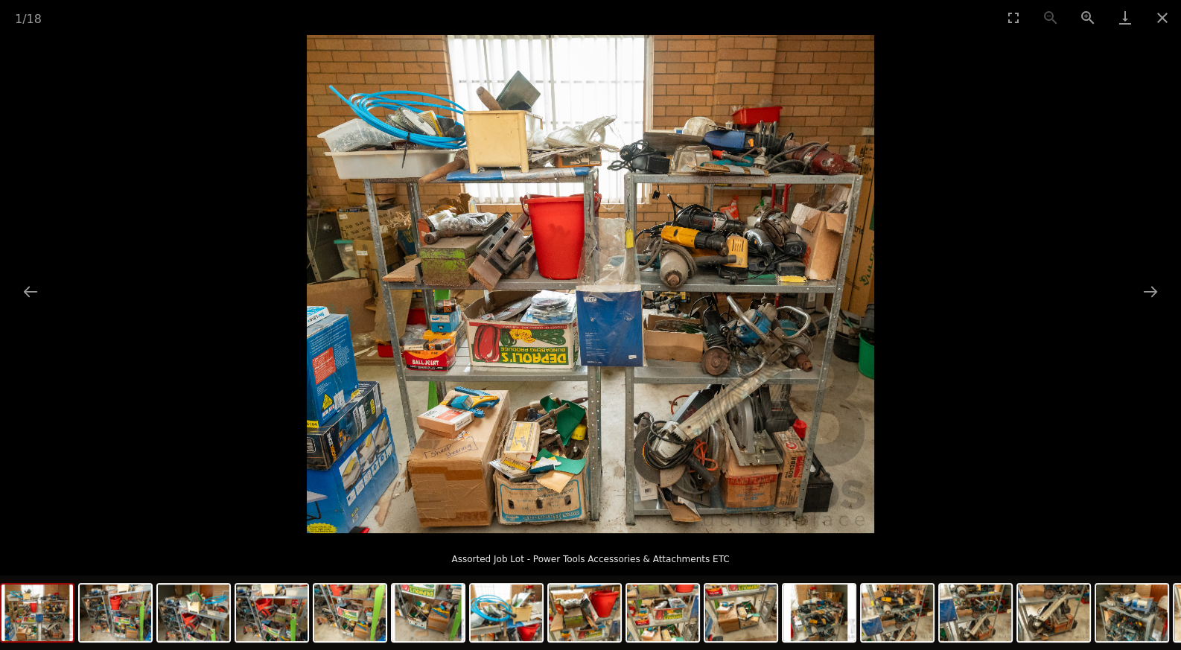
click at [801, 372] on img at bounding box center [590, 284] width 567 height 498
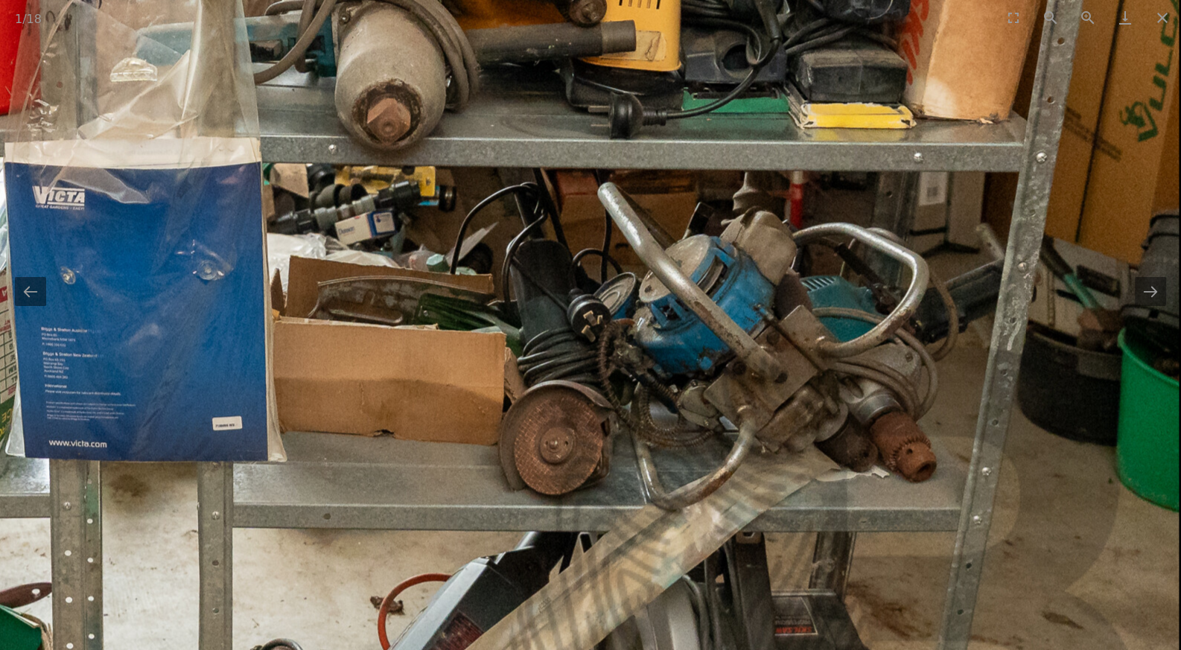
drag, startPoint x: 799, startPoint y: 341, endPoint x: 795, endPoint y: 427, distance: 85.7
click at [795, 425] on img at bounding box center [63, 136] width 2234 height 1964
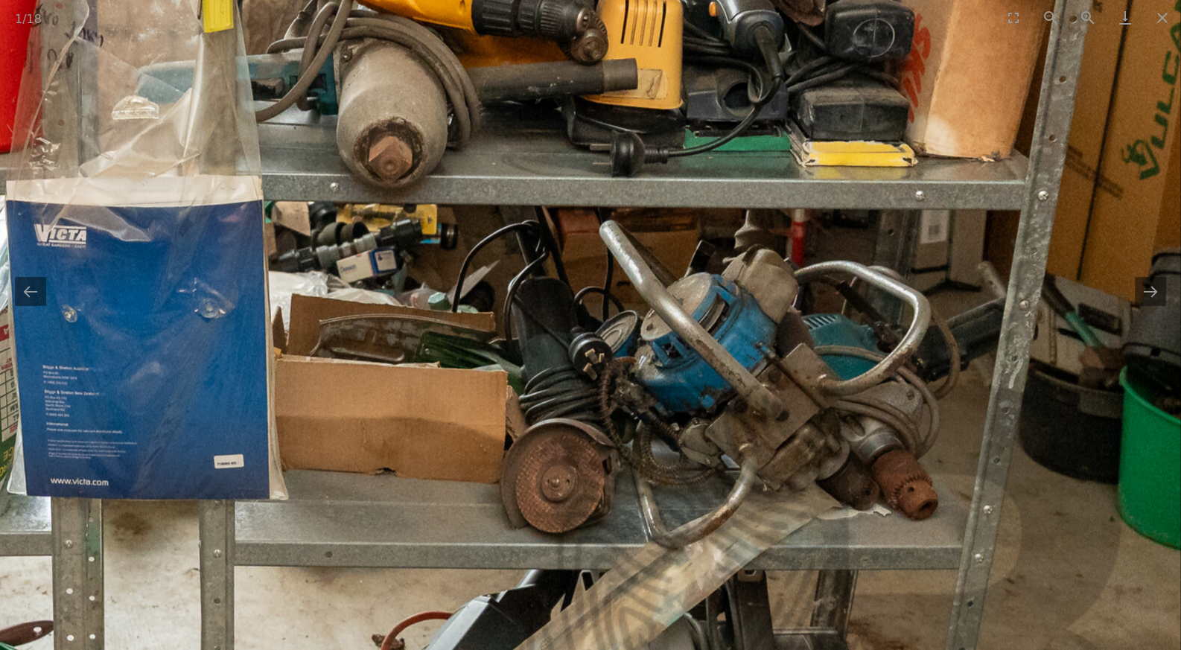
drag, startPoint x: 777, startPoint y: 318, endPoint x: 771, endPoint y: 408, distance: 90.4
click at [773, 374] on img at bounding box center [64, 174] width 2234 height 1964
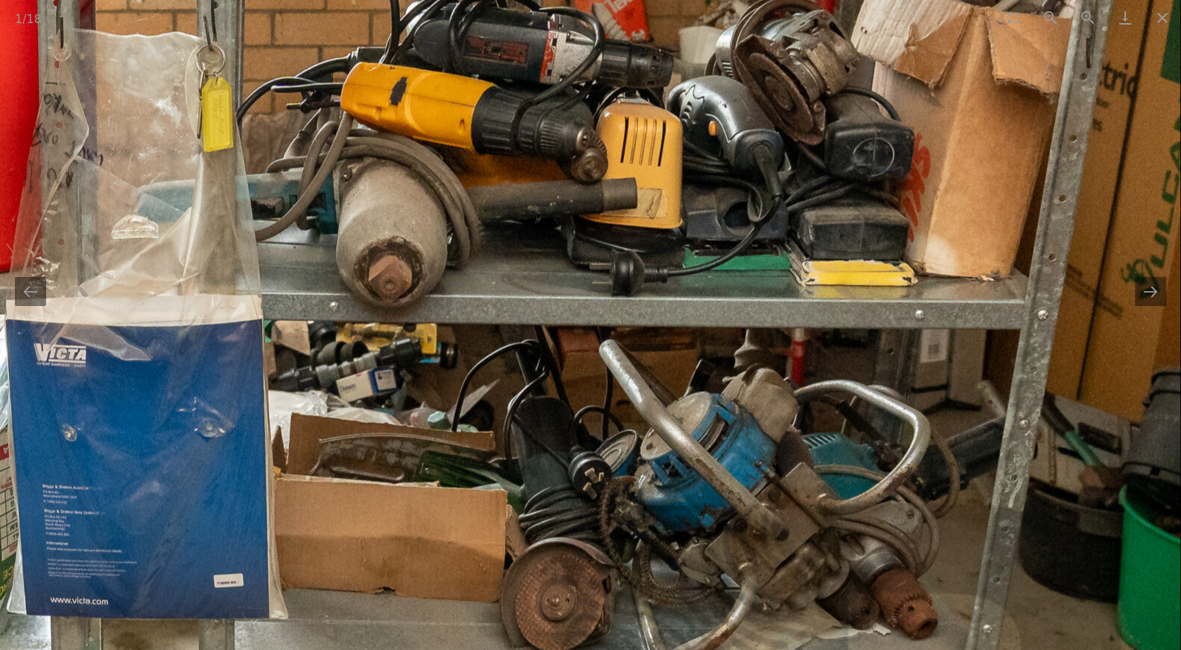
drag, startPoint x: 752, startPoint y: 299, endPoint x: 753, endPoint y: 389, distance: 90.1
click at [751, 346] on img at bounding box center [64, 294] width 2234 height 1964
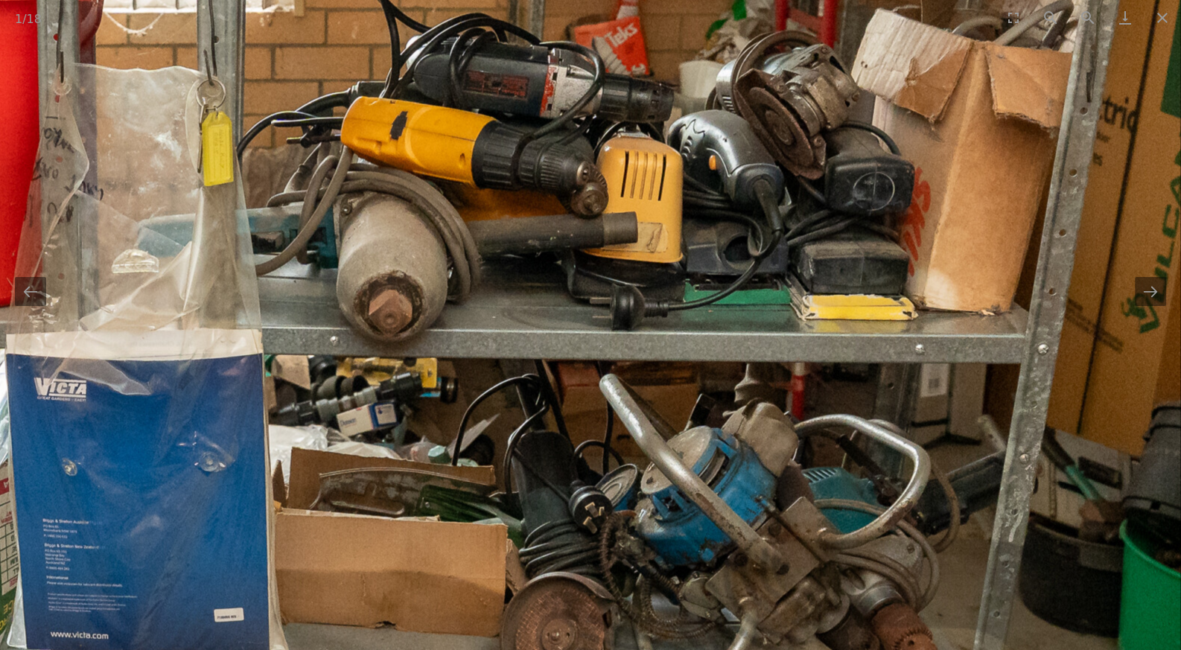
drag, startPoint x: 770, startPoint y: 348, endPoint x: 787, endPoint y: 376, distance: 32.4
click at [780, 362] on img at bounding box center [64, 328] width 2234 height 1964
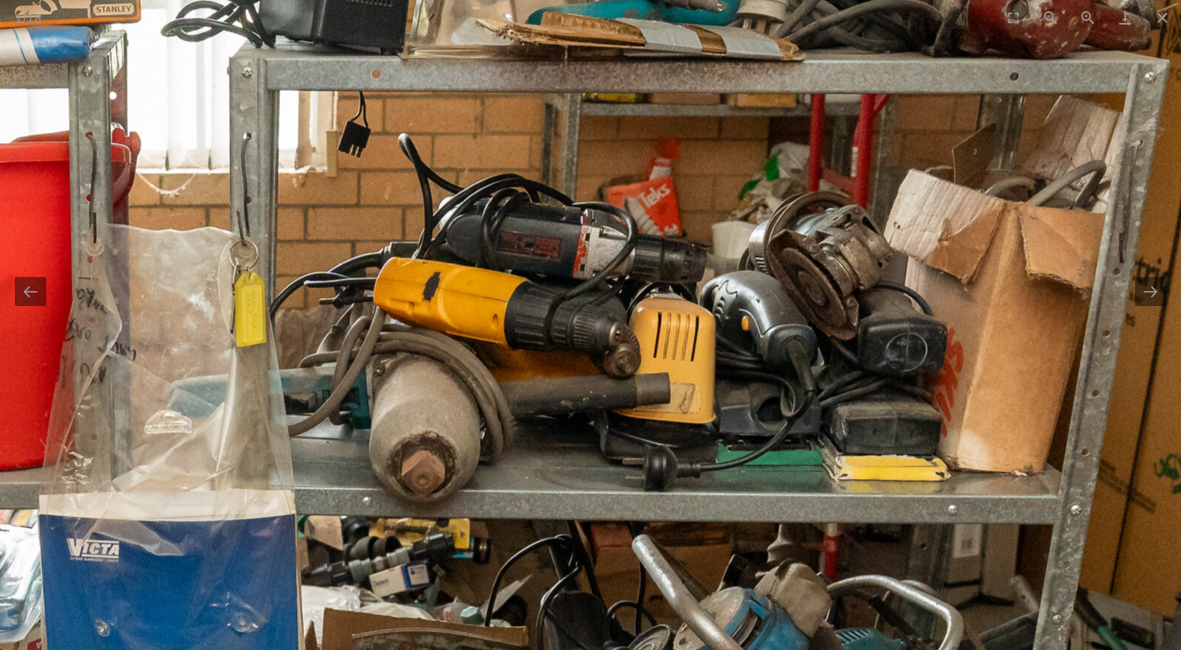
drag, startPoint x: 801, startPoint y: 322, endPoint x: 805, endPoint y: 429, distance: 106.5
click at [804, 423] on img at bounding box center [97, 488] width 2234 height 1964
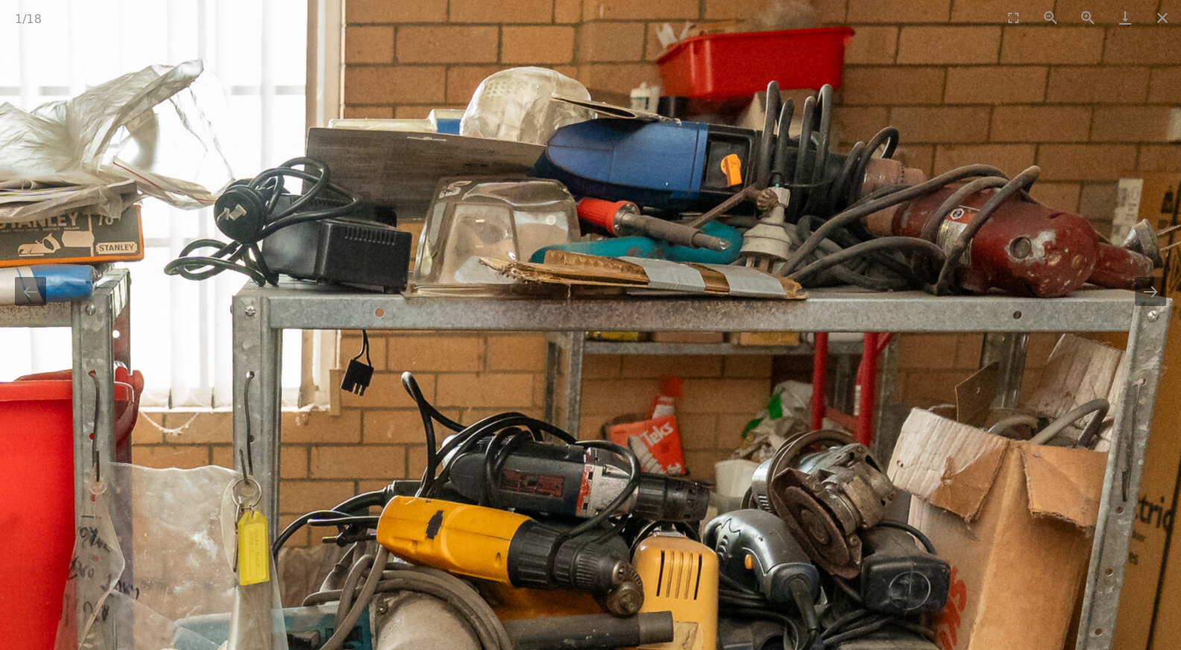
drag, startPoint x: 782, startPoint y: 418, endPoint x: 786, endPoint y: 441, distance: 22.8
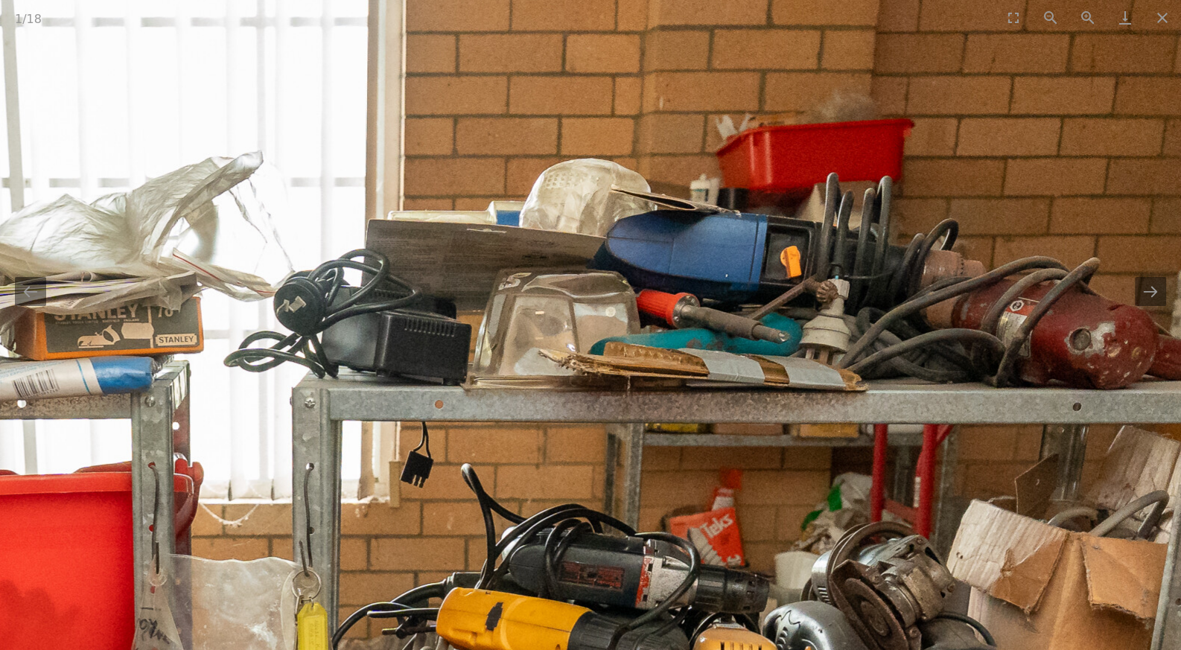
drag, startPoint x: 643, startPoint y: 441, endPoint x: 764, endPoint y: 442, distance: 121.4
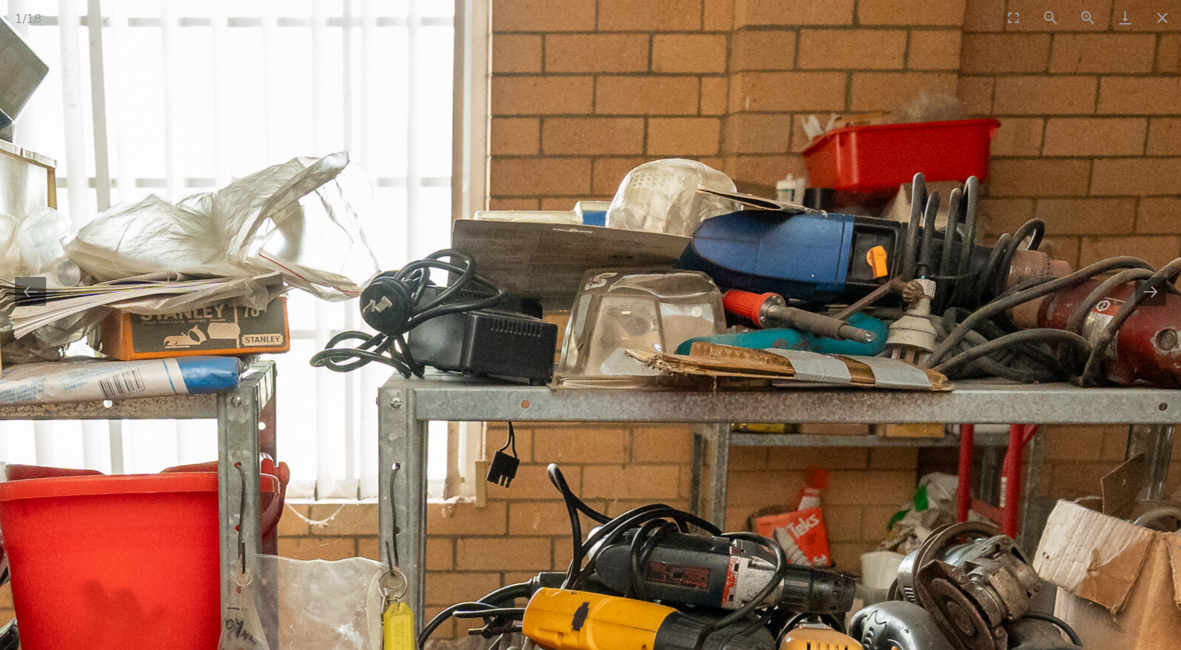
drag, startPoint x: 646, startPoint y: 408, endPoint x: 801, endPoint y: 383, distance: 156.8
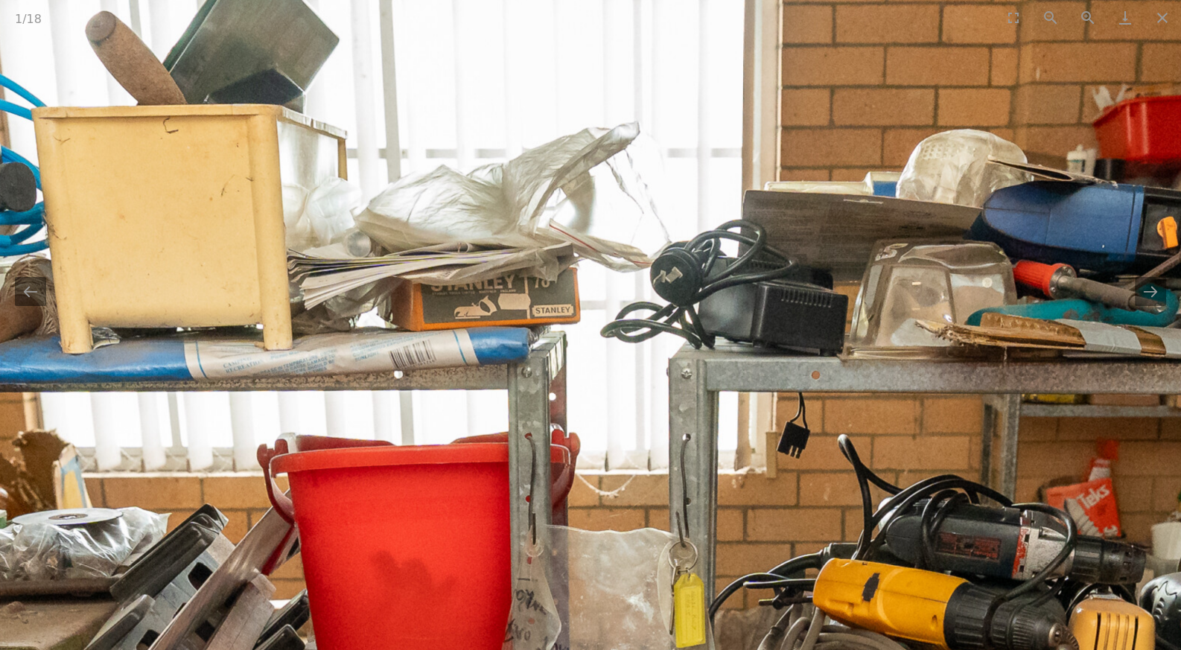
drag, startPoint x: 576, startPoint y: 407, endPoint x: 646, endPoint y: 371, distance: 79.3
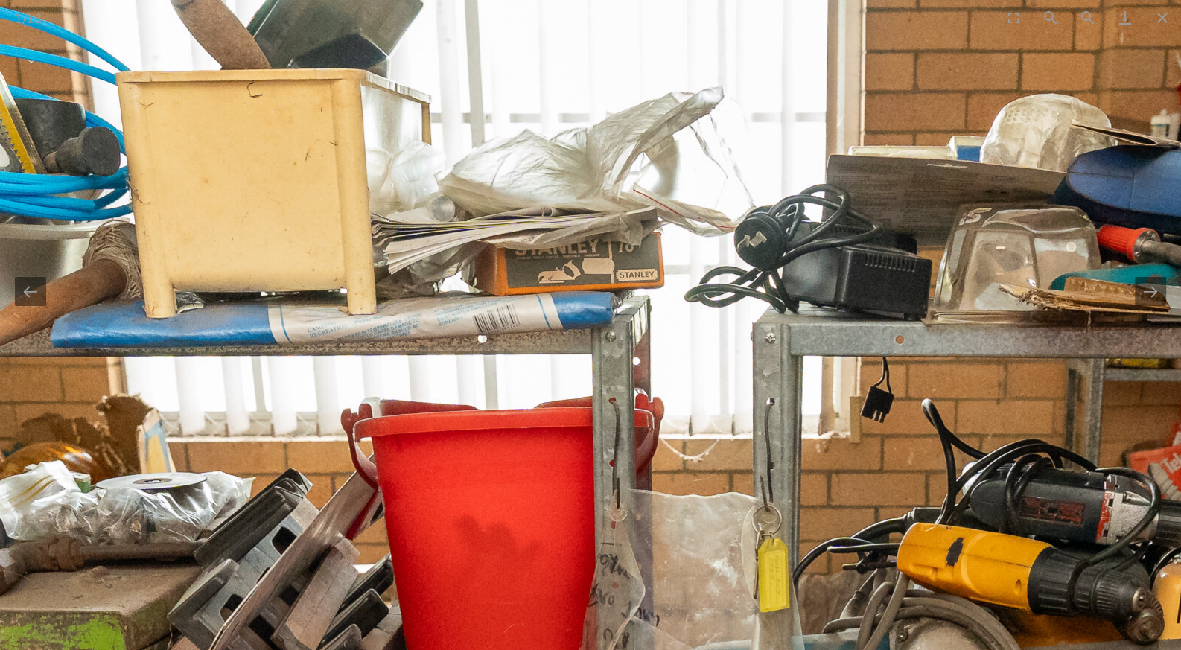
drag, startPoint x: 527, startPoint y: 388, endPoint x: 605, endPoint y: 369, distance: 80.5
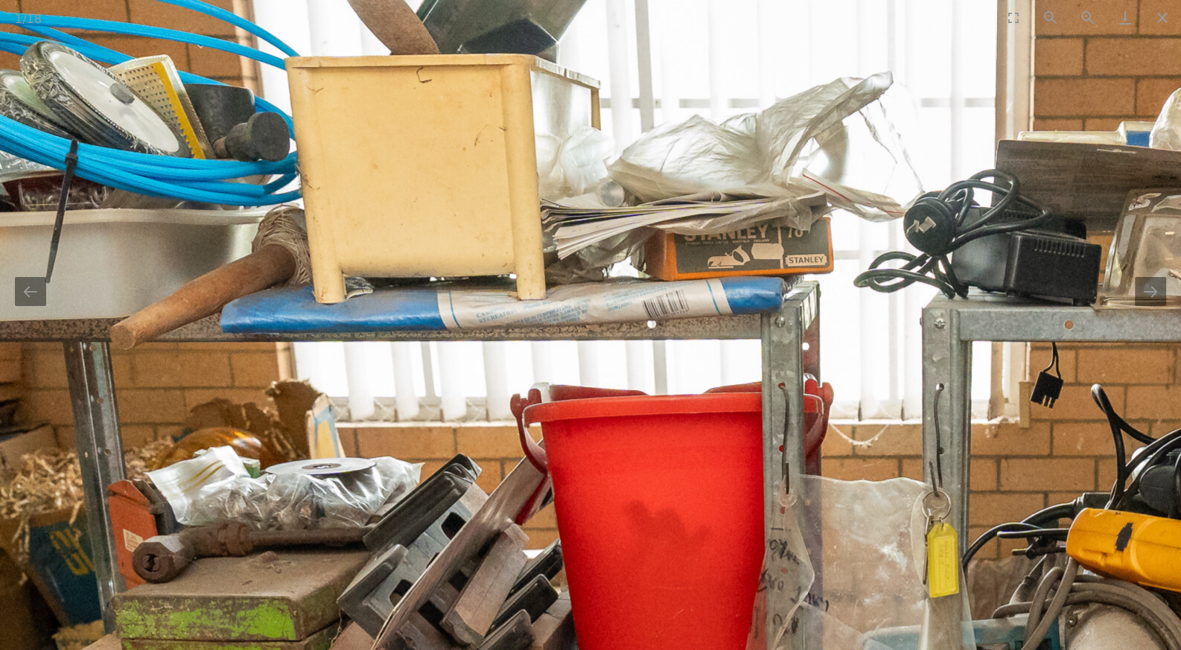
drag, startPoint x: 553, startPoint y: 371, endPoint x: 635, endPoint y: 365, distance: 82.1
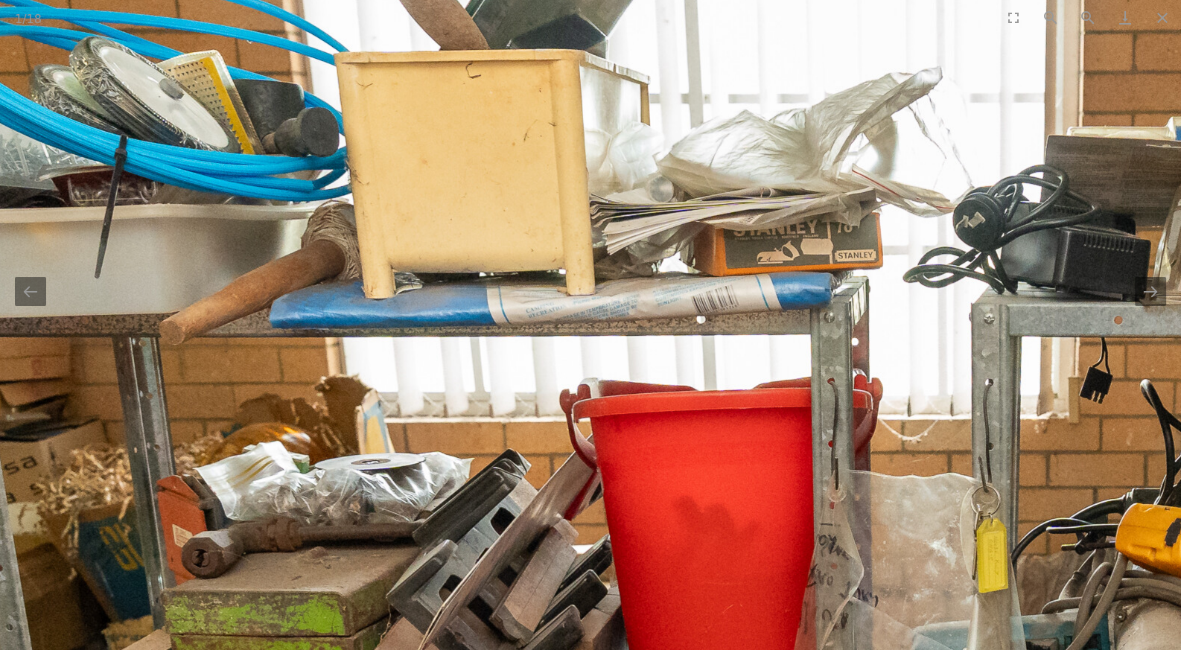
drag, startPoint x: 579, startPoint y: 389, endPoint x: 591, endPoint y: 284, distance: 105.6
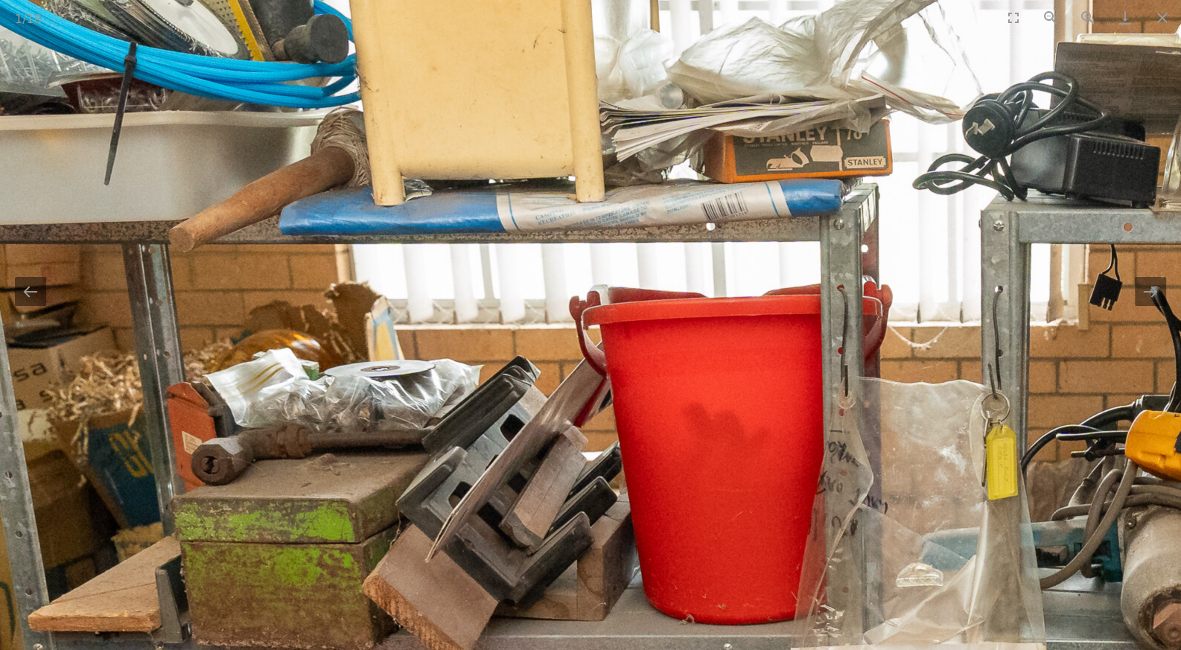
drag, startPoint x: 574, startPoint y: 408, endPoint x: 564, endPoint y: 322, distance: 86.9
click at [572, 371] on img at bounding box center [848, 642] width 2234 height 1964
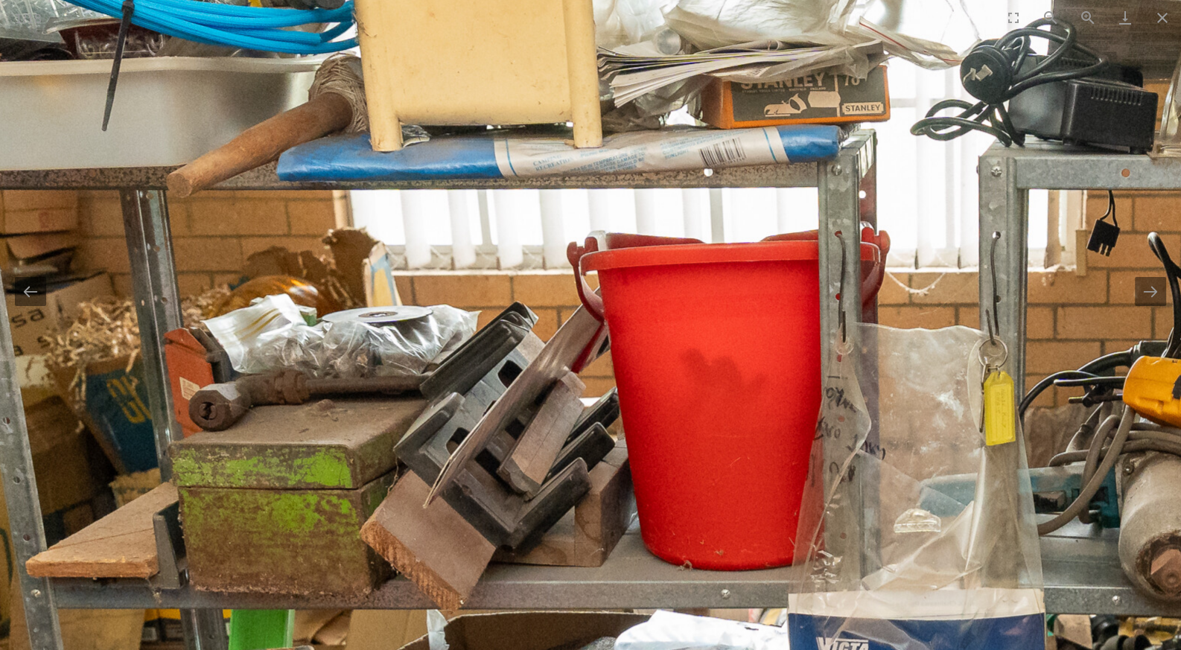
drag, startPoint x: 611, startPoint y: 475, endPoint x: 596, endPoint y: 351, distance: 124.5
click at [596, 351] on img at bounding box center [846, 587] width 2234 height 1964
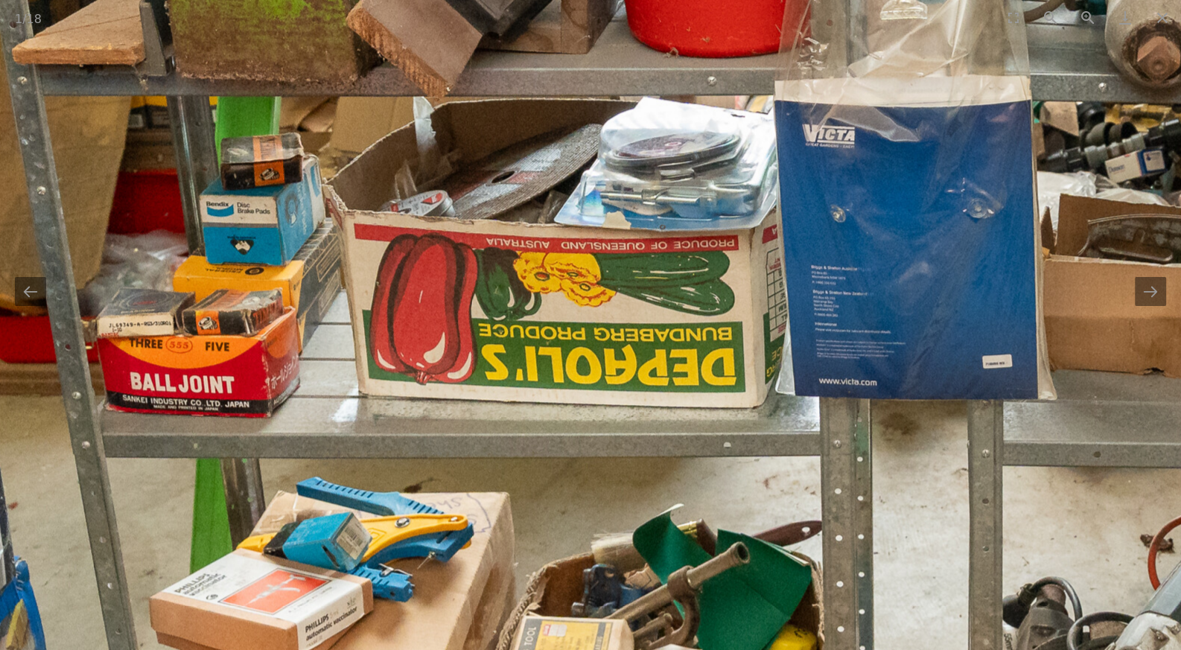
drag, startPoint x: 576, startPoint y: 382, endPoint x: 549, endPoint y: 193, distance: 191.0
click at [556, 229] on img at bounding box center [833, 74] width 2234 height 1964
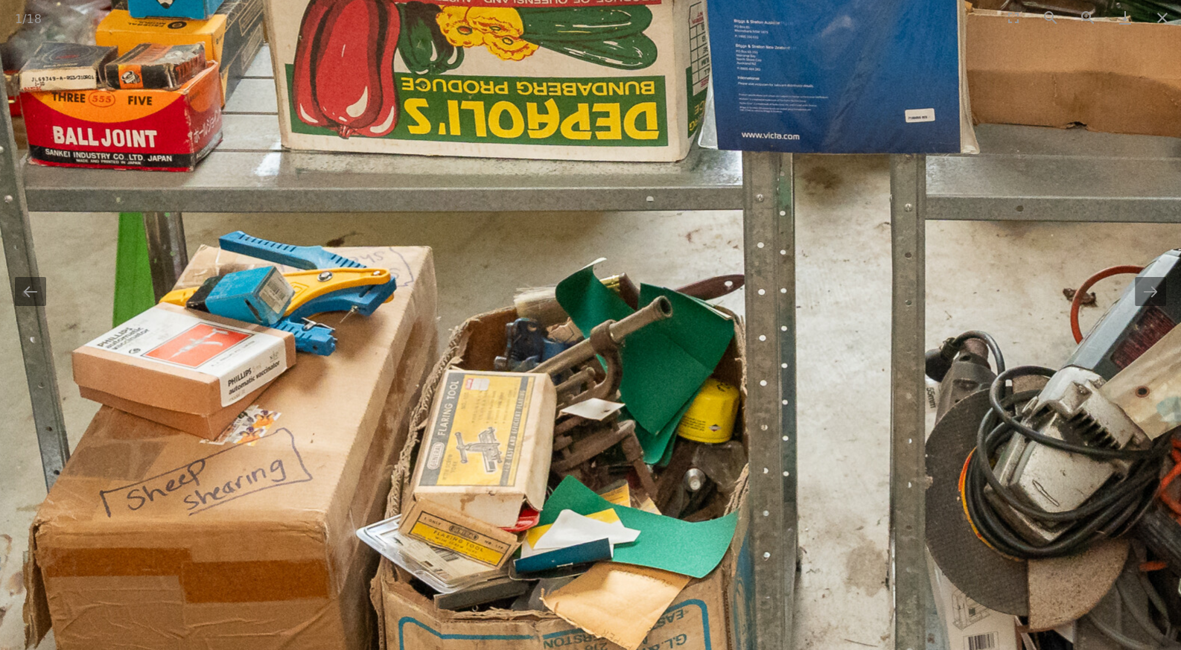
drag, startPoint x: 589, startPoint y: 273, endPoint x: 524, endPoint y: 153, distance: 136.3
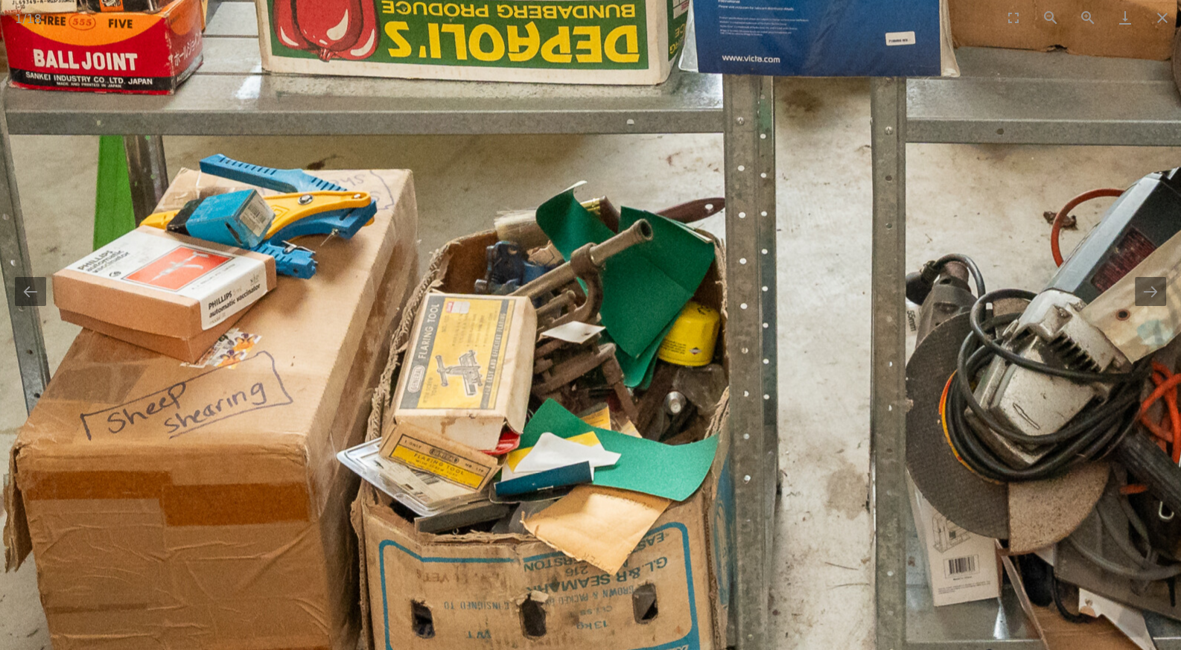
drag, startPoint x: 604, startPoint y: 274, endPoint x: 541, endPoint y: 185, distance: 109.1
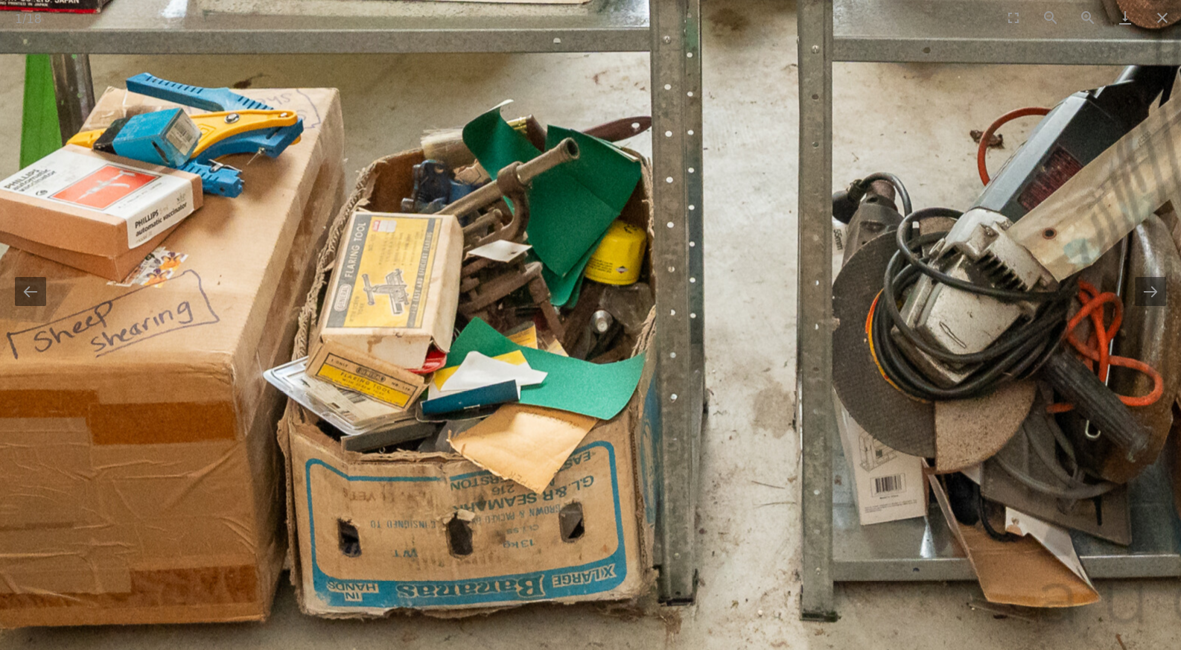
drag, startPoint x: 612, startPoint y: 227, endPoint x: 391, endPoint y: 264, distance: 224.1
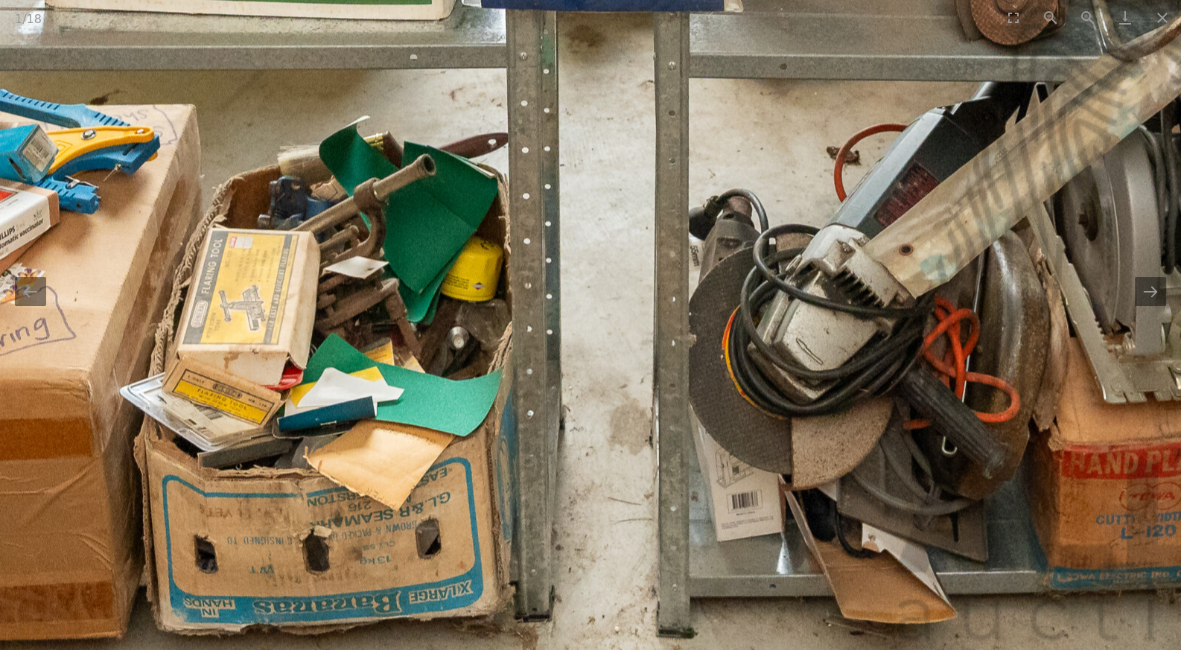
drag, startPoint x: 1116, startPoint y: 185, endPoint x: 1028, endPoint y: 203, distance: 89.8
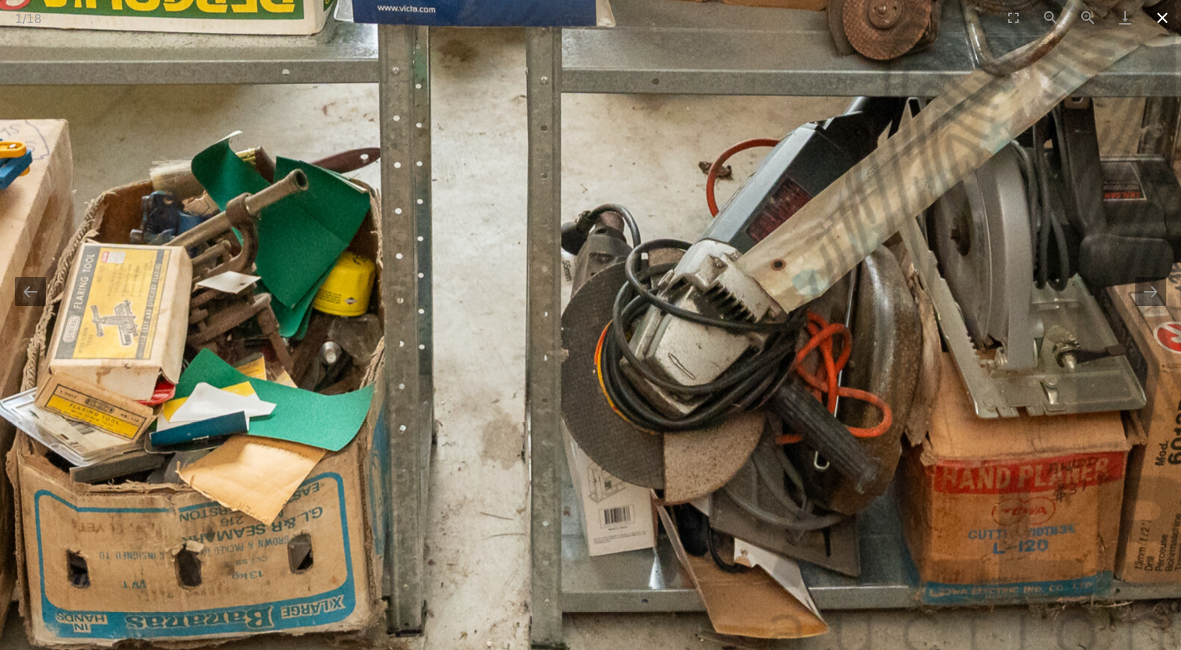
click at [1163, 10] on button "Close gallery" at bounding box center [1162, 17] width 37 height 35
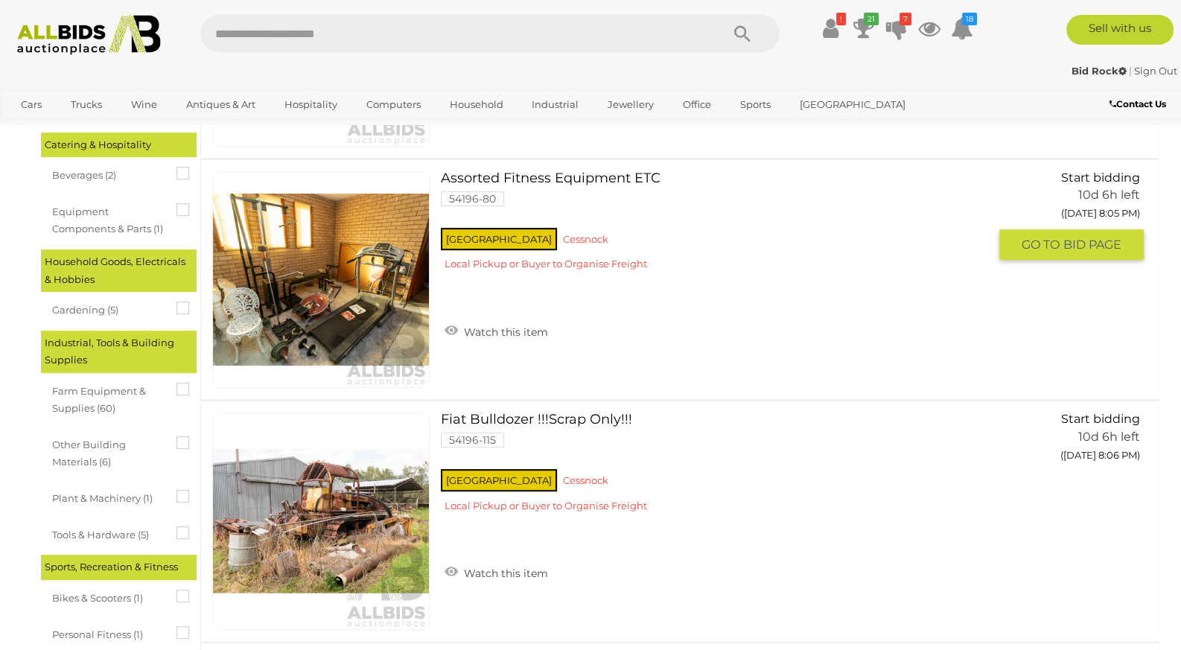
scroll to position [937, 0]
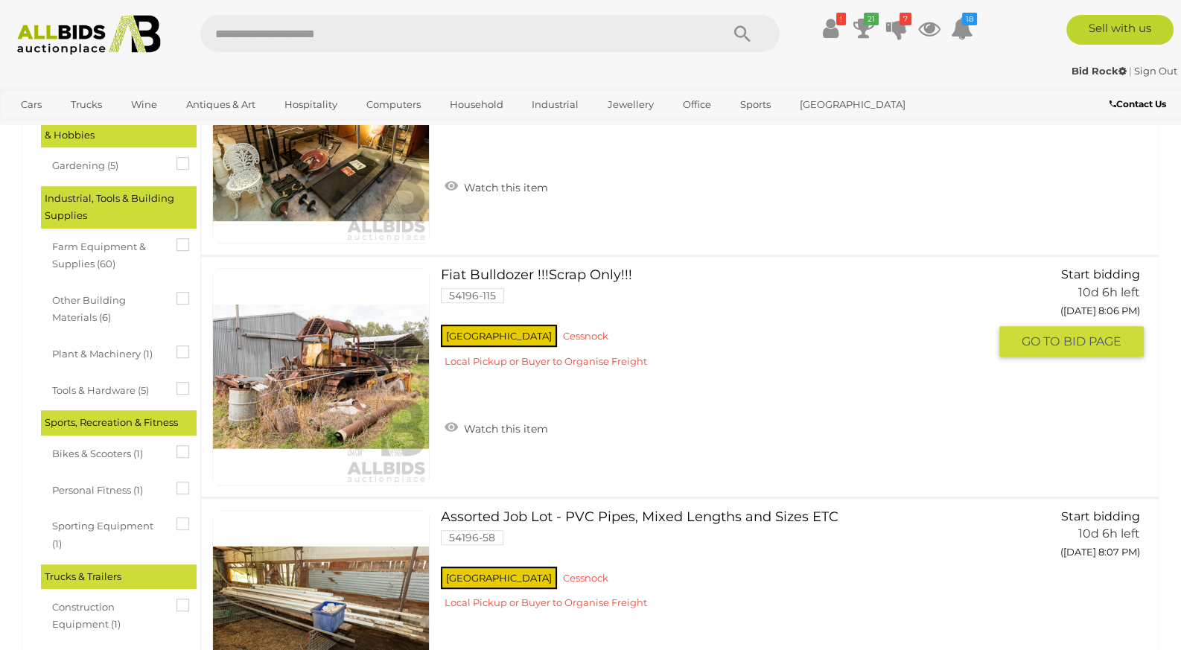
click at [557, 280] on link "Fiat Bulldozer !!!Scrap Only!!! 54196-115 NSW Cessnock" at bounding box center [720, 323] width 536 height 111
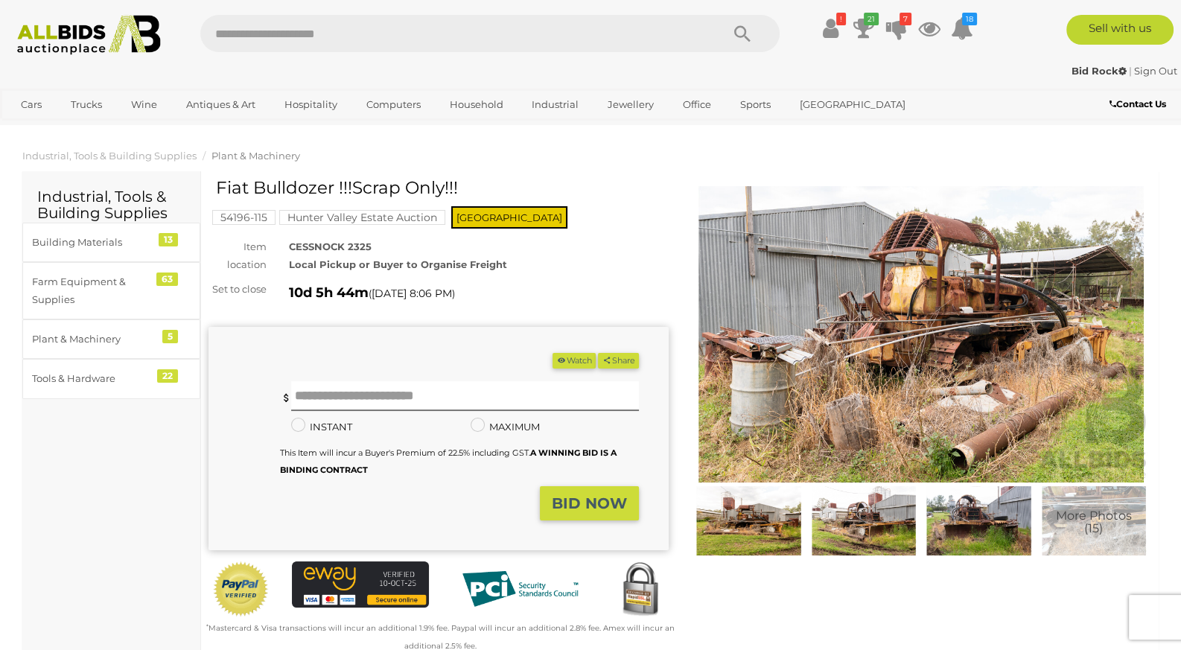
click at [850, 398] on img at bounding box center [921, 334] width 460 height 296
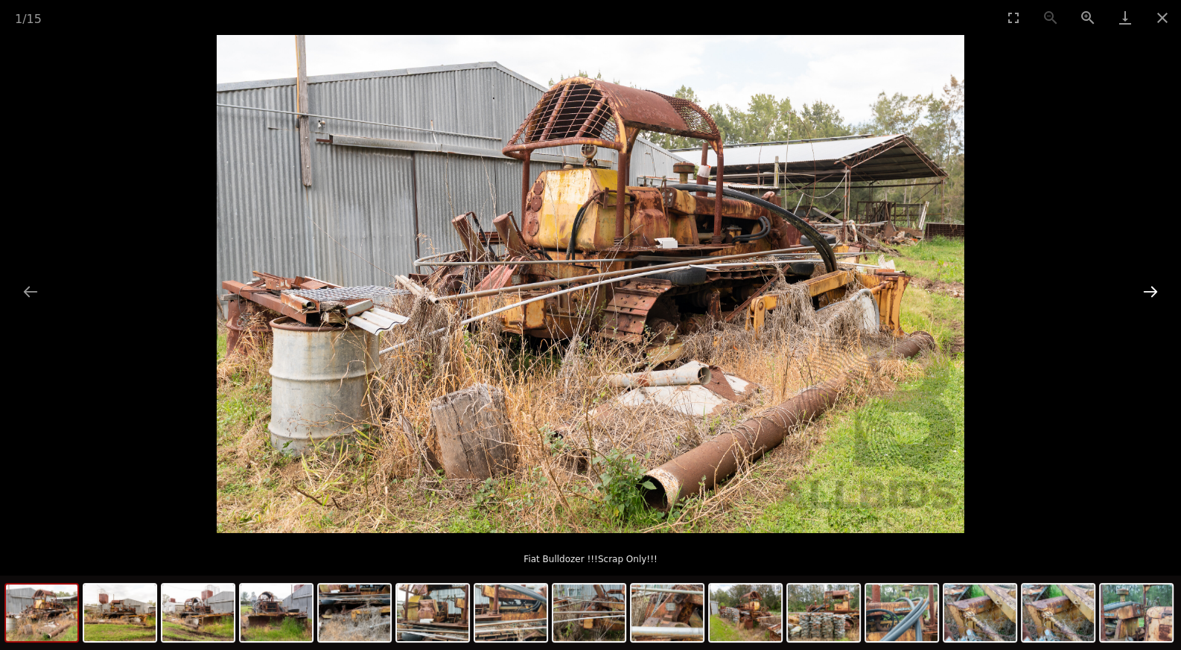
click at [1150, 294] on button "Next slide" at bounding box center [1150, 291] width 31 height 29
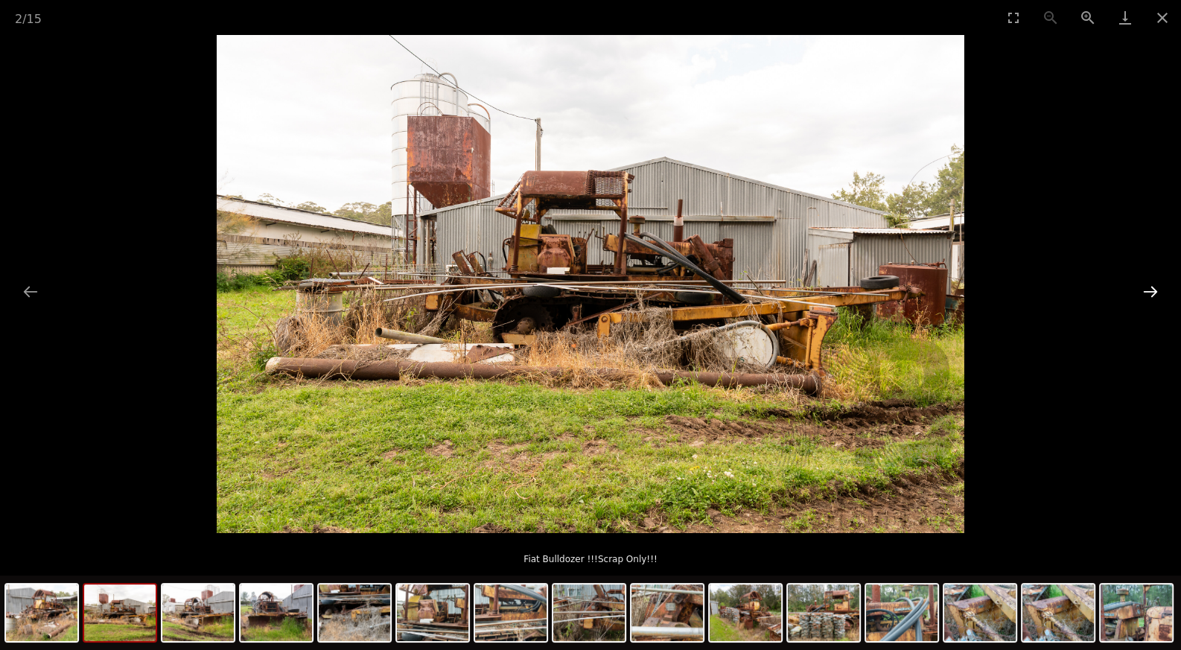
click at [1150, 294] on button "Next slide" at bounding box center [1150, 291] width 31 height 29
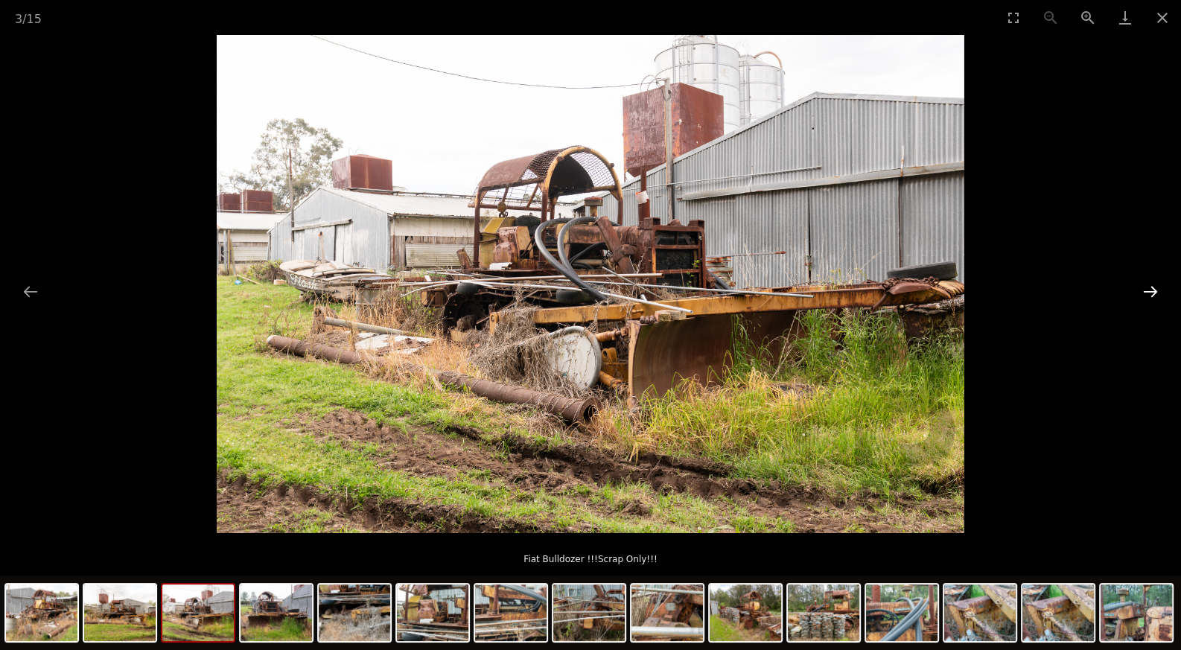
click at [1150, 294] on button "Next slide" at bounding box center [1150, 291] width 31 height 29
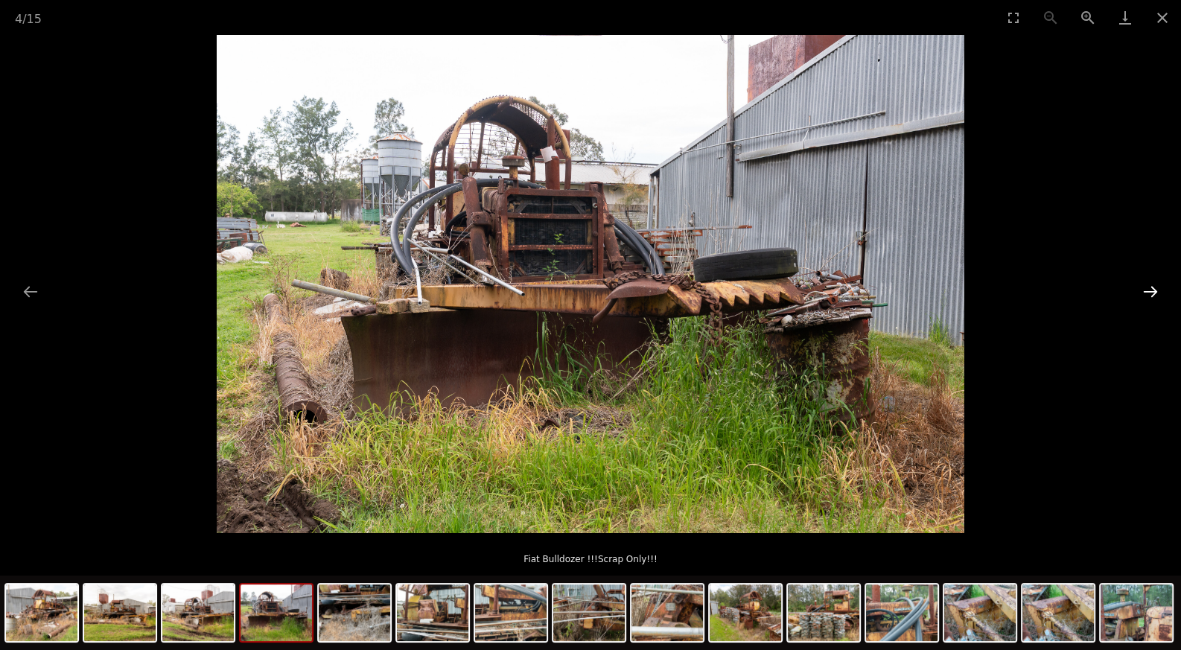
click at [1150, 294] on button "Next slide" at bounding box center [1150, 291] width 31 height 29
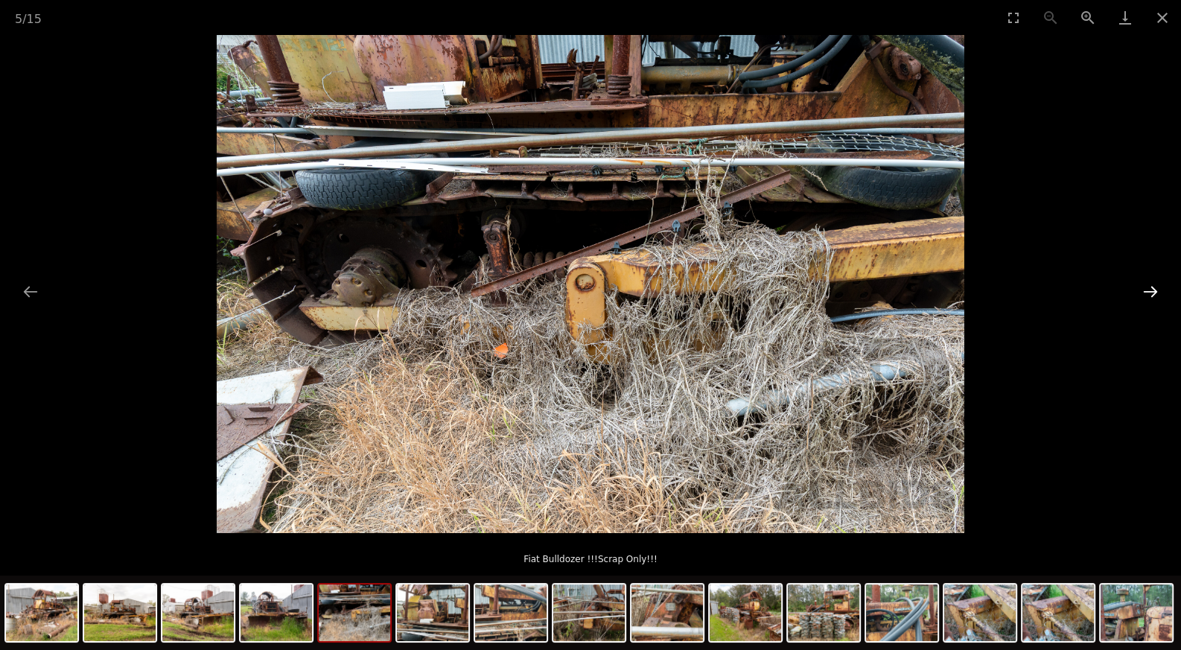
click at [1150, 294] on button "Next slide" at bounding box center [1150, 291] width 31 height 29
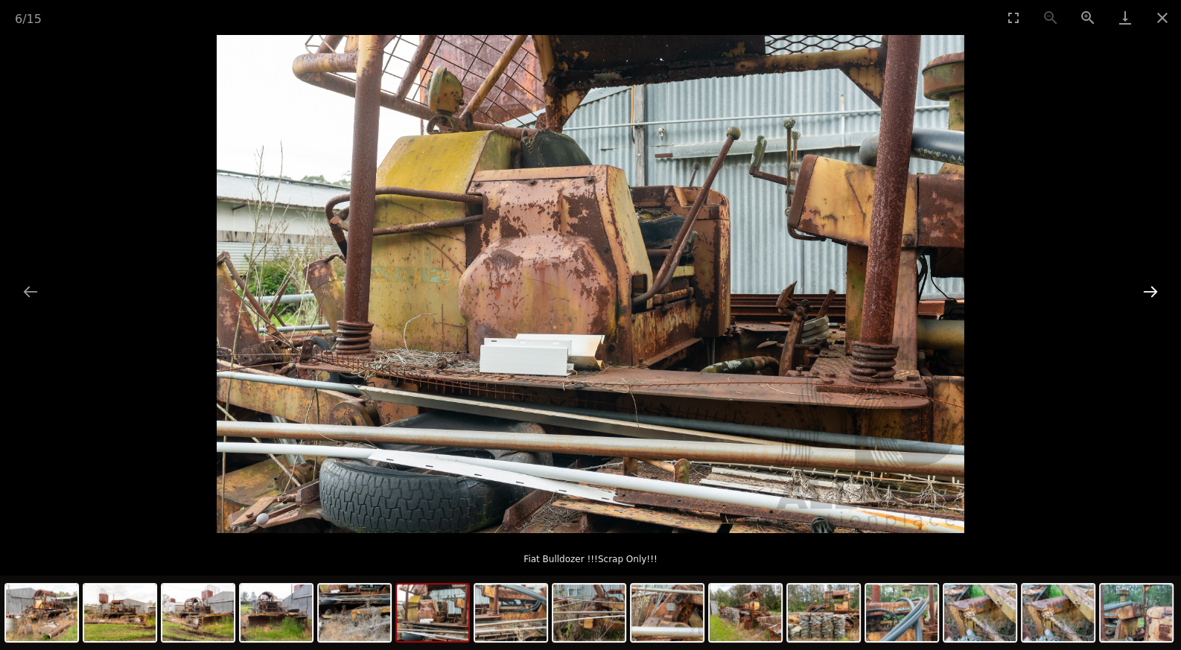
click at [1150, 294] on button "Next slide" at bounding box center [1150, 291] width 31 height 29
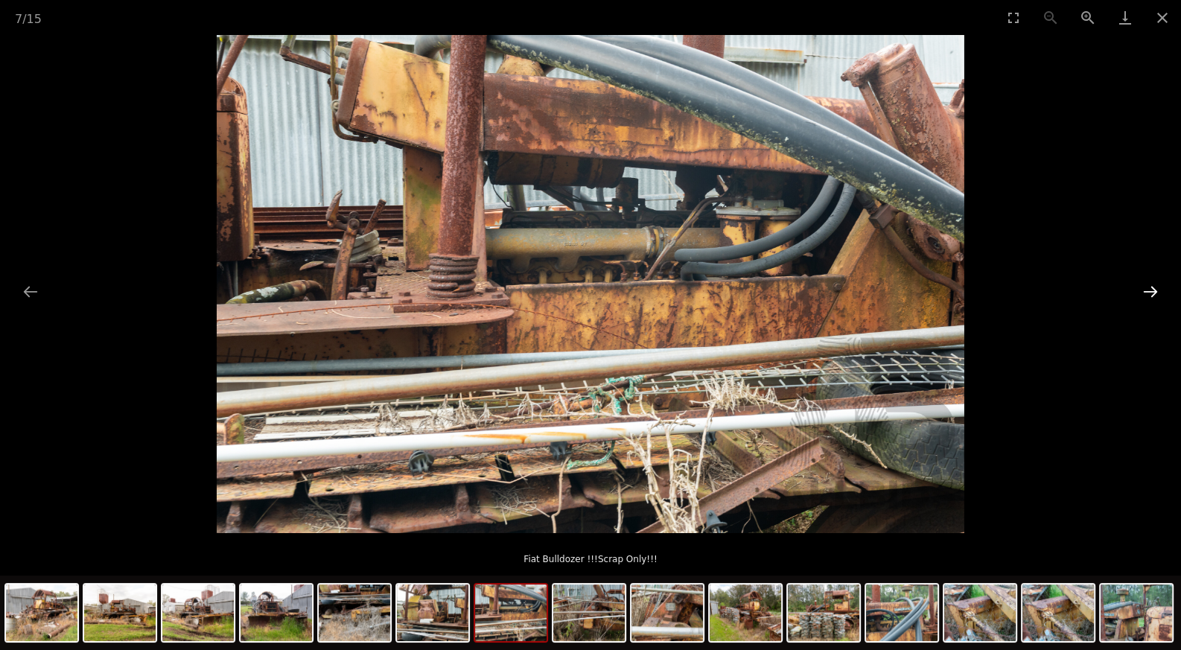
click at [1150, 294] on button "Next slide" at bounding box center [1150, 291] width 31 height 29
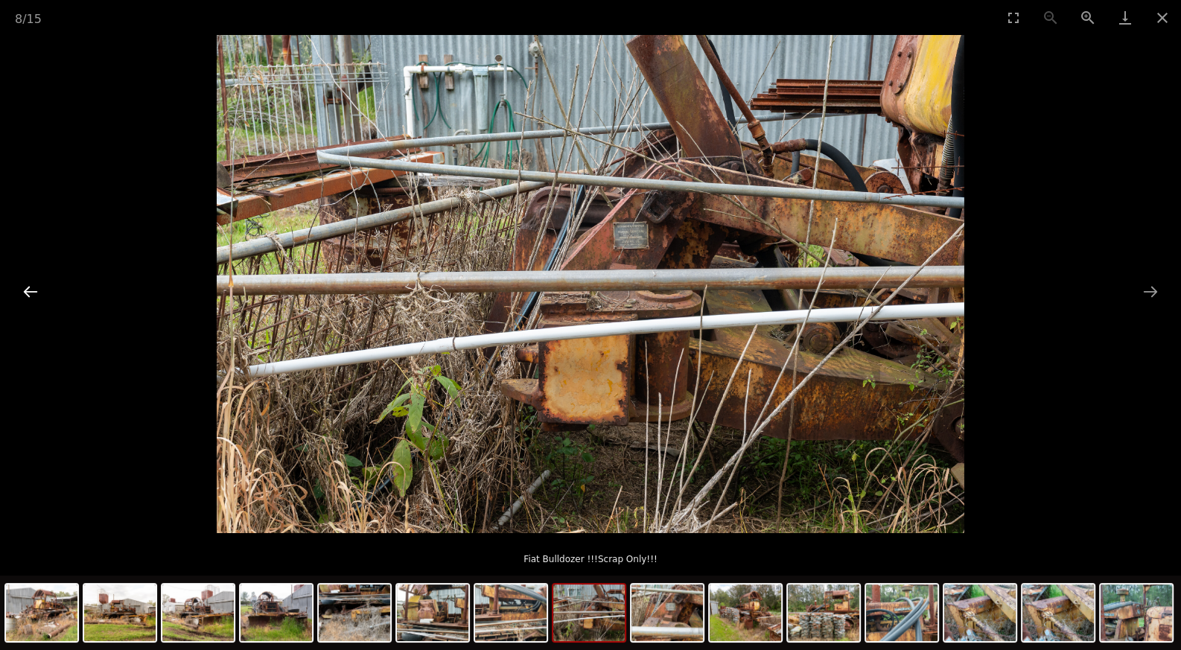
click at [29, 296] on button "Previous slide" at bounding box center [30, 291] width 31 height 29
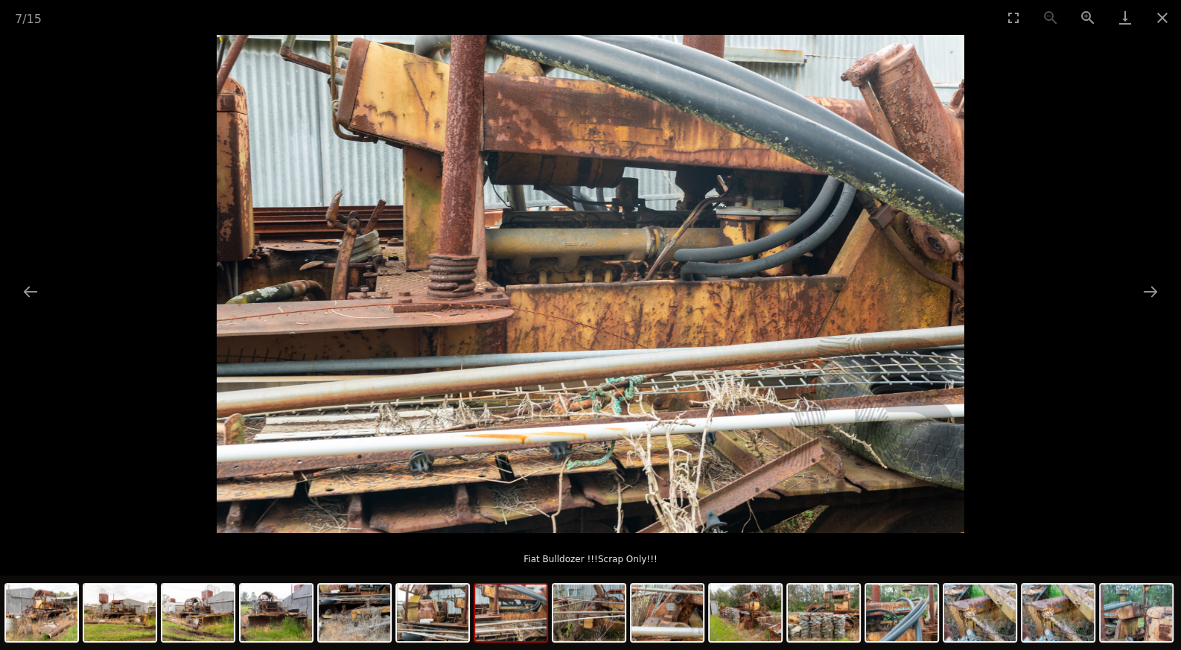
click at [613, 276] on img at bounding box center [591, 284] width 748 height 498
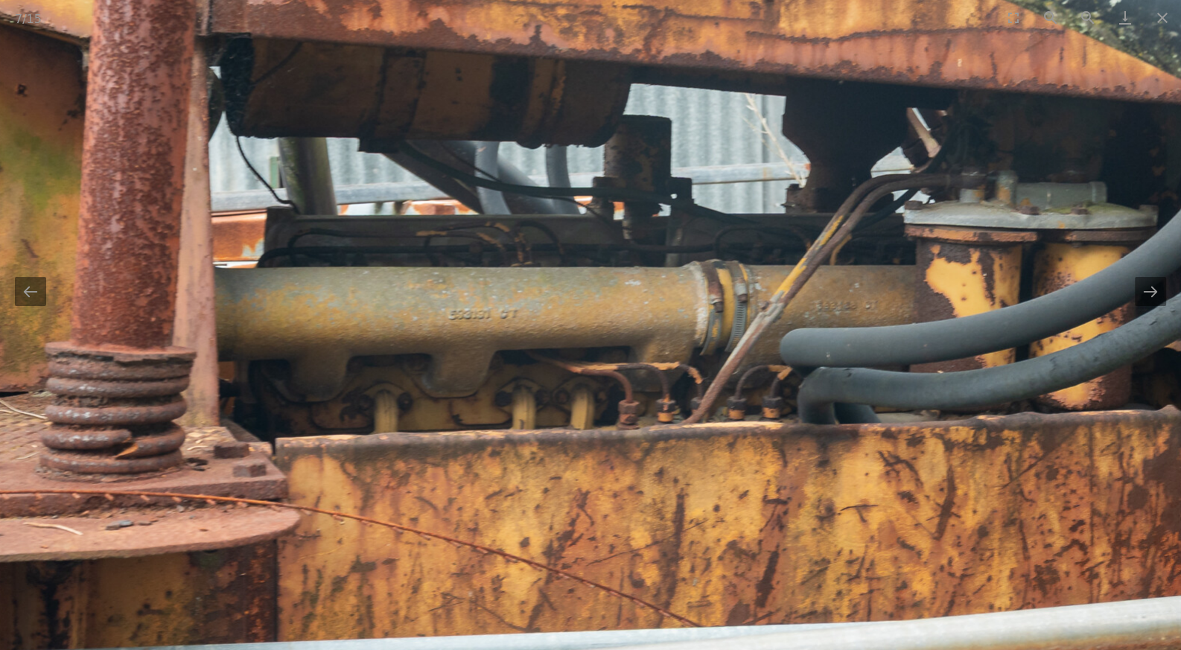
drag, startPoint x: 613, startPoint y: 276, endPoint x: 563, endPoint y: 377, distance: 112.9
click at [563, 377] on img at bounding box center [528, 434] width 2235 height 1490
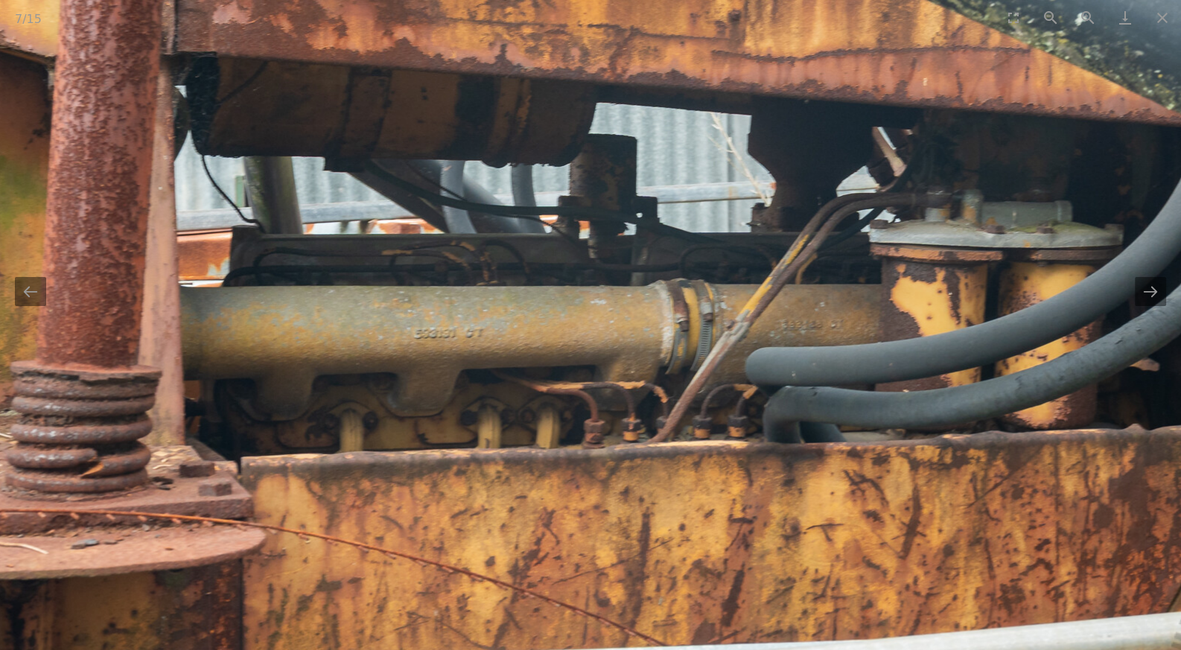
click at [563, 377] on img at bounding box center [494, 453] width 2235 height 1490
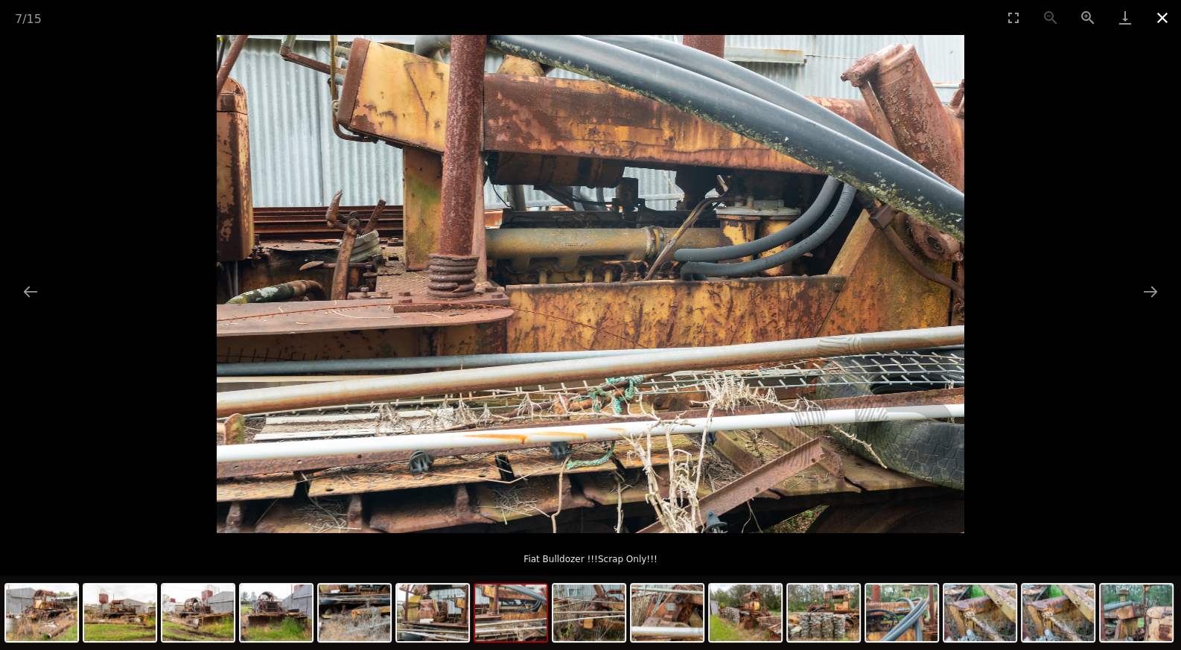
click at [1158, 13] on button "Close gallery" at bounding box center [1162, 17] width 37 height 35
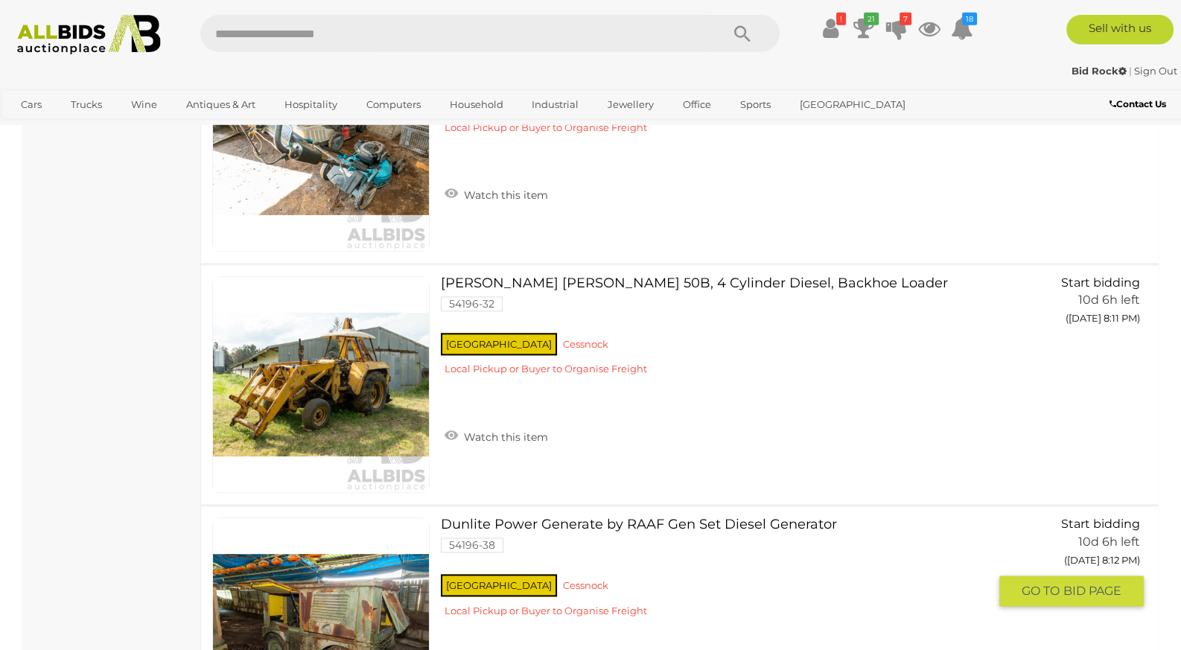
scroll to position [2130, 0]
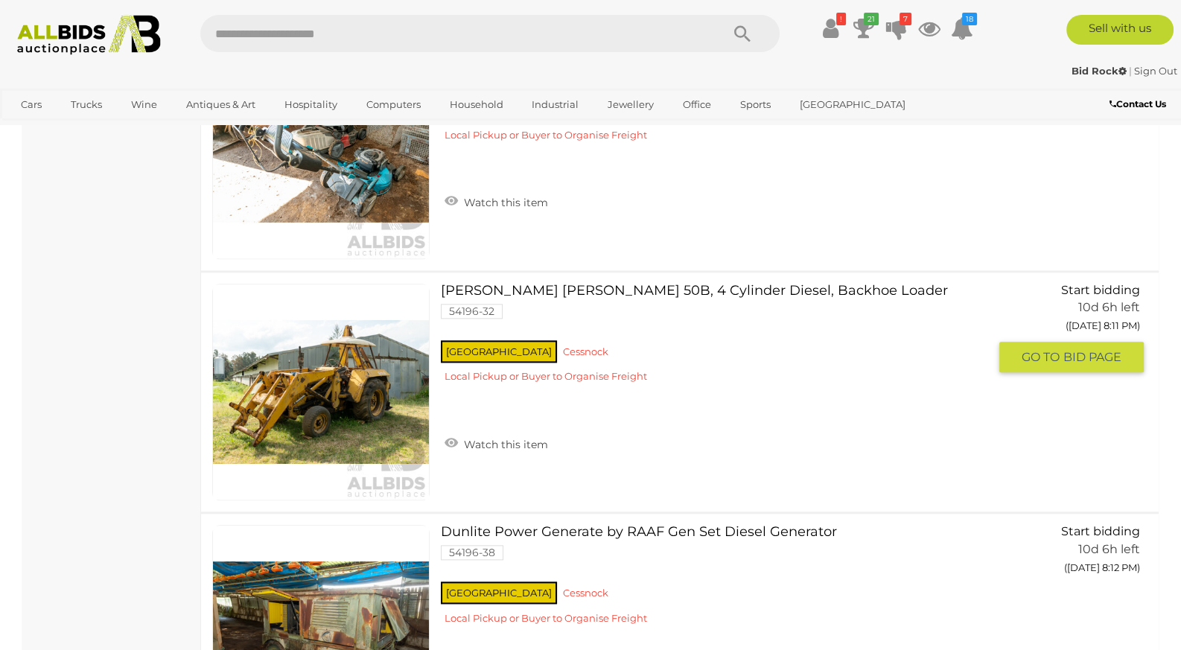
click at [368, 375] on link at bounding box center [320, 392] width 217 height 217
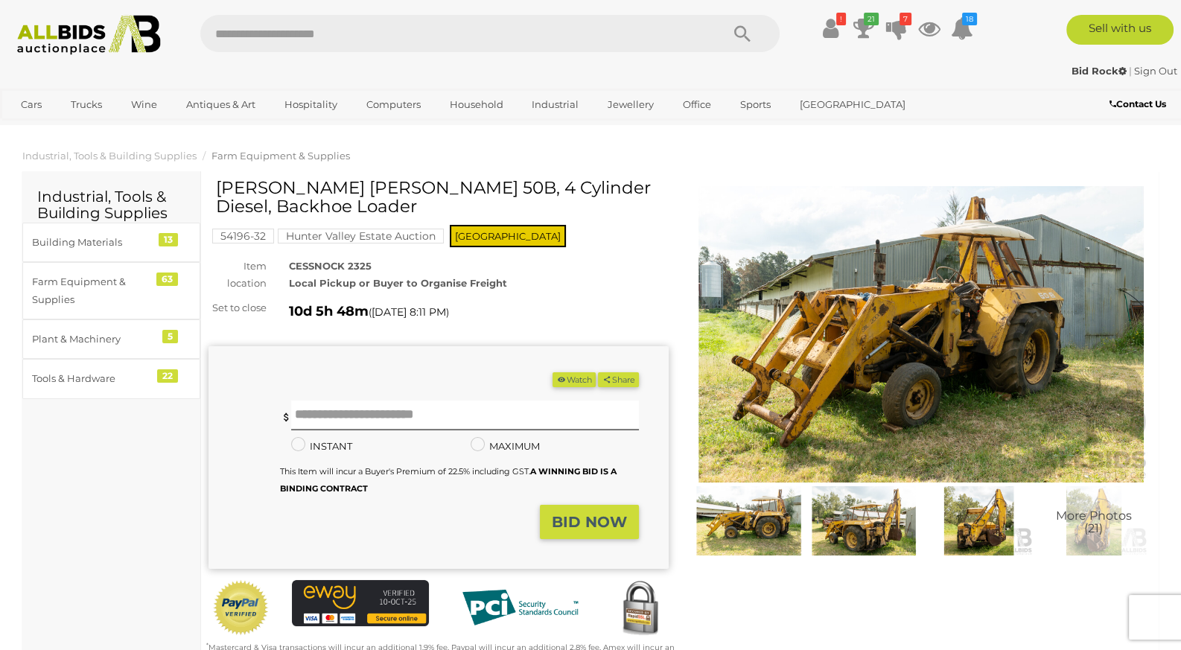
click at [947, 401] on img at bounding box center [921, 334] width 460 height 296
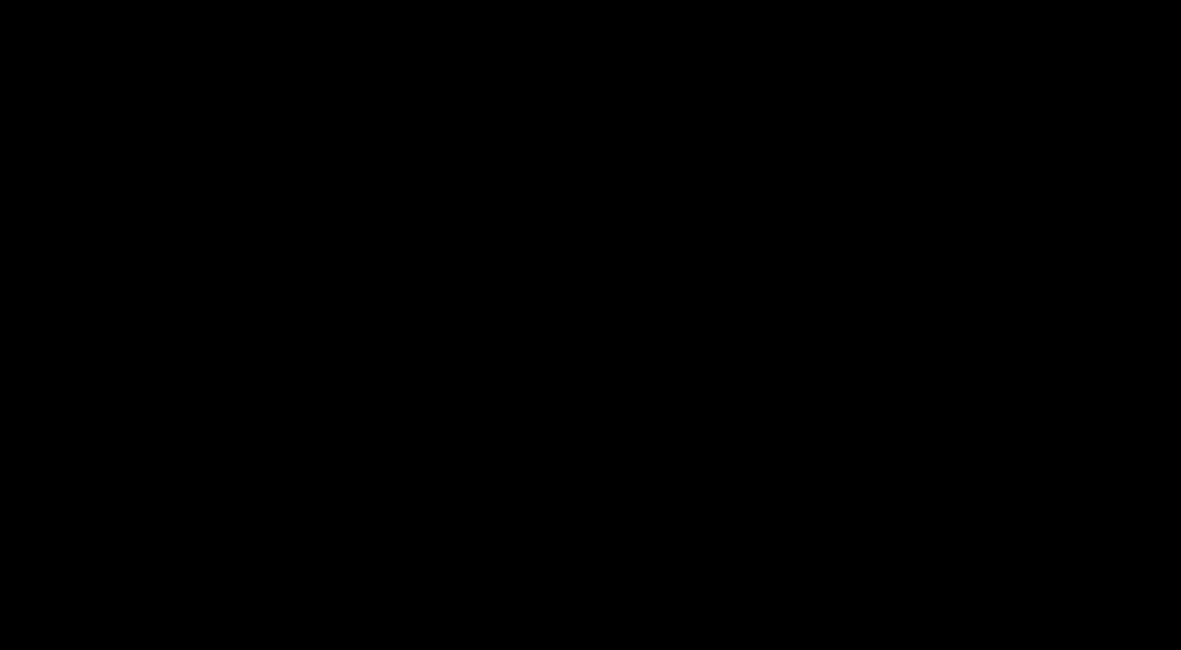
click at [947, 401] on div at bounding box center [590, 284] width 1181 height 498
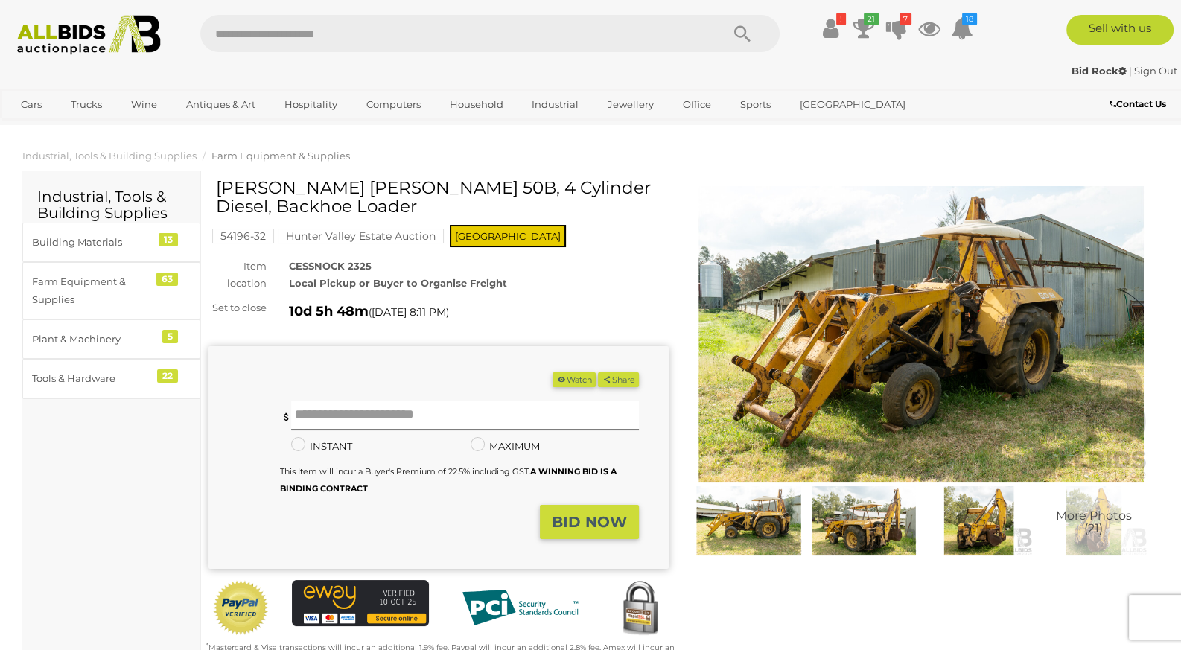
click at [911, 394] on img at bounding box center [921, 334] width 460 height 296
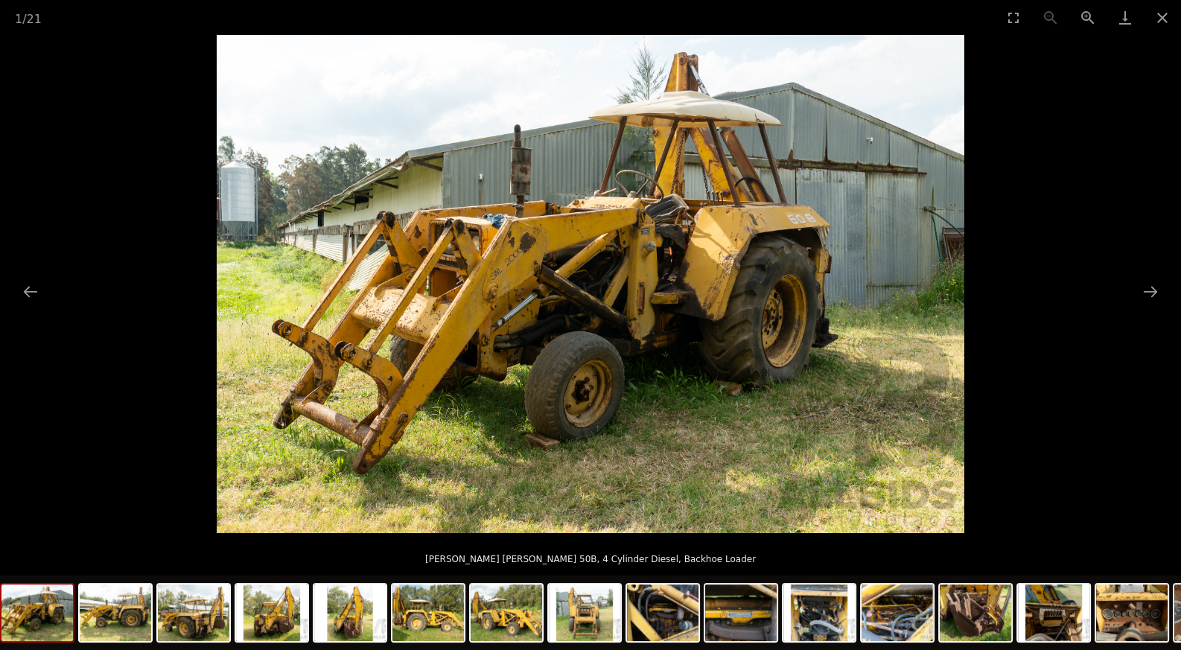
click at [655, 323] on img at bounding box center [591, 284] width 748 height 498
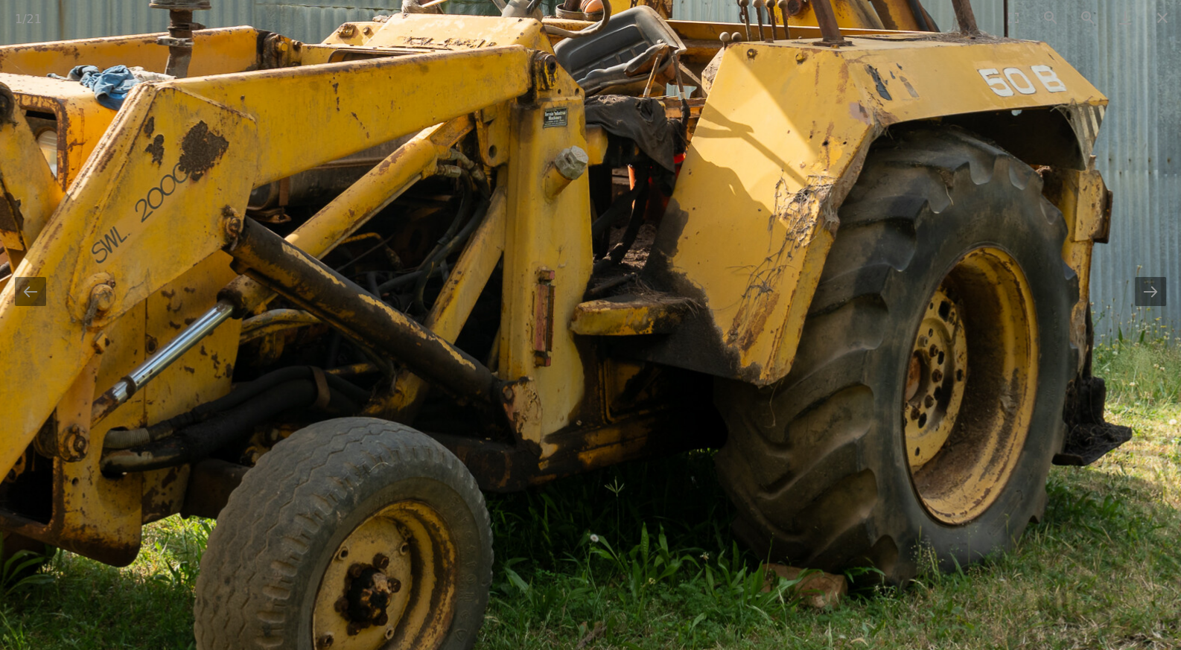
drag, startPoint x: 655, startPoint y: 323, endPoint x: 581, endPoint y: 362, distance: 83.9
click at [581, 362] on img at bounding box center [390, 276] width 2235 height 1490
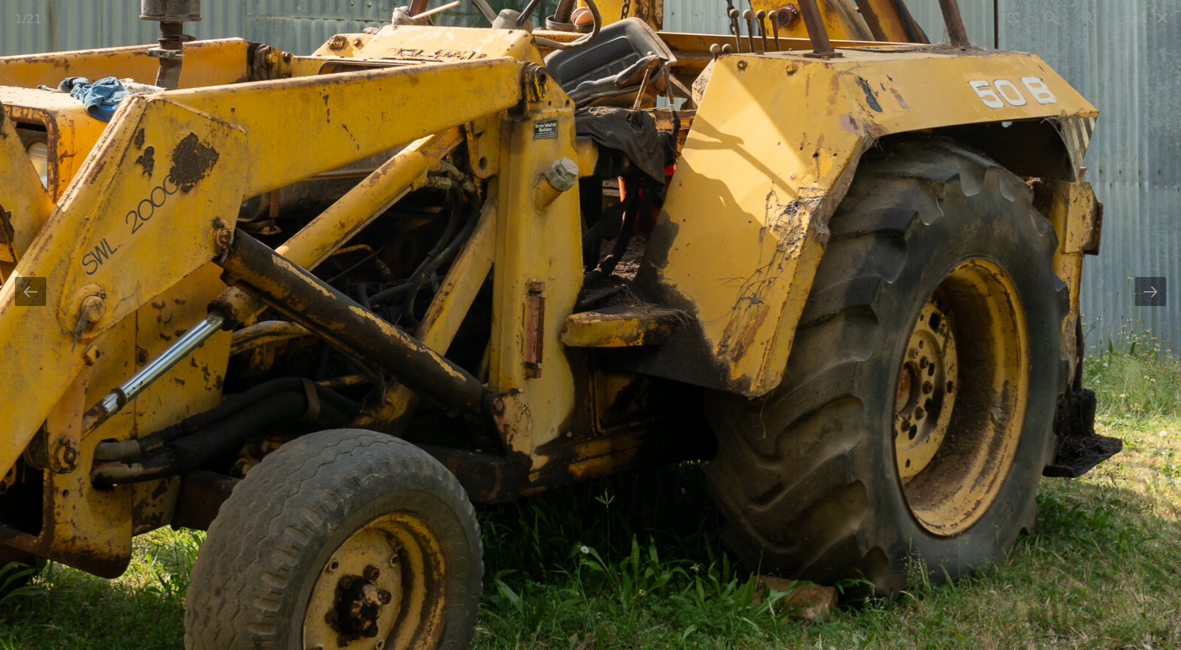
click at [584, 363] on img at bounding box center [381, 287] width 2235 height 1490
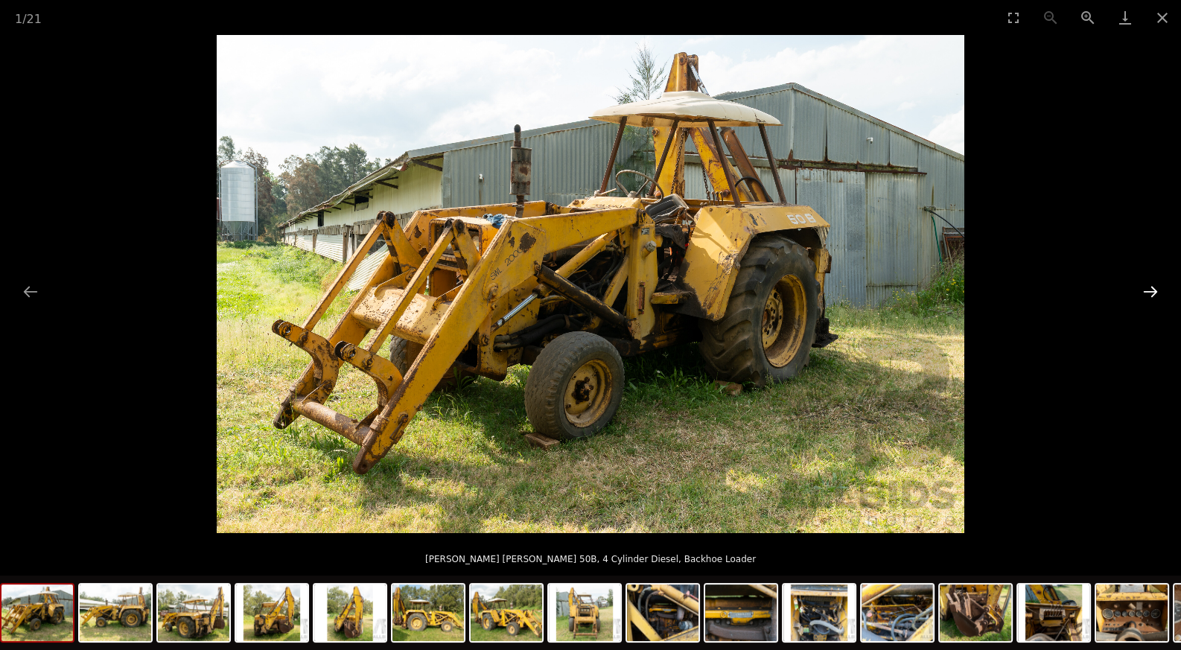
click at [1143, 293] on button "Next slide" at bounding box center [1150, 291] width 31 height 29
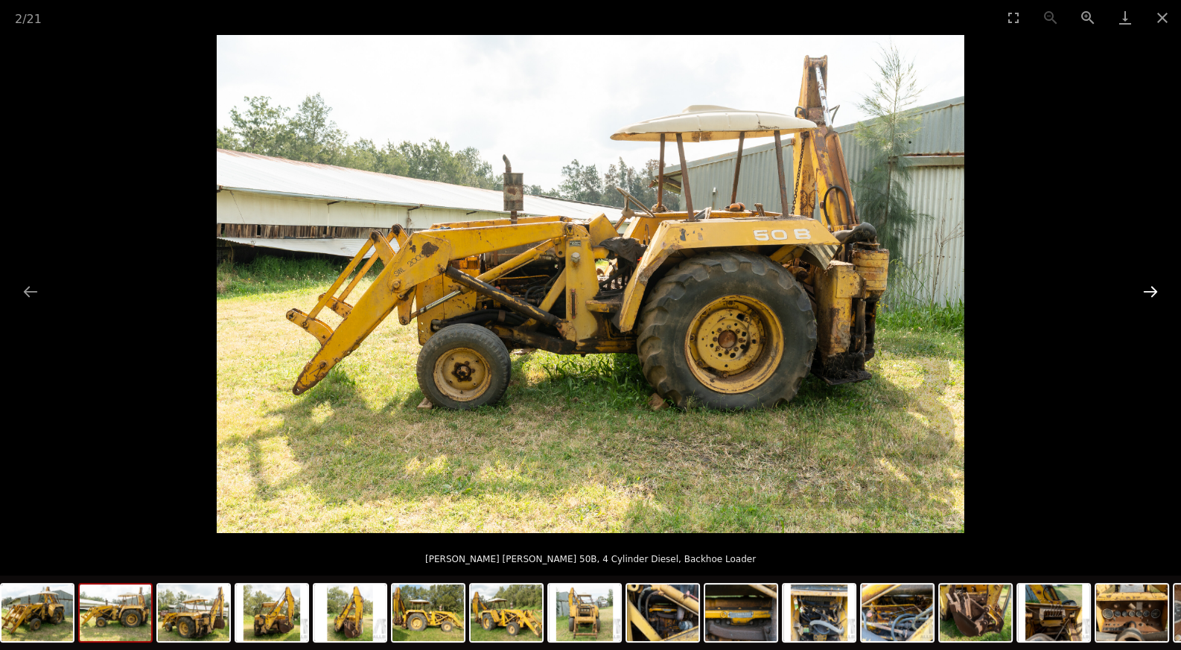
click at [1143, 293] on button "Next slide" at bounding box center [1150, 291] width 31 height 29
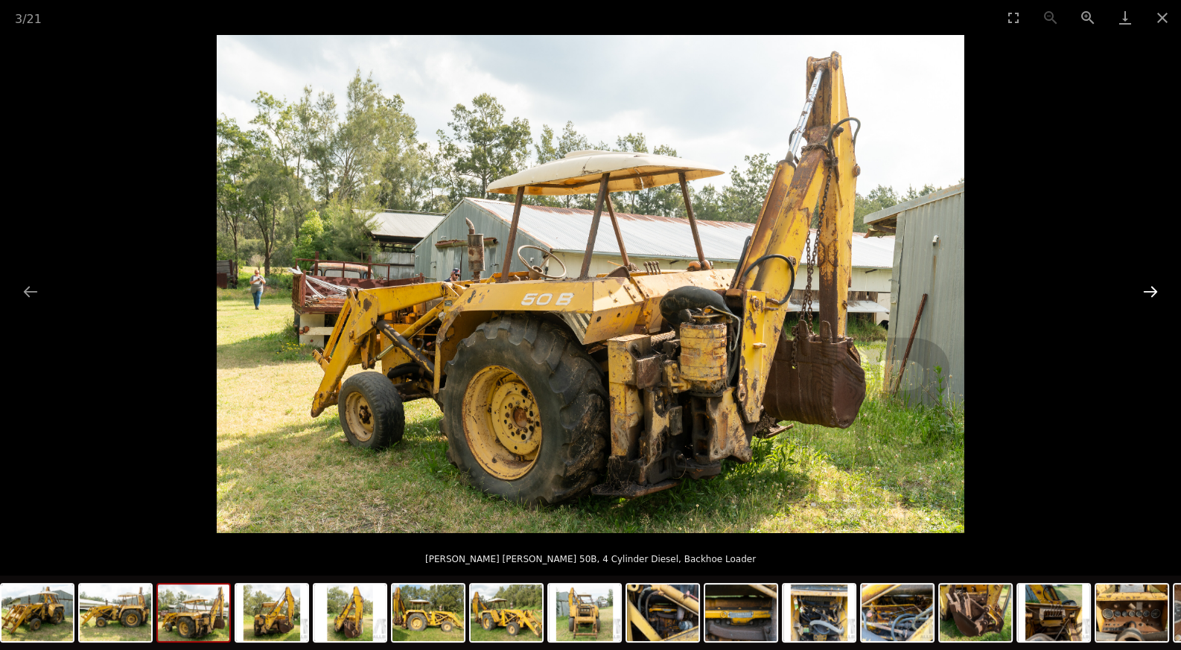
click at [1143, 293] on button "Next slide" at bounding box center [1150, 291] width 31 height 29
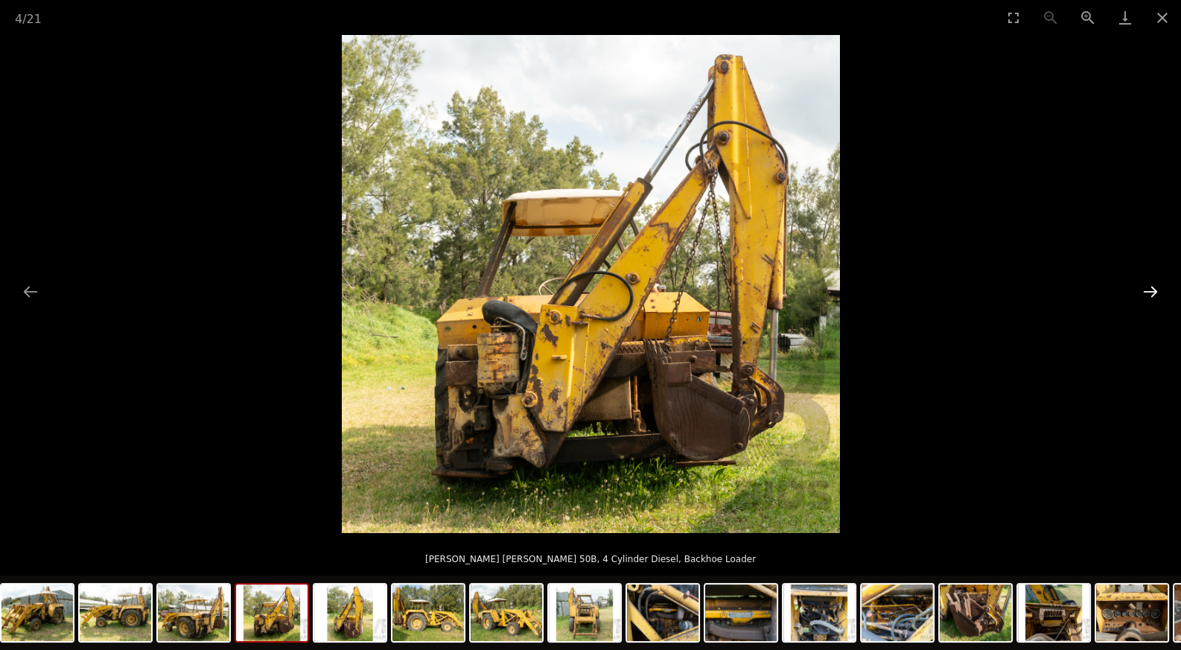
click at [1143, 293] on button "Next slide" at bounding box center [1150, 291] width 31 height 29
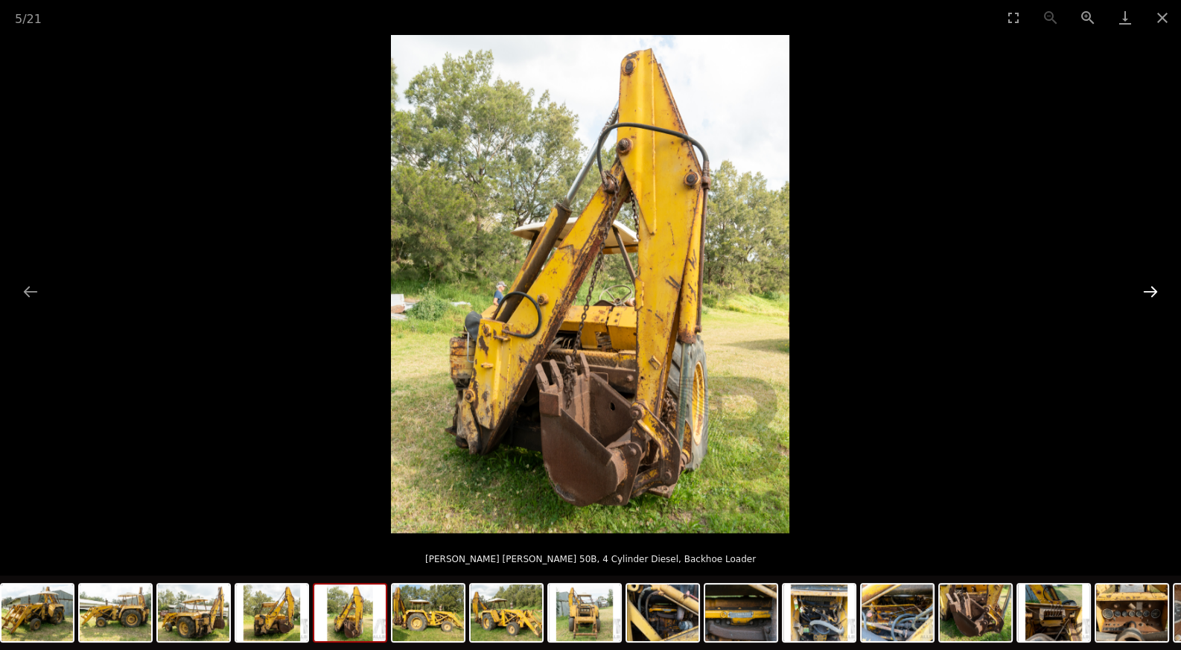
click at [1143, 293] on button "Next slide" at bounding box center [1150, 291] width 31 height 29
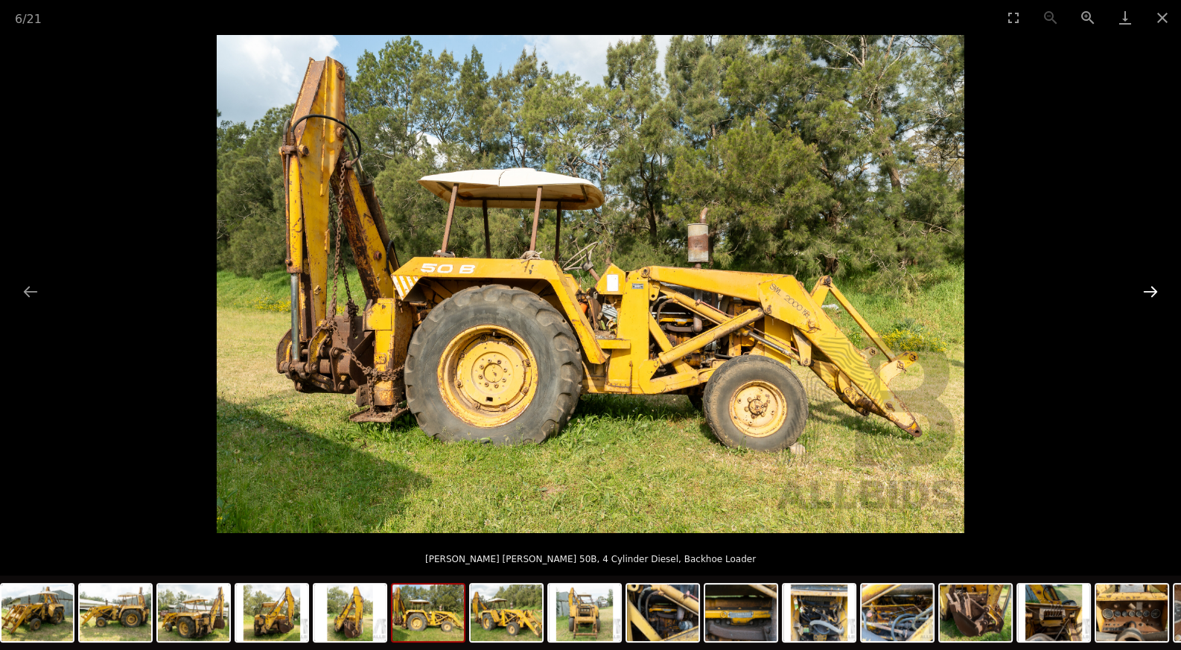
click at [1143, 293] on button "Next slide" at bounding box center [1150, 291] width 31 height 29
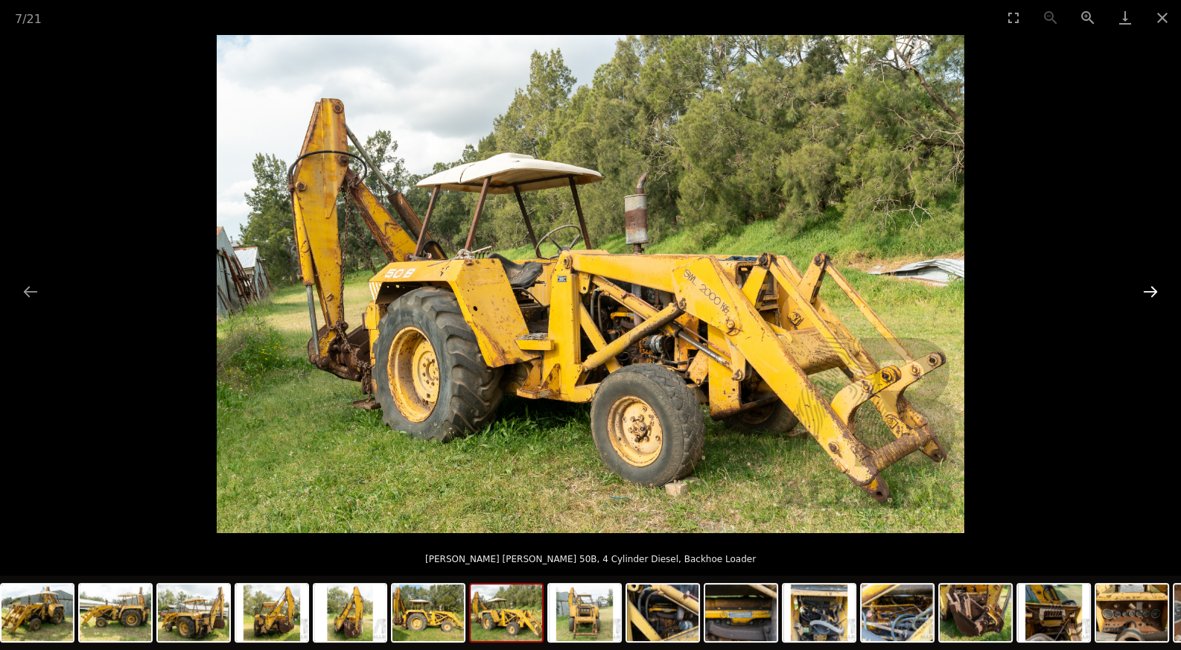
click at [1143, 293] on button "Next slide" at bounding box center [1150, 291] width 31 height 29
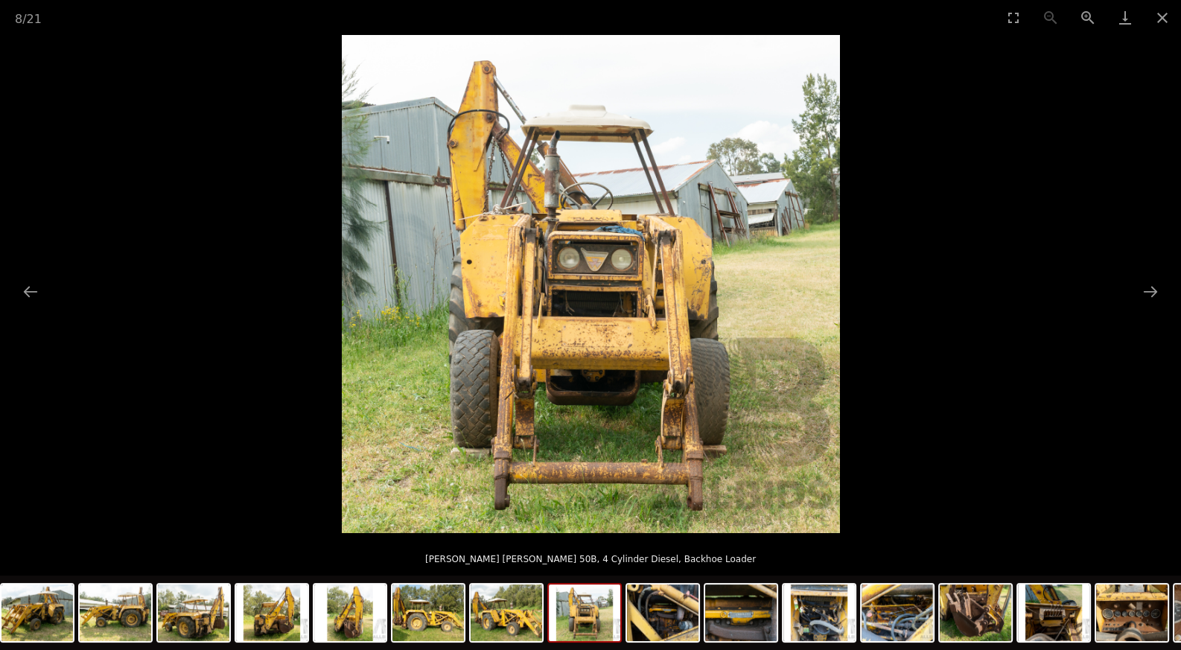
click at [593, 263] on img at bounding box center [591, 284] width 498 height 498
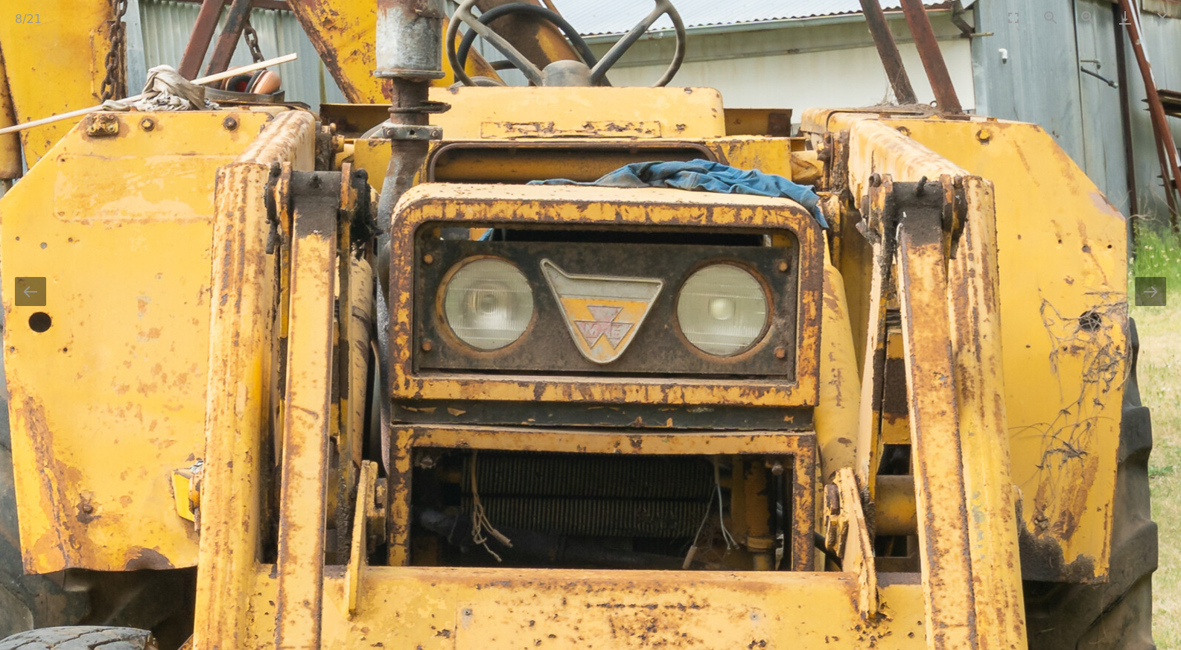
drag, startPoint x: 618, startPoint y: 290, endPoint x: 628, endPoint y: 278, distance: 14.8
click at [624, 281] on img at bounding box center [585, 422] width 2234 height 2234
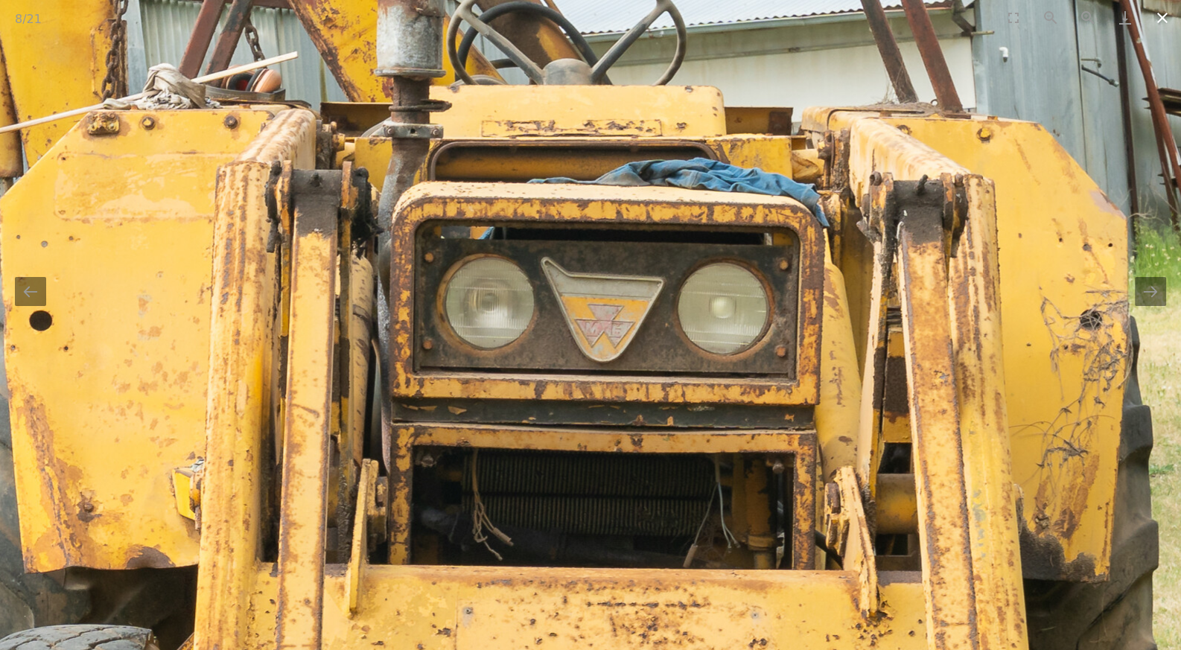
click at [1155, 34] on button "Close gallery" at bounding box center [1162, 17] width 37 height 35
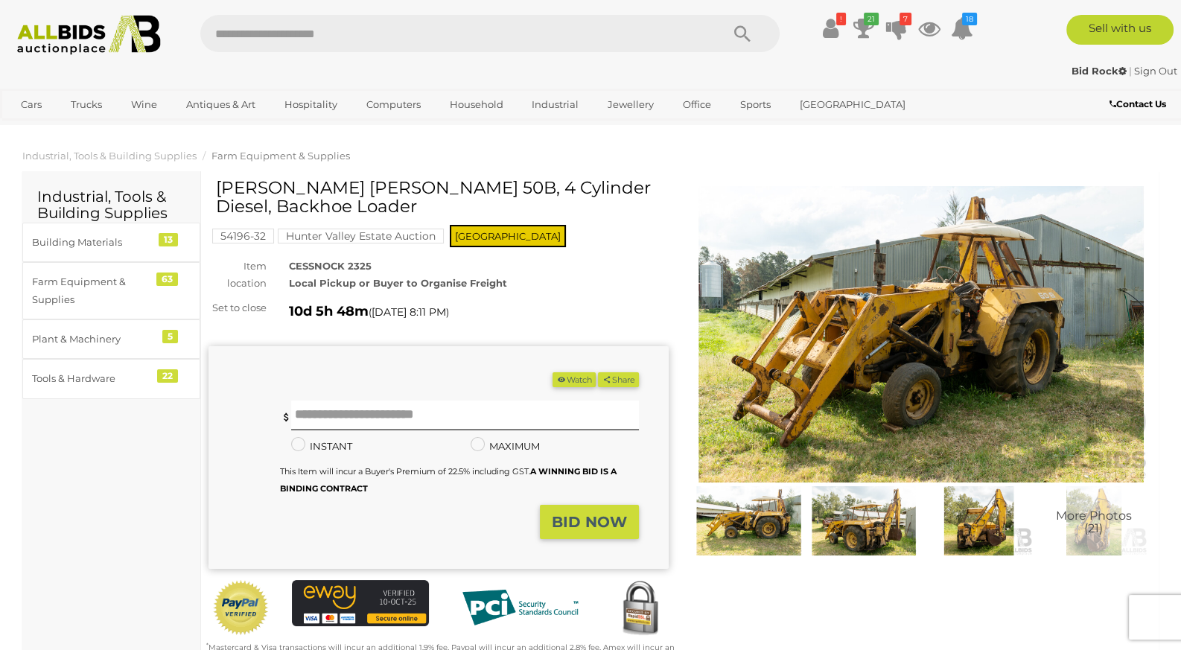
click at [876, 516] on img at bounding box center [864, 520] width 108 height 69
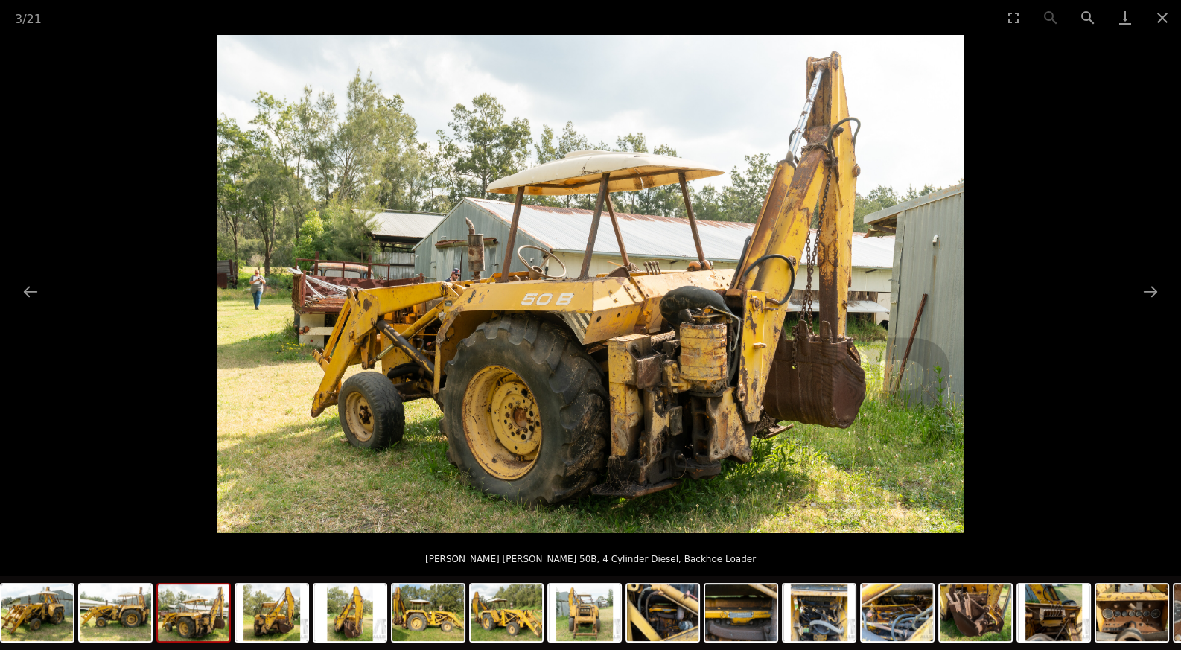
click at [693, 395] on img at bounding box center [591, 284] width 748 height 498
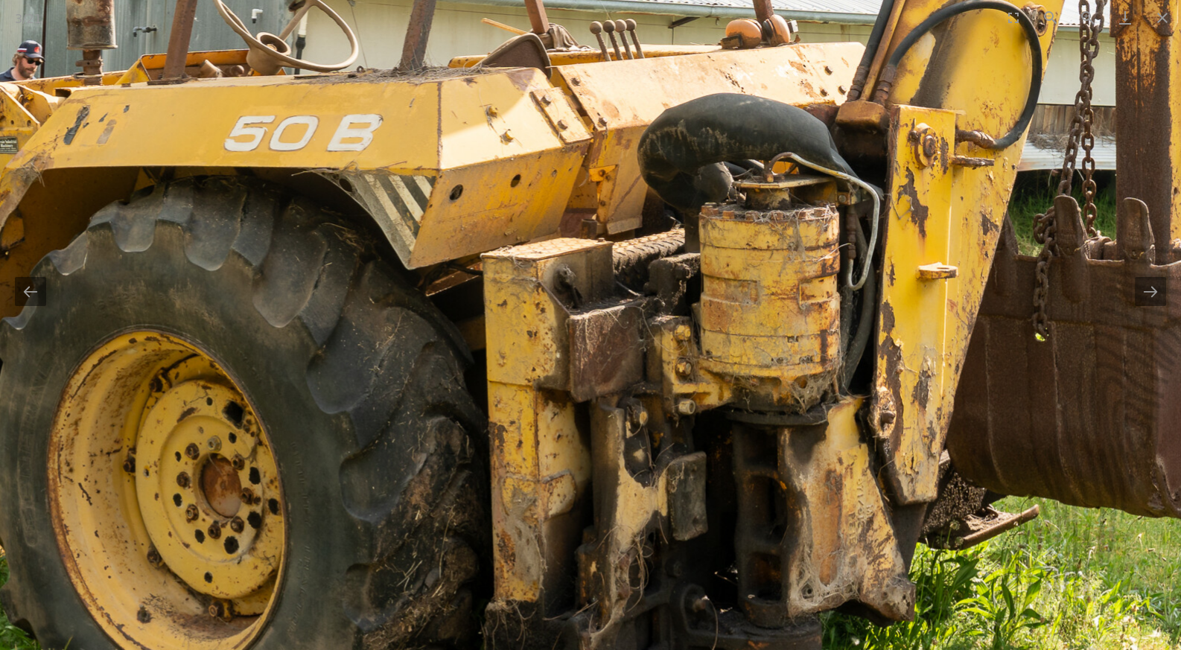
drag, startPoint x: 693, startPoint y: 395, endPoint x: 829, endPoint y: 367, distance: 138.4
click at [821, 370] on img at bounding box center [431, 88] width 2235 height 1490
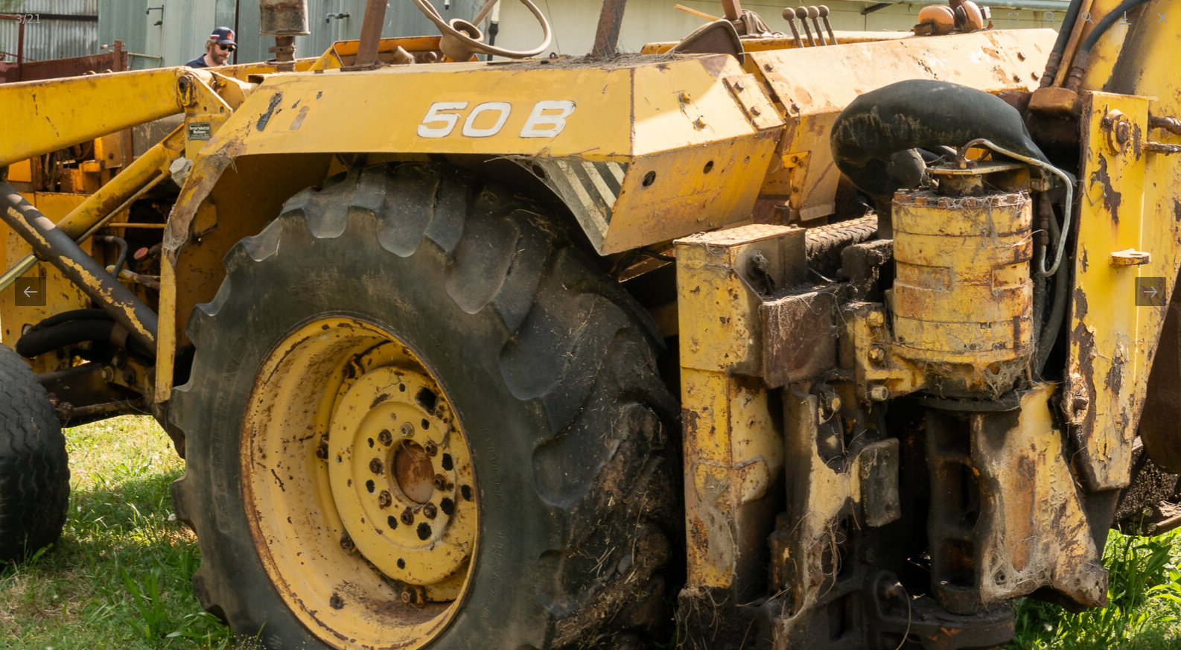
drag, startPoint x: 675, startPoint y: 376, endPoint x: 780, endPoint y: 376, distance: 105.0
click at [774, 376] on img at bounding box center [624, 74] width 2235 height 1490
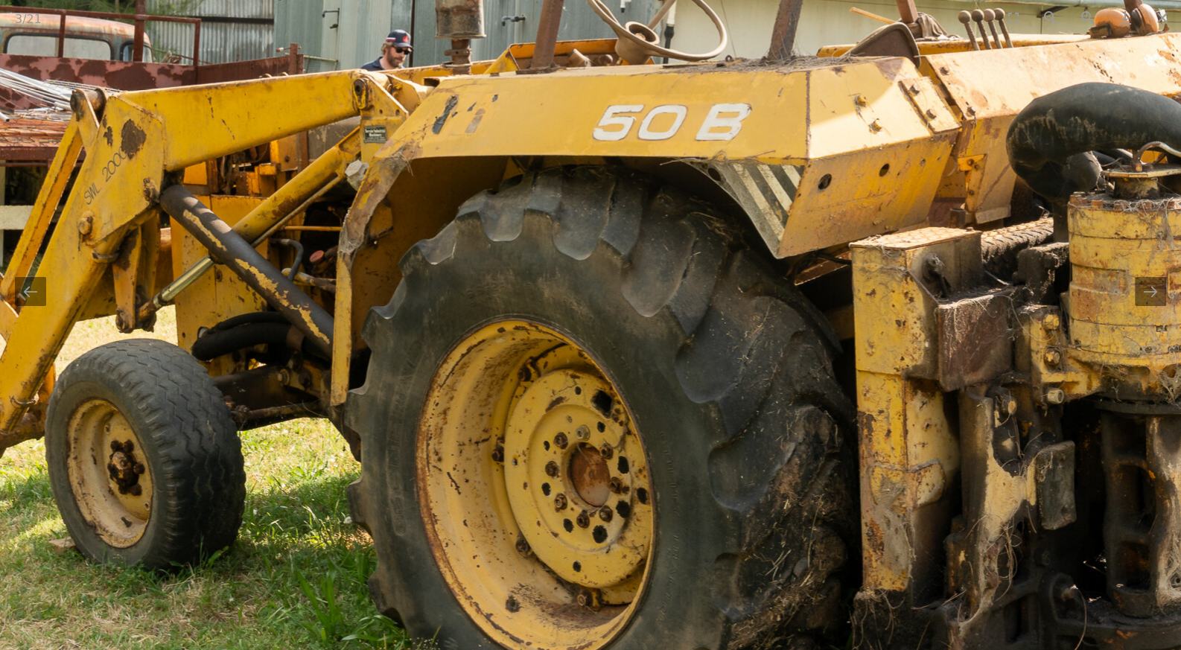
drag, startPoint x: 646, startPoint y: 384, endPoint x: 677, endPoint y: 388, distance: 30.8
click at [677, 387] on img at bounding box center [800, 77] width 2235 height 1490
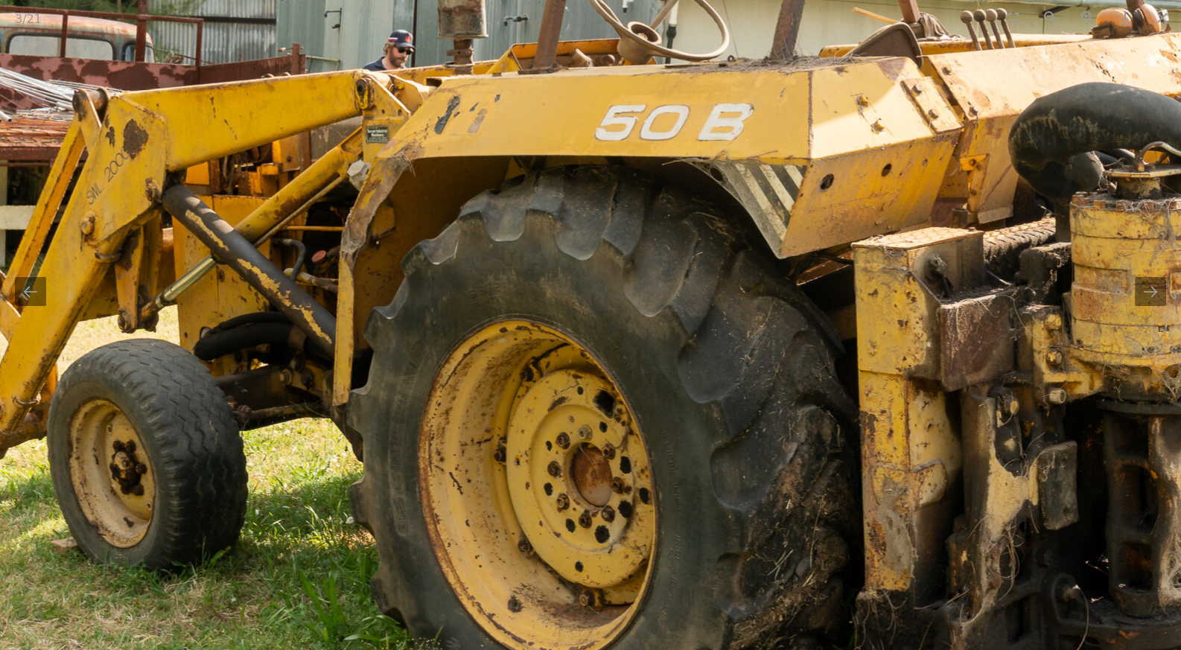
click at [677, 388] on img at bounding box center [802, 77] width 2235 height 1490
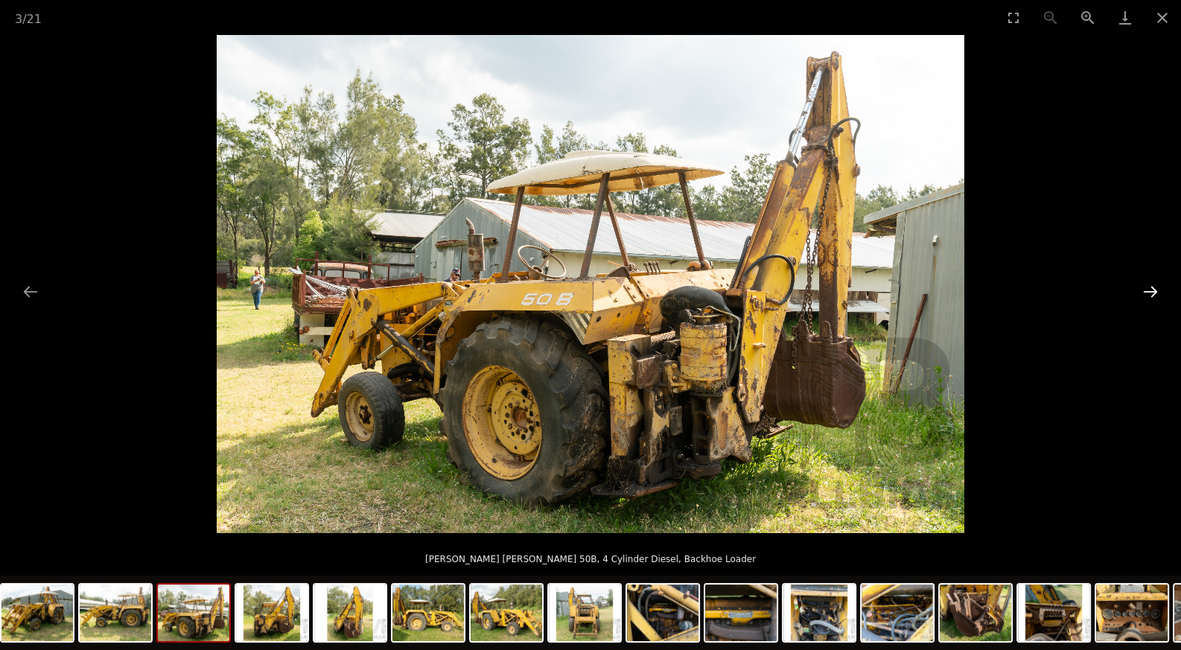
click at [1151, 285] on button "Next slide" at bounding box center [1150, 291] width 31 height 29
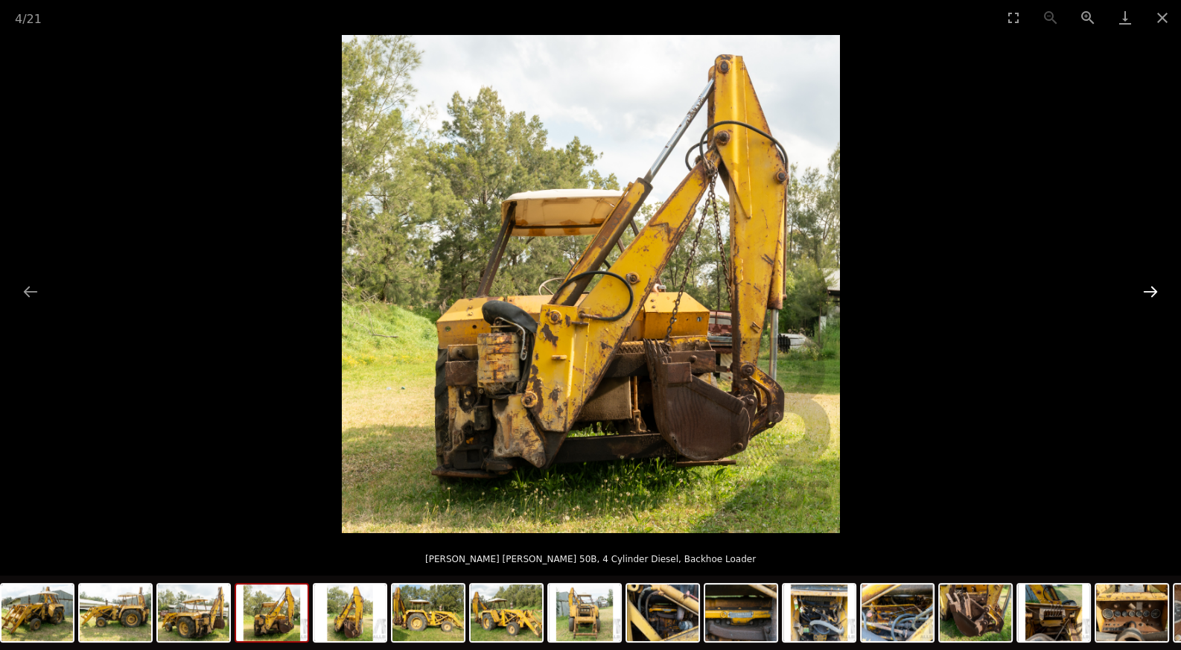
click at [1151, 285] on button "Next slide" at bounding box center [1150, 291] width 31 height 29
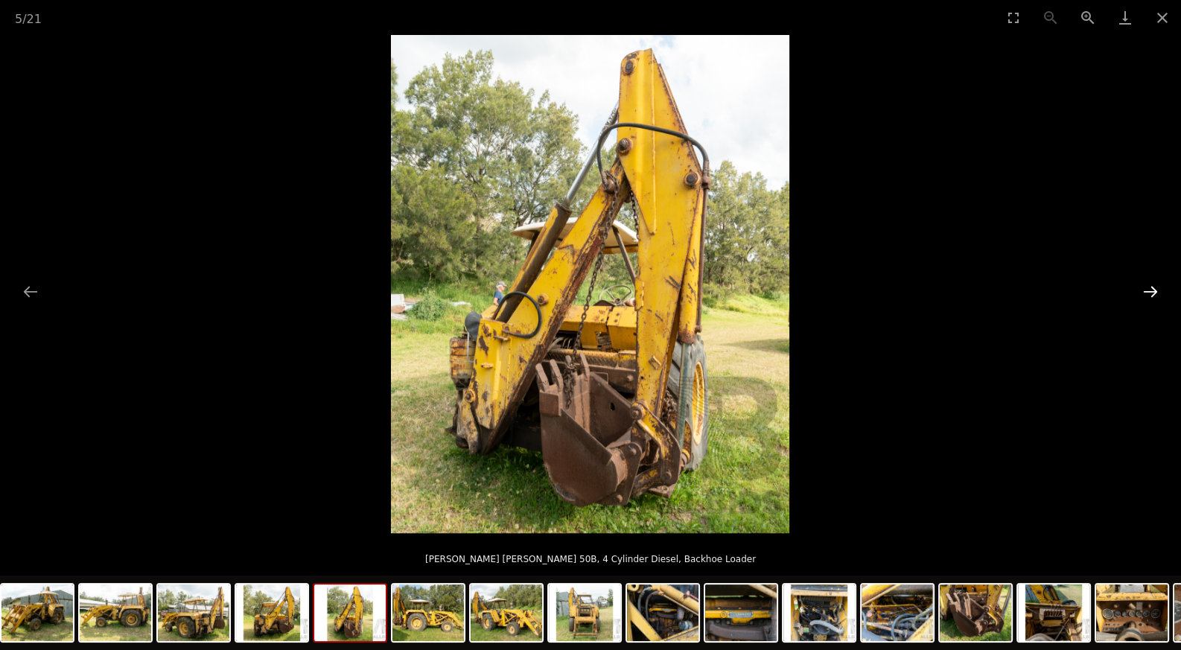
click at [1151, 285] on button "Next slide" at bounding box center [1150, 291] width 31 height 29
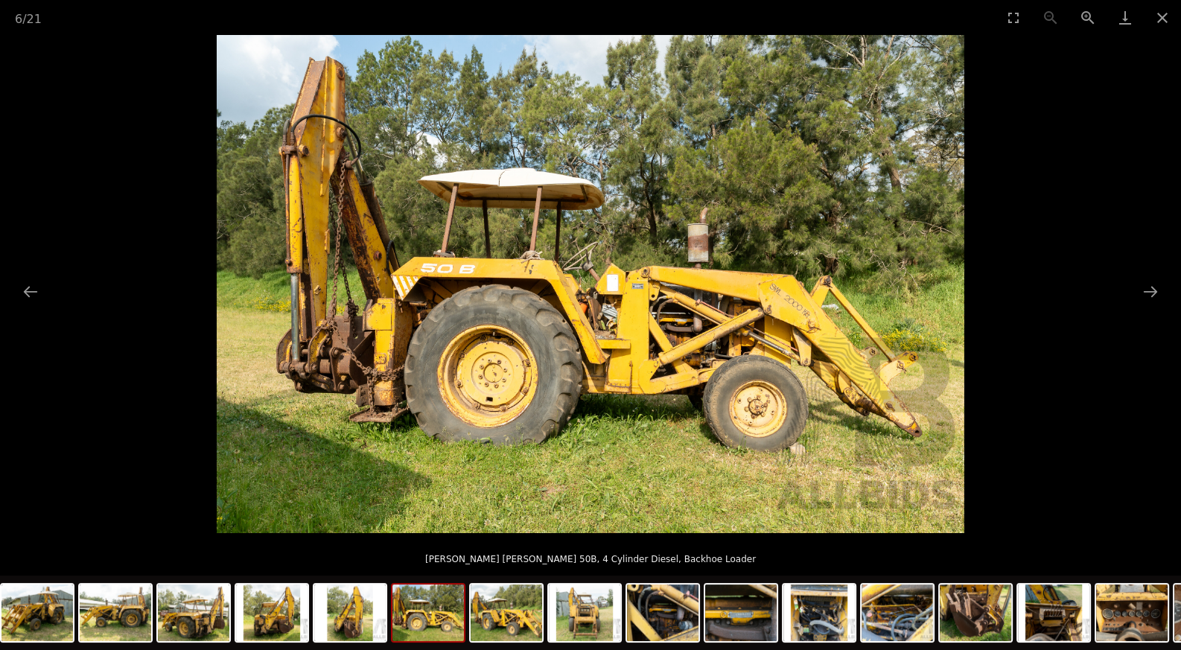
click at [768, 348] on img at bounding box center [591, 284] width 748 height 498
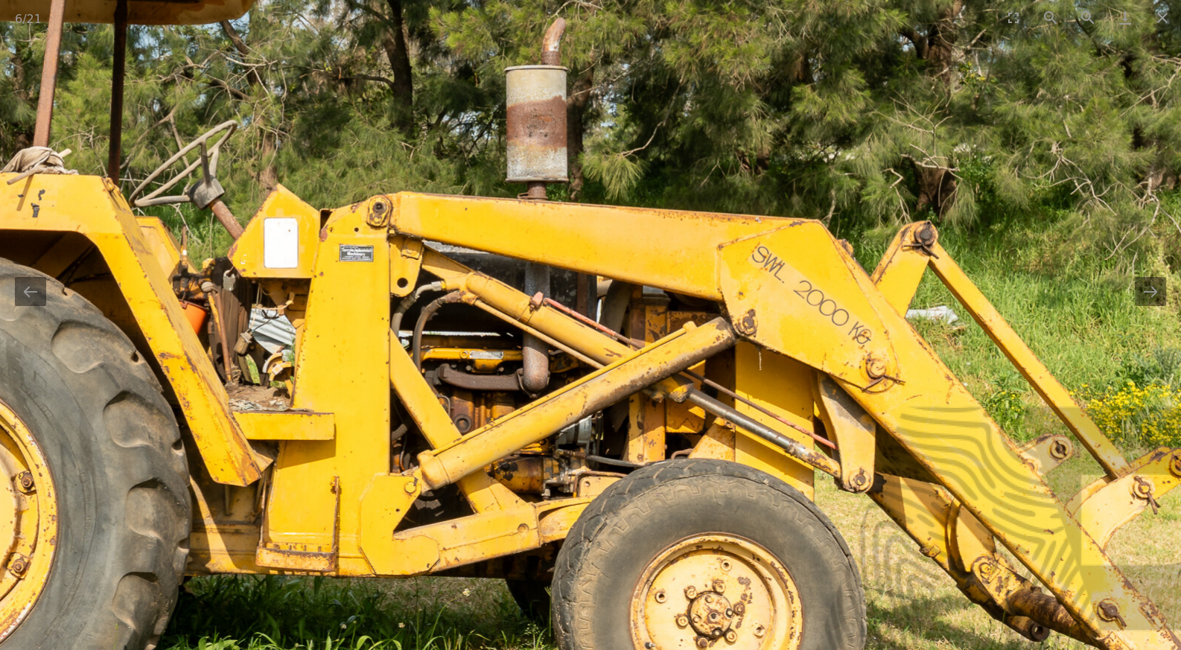
drag, startPoint x: 593, startPoint y: 348, endPoint x: 570, endPoint y: 414, distance: 70.4
click at [570, 414] on img at bounding box center [214, 247] width 2235 height 1490
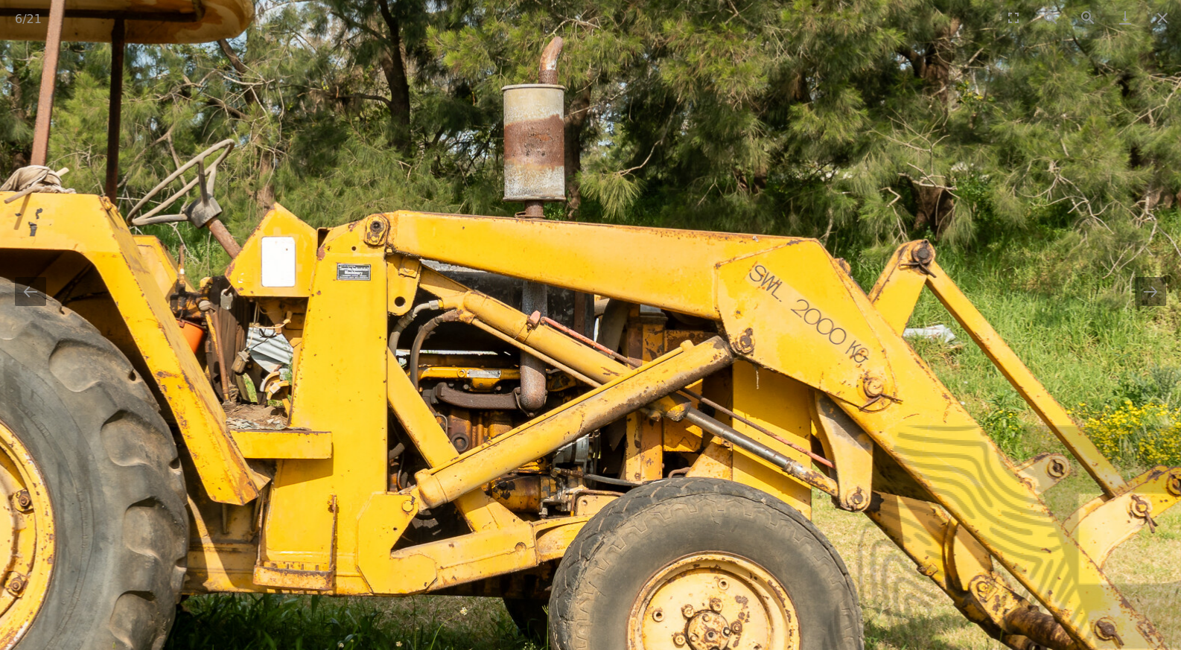
drag, startPoint x: 558, startPoint y: 412, endPoint x: 613, endPoint y: 401, distance: 56.2
click at [605, 403] on img at bounding box center [212, 265] width 2235 height 1490
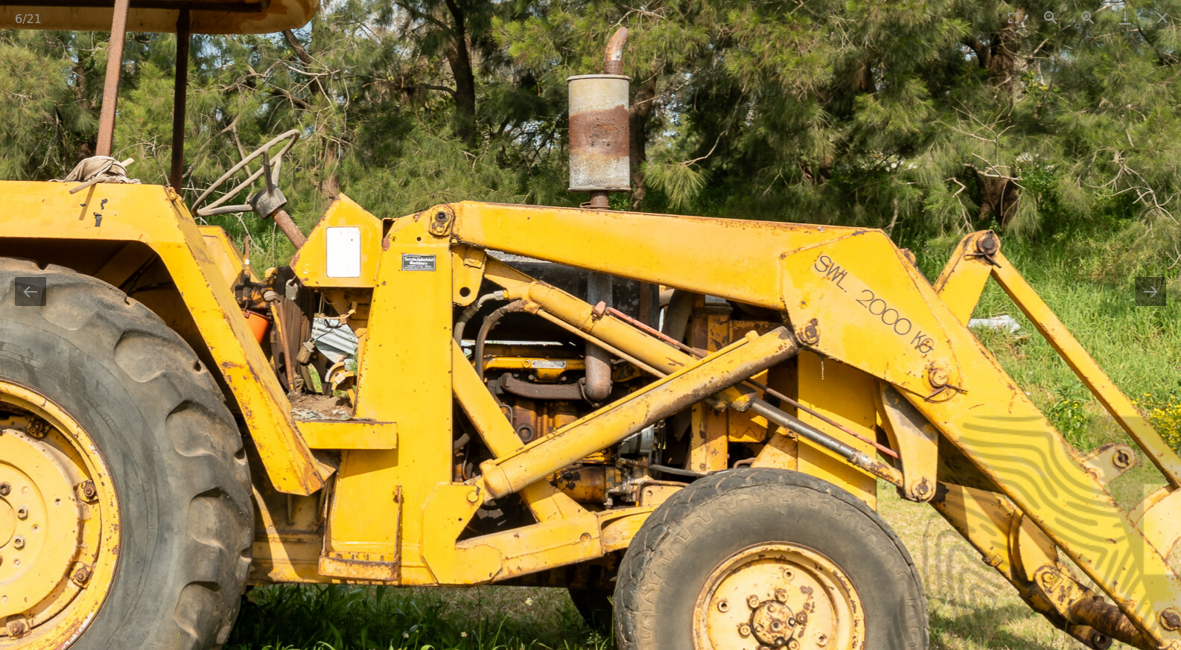
drag, startPoint x: 410, startPoint y: 398, endPoint x: 522, endPoint y: 354, distance: 120.0
click at [501, 366] on img at bounding box center [277, 256] width 2235 height 1490
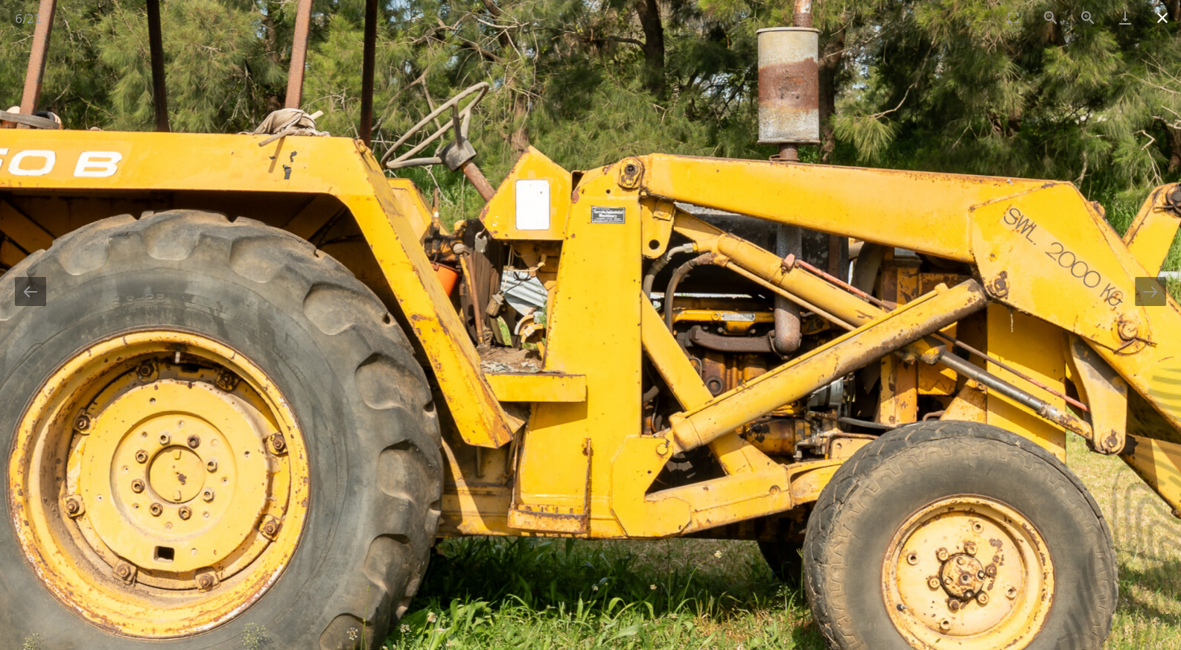
click at [1159, 26] on button "Close gallery" at bounding box center [1162, 17] width 37 height 35
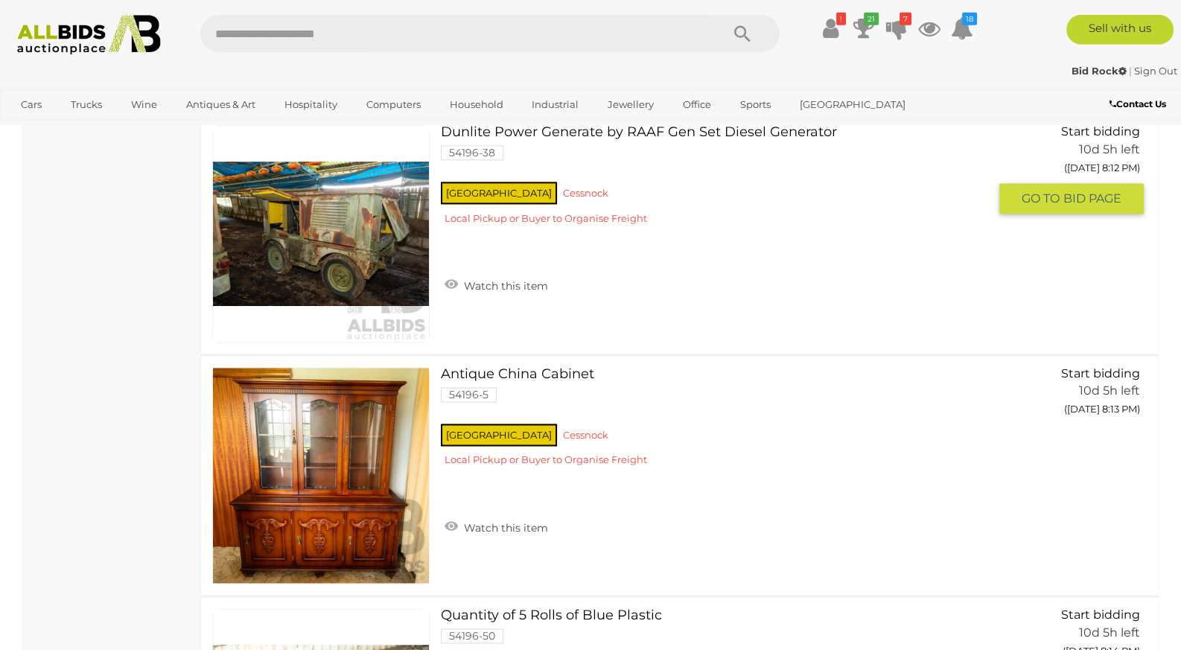
scroll to position [2476, 0]
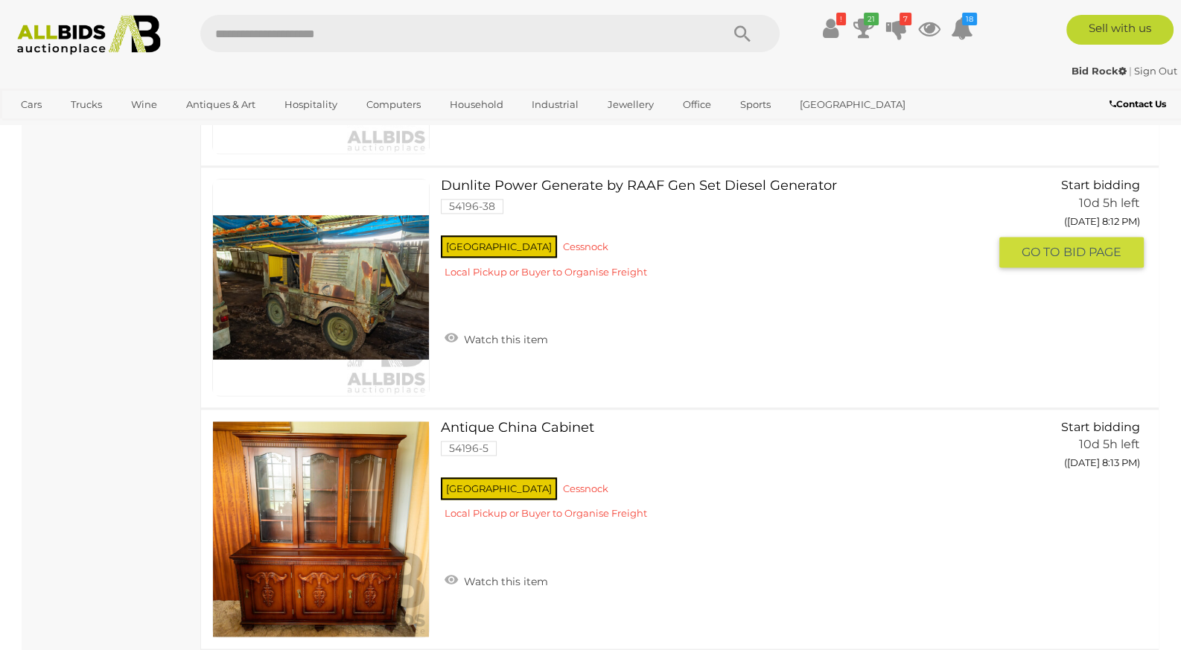
click at [372, 263] on link at bounding box center [320, 287] width 217 height 217
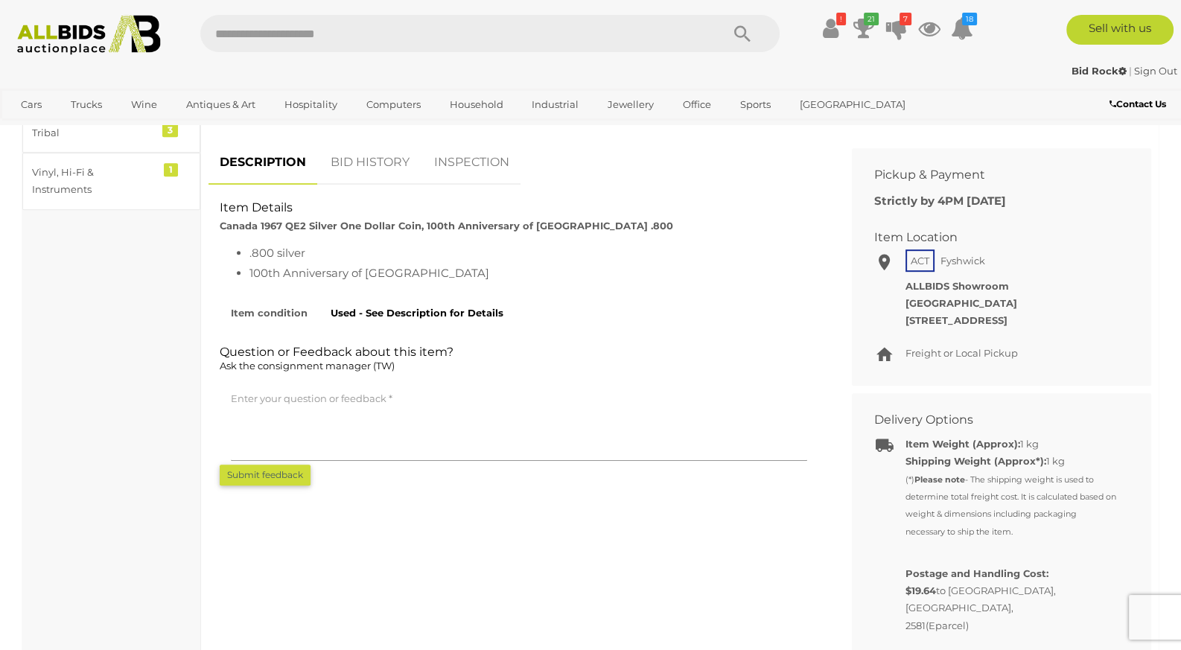
scroll to position [547, 0]
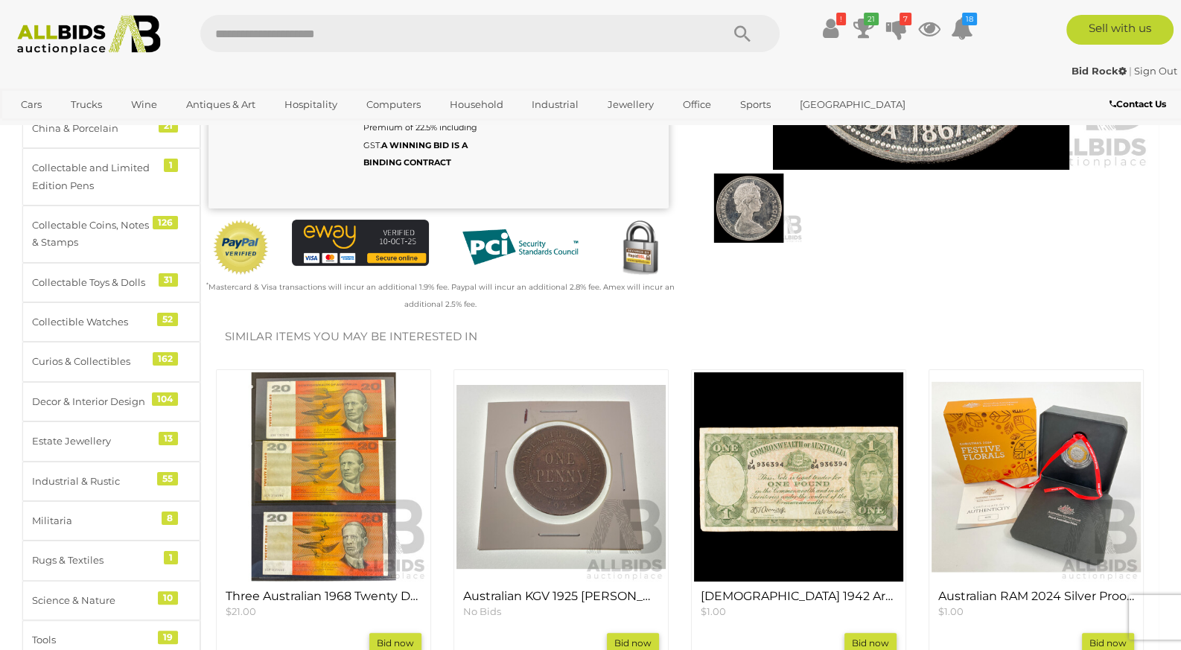
scroll to position [547, 0]
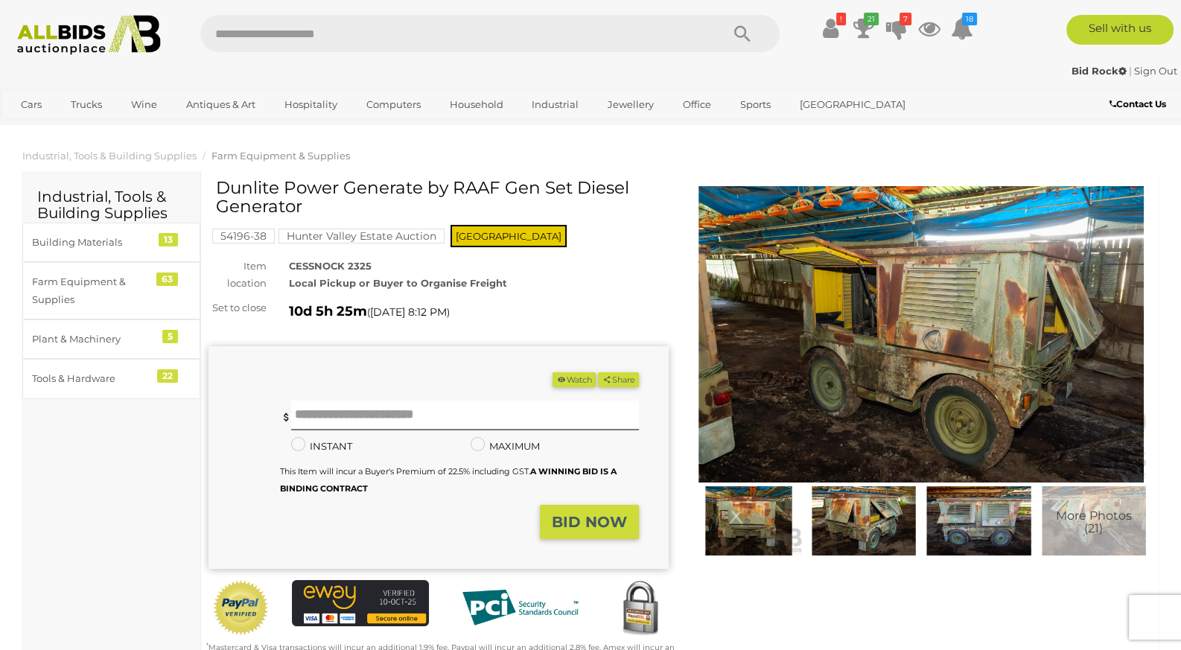
click at [989, 319] on img at bounding box center [921, 334] width 460 height 296
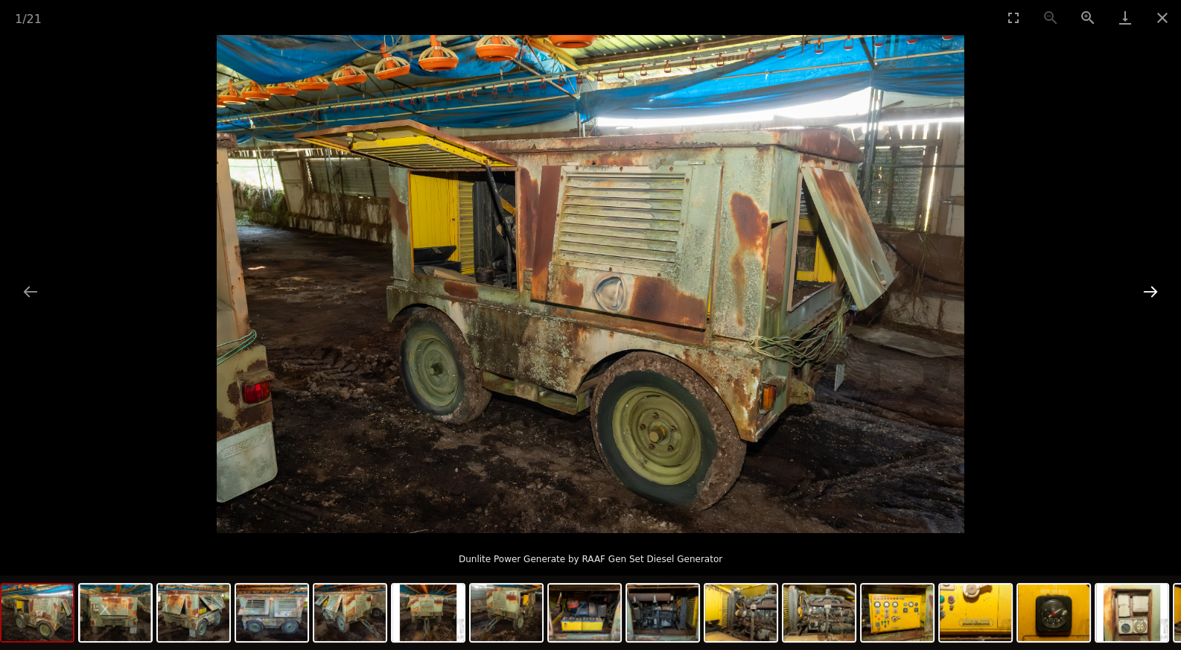
click at [1146, 290] on button "Next slide" at bounding box center [1150, 291] width 31 height 29
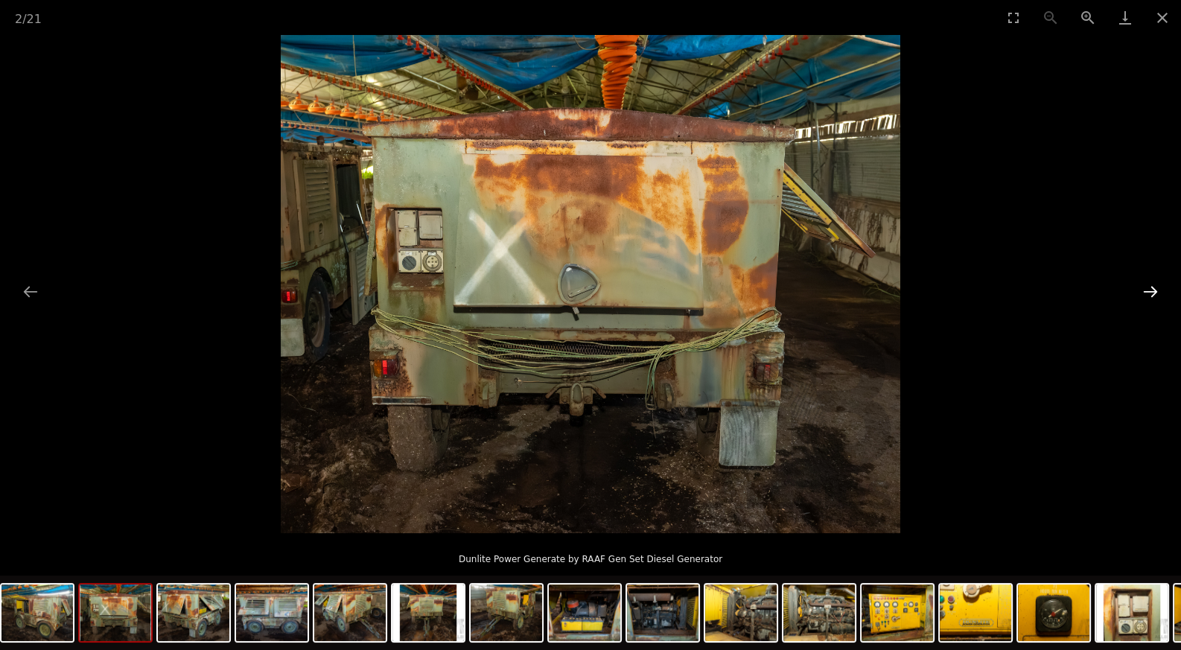
click at [1146, 290] on button "Next slide" at bounding box center [1150, 291] width 31 height 29
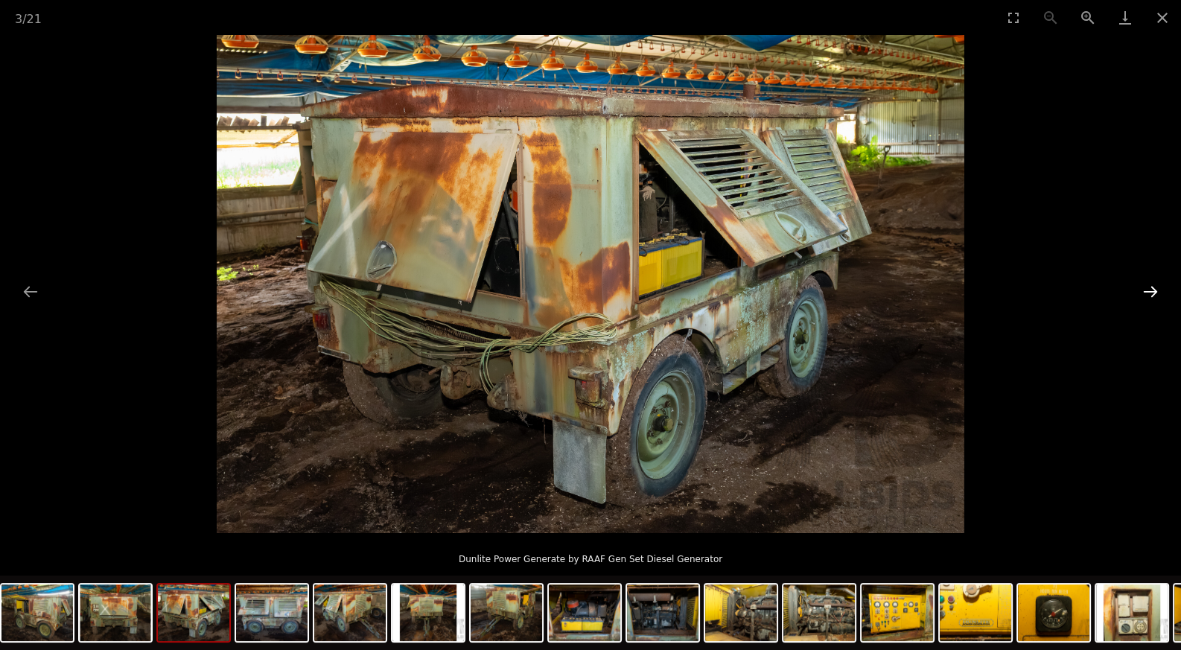
click at [1146, 290] on button "Next slide" at bounding box center [1150, 291] width 31 height 29
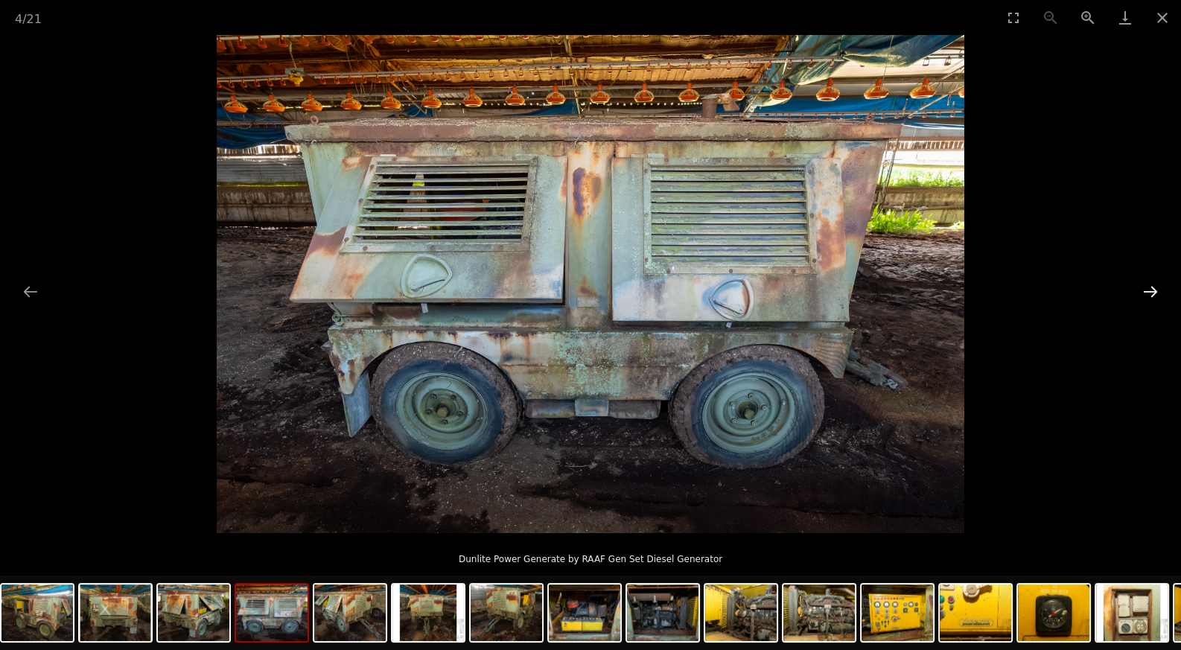
click at [1146, 292] on button "Next slide" at bounding box center [1150, 291] width 31 height 29
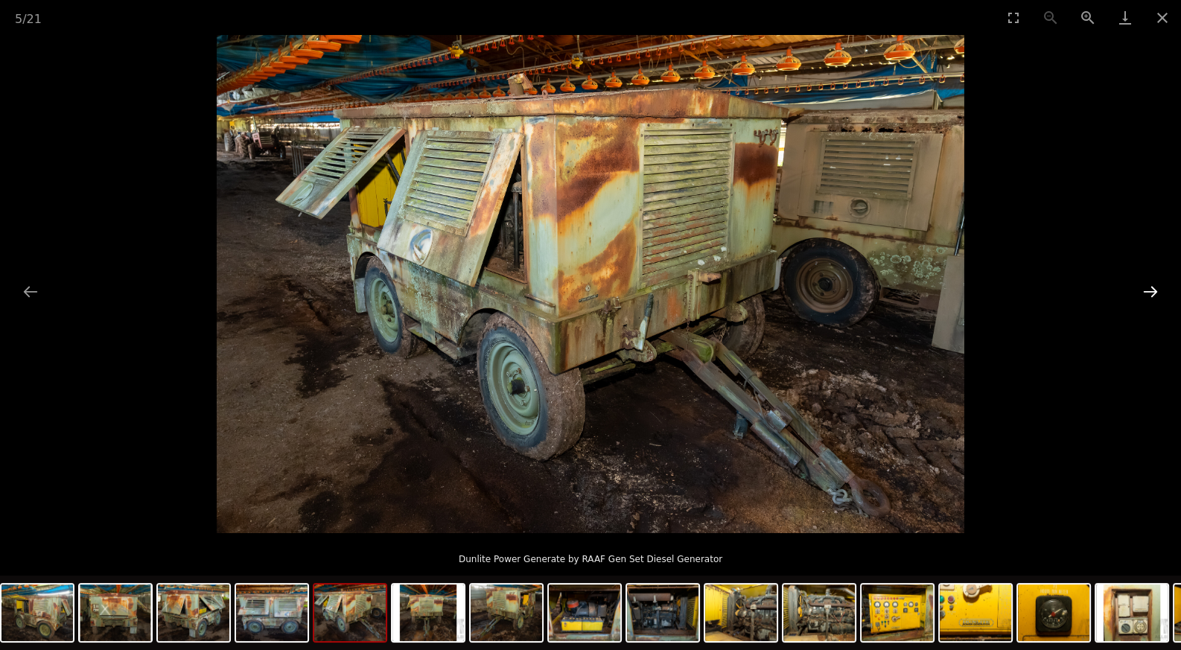
click at [1146, 292] on button "Next slide" at bounding box center [1150, 291] width 31 height 29
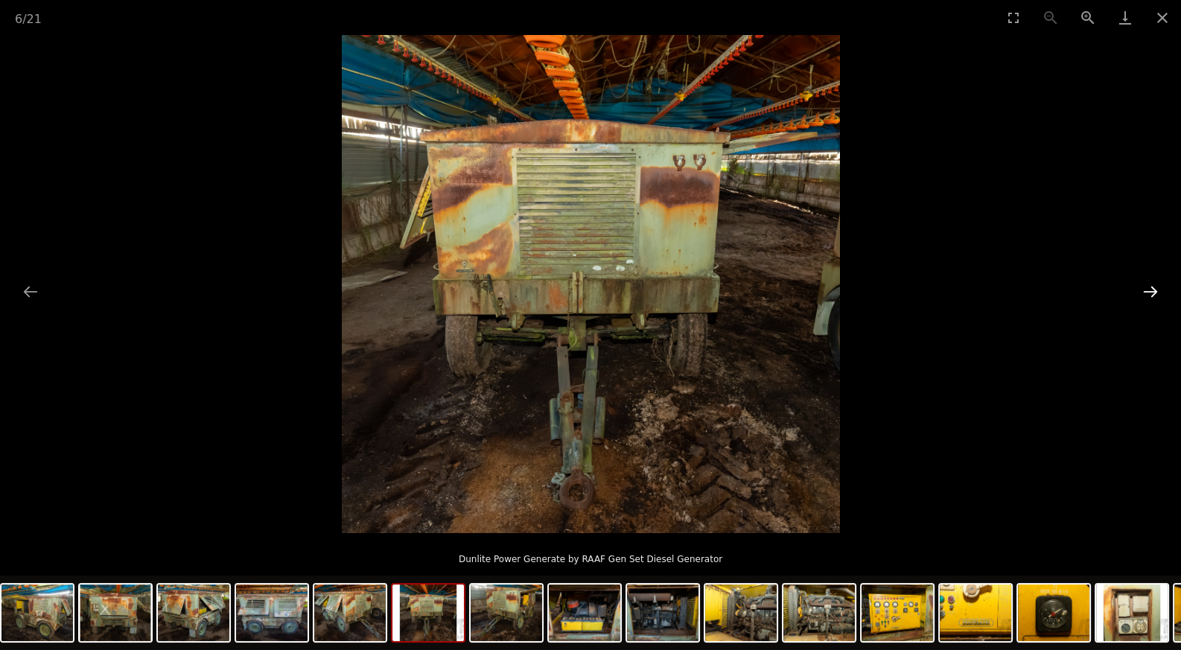
click at [1146, 292] on button "Next slide" at bounding box center [1150, 291] width 31 height 29
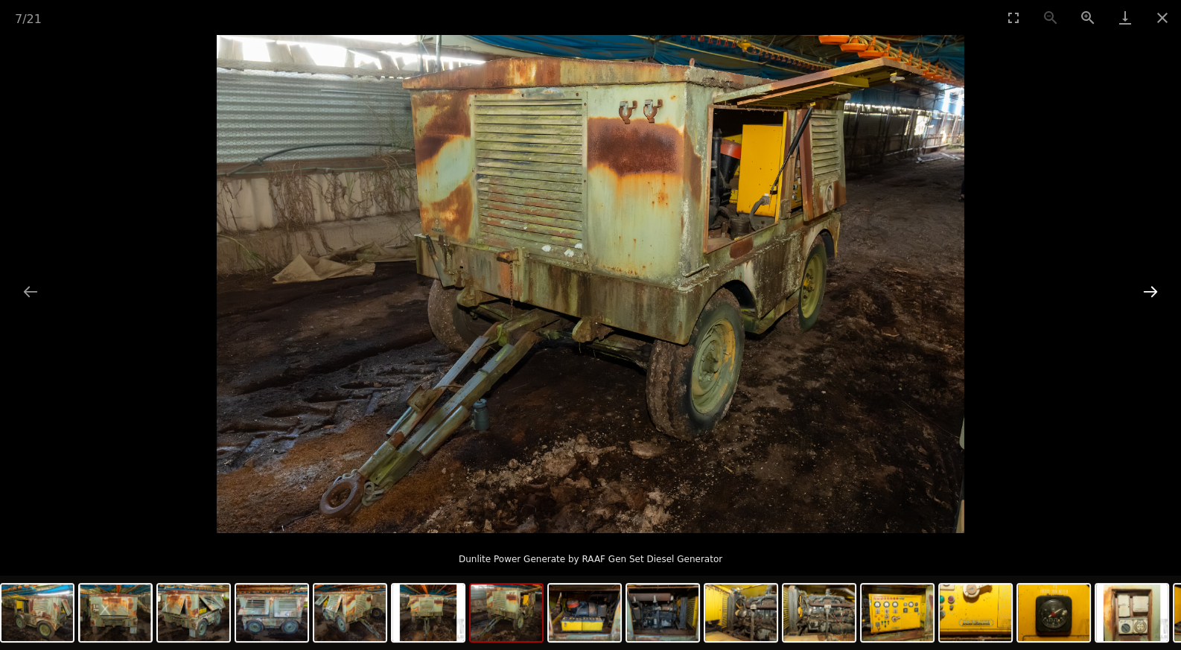
click at [1146, 292] on button "Next slide" at bounding box center [1150, 291] width 31 height 29
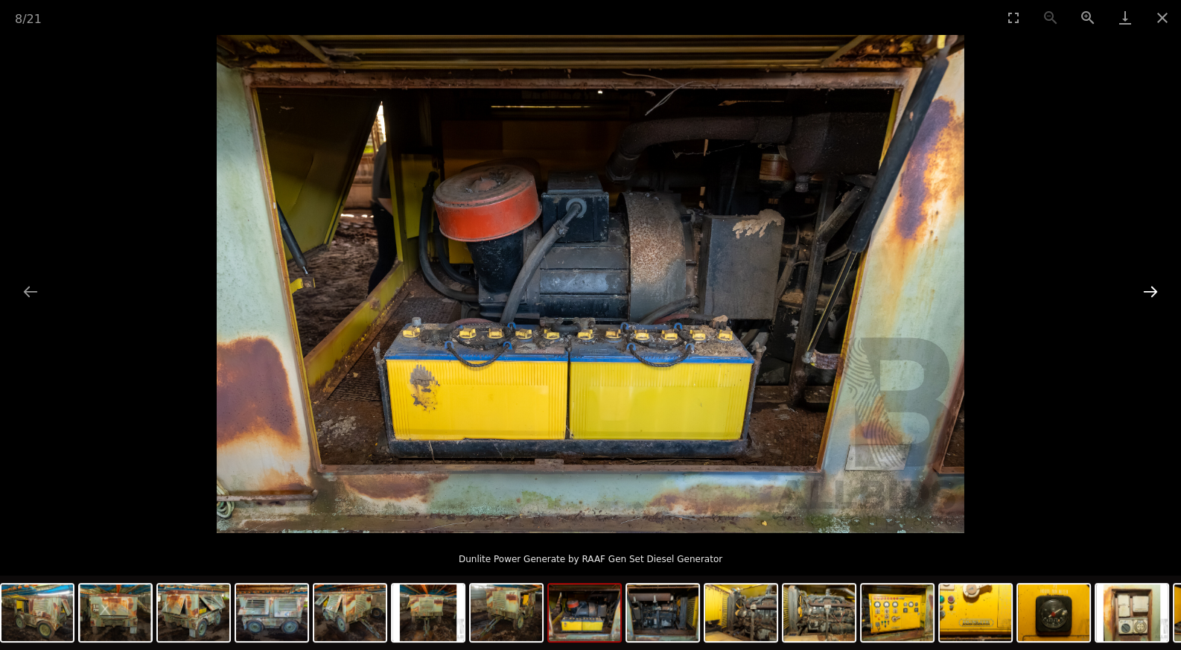
click at [1146, 292] on button "Next slide" at bounding box center [1150, 291] width 31 height 29
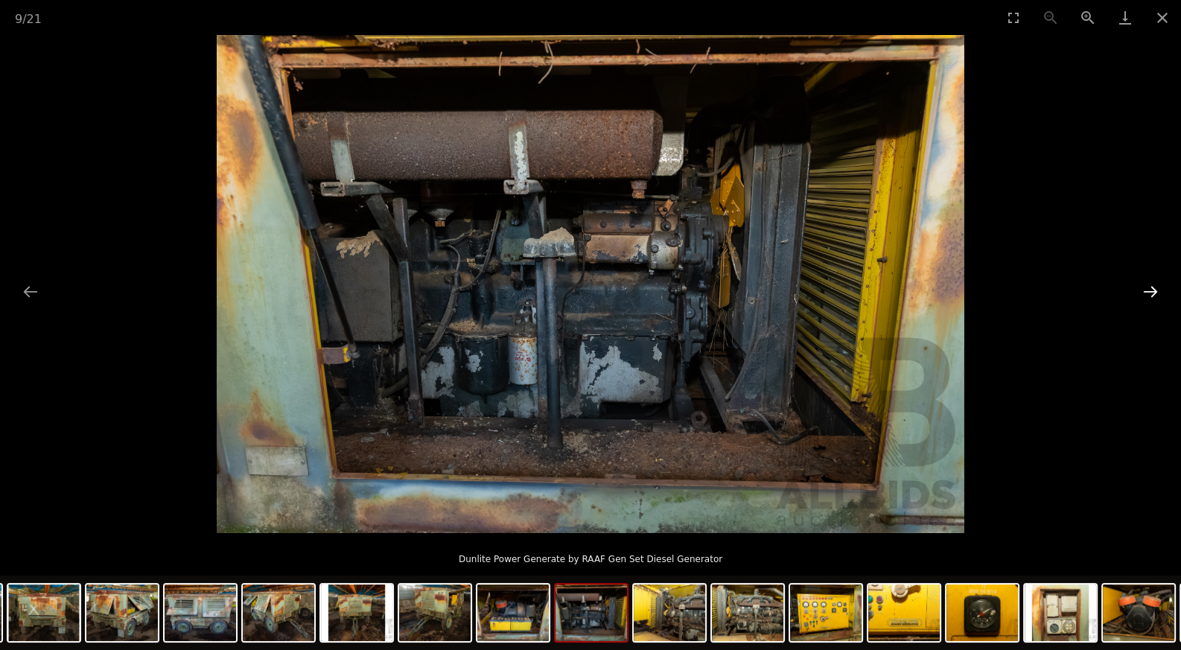
click at [1146, 292] on button "Next slide" at bounding box center [1150, 291] width 31 height 29
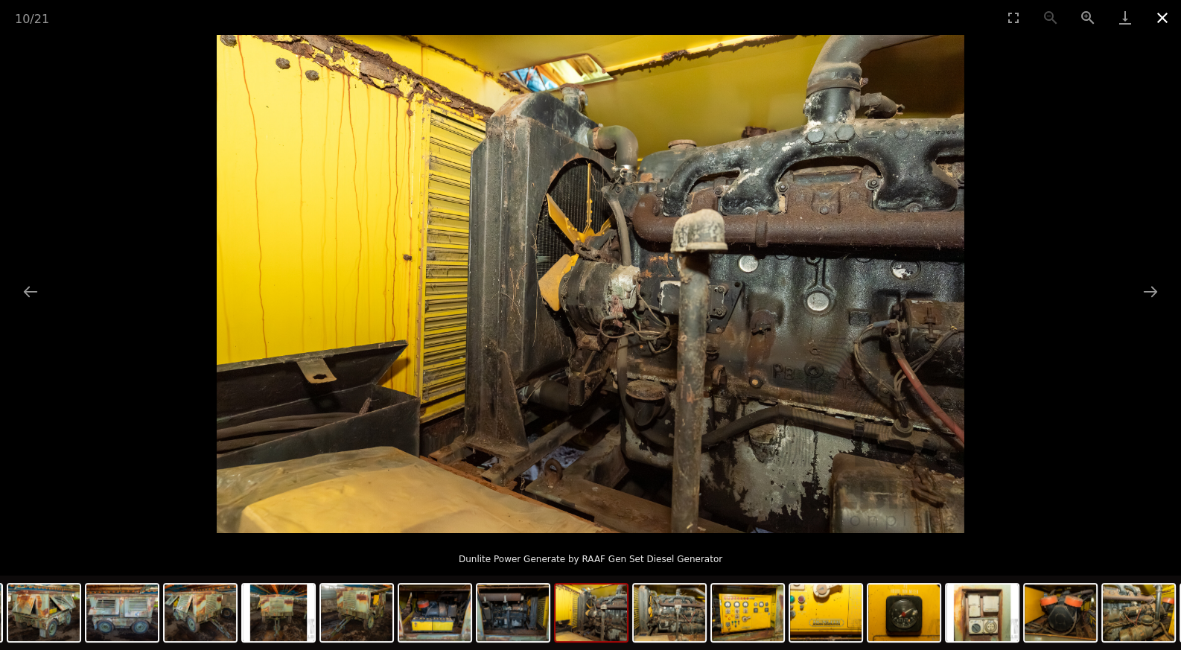
click at [1164, 23] on button "Close gallery" at bounding box center [1162, 17] width 37 height 35
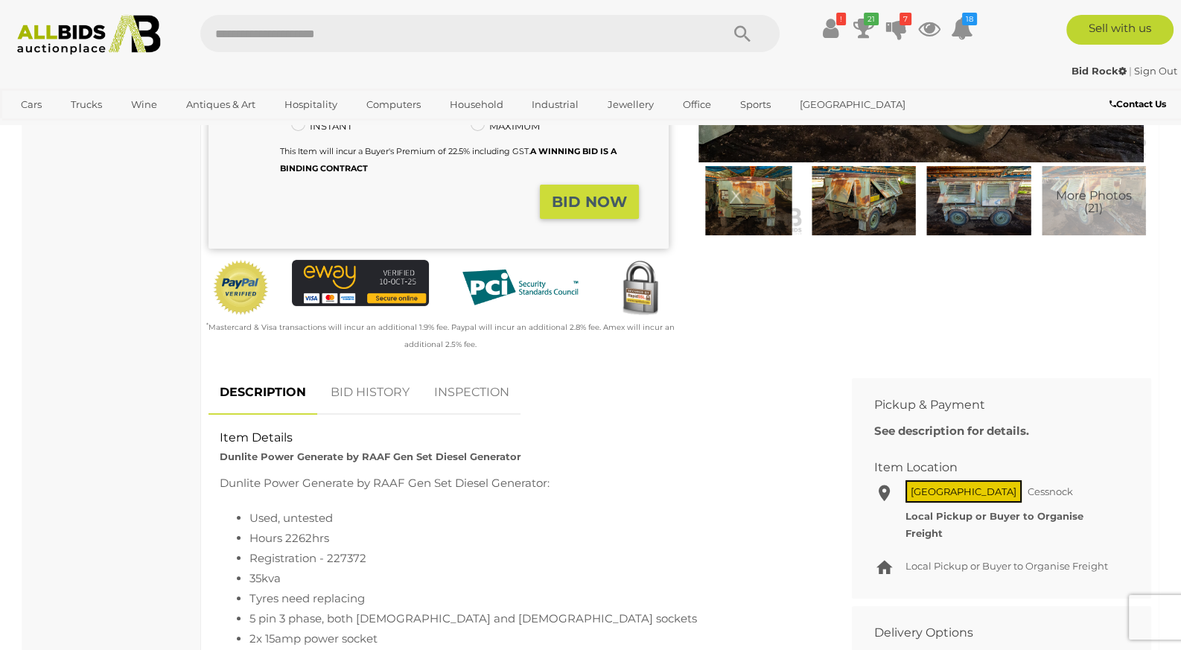
scroll to position [313, 0]
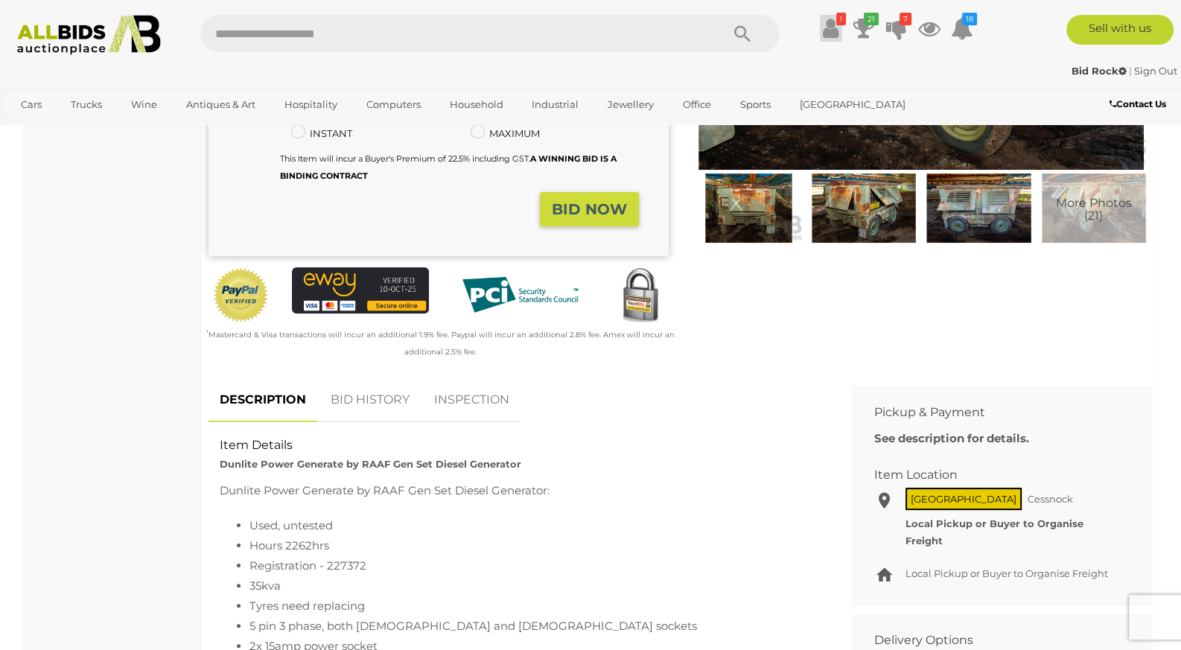
click at [830, 39] on icon at bounding box center [831, 28] width 16 height 27
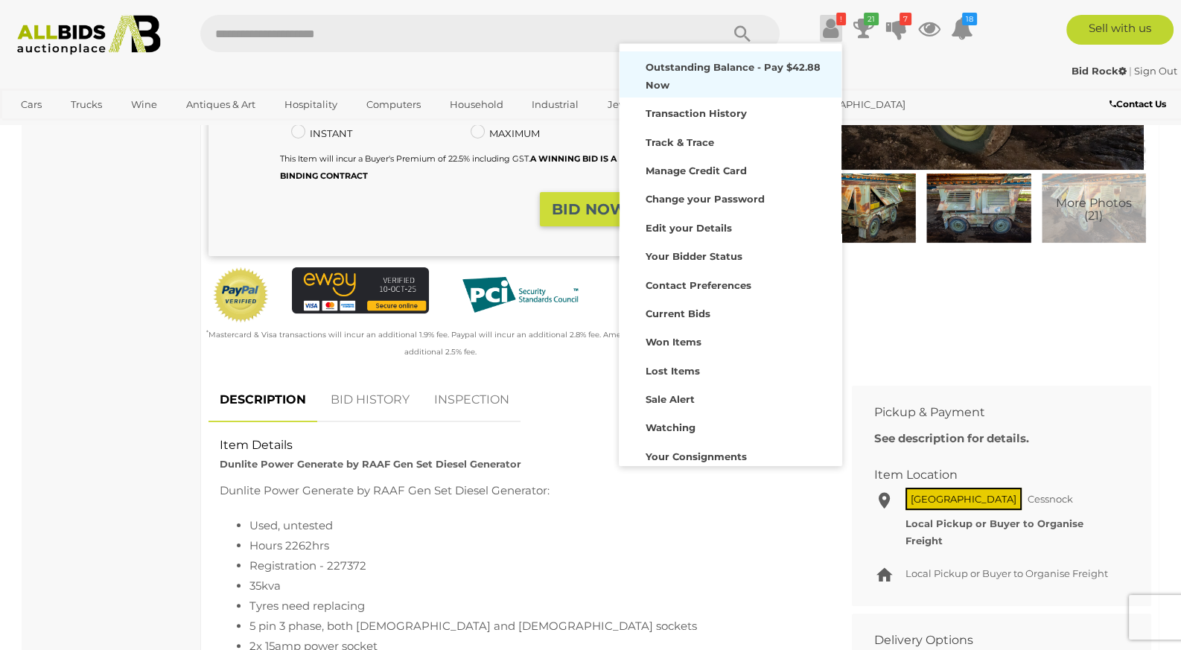
click at [723, 71] on strong "Outstanding Balance - Pay $42.88 Now" at bounding box center [733, 75] width 175 height 29
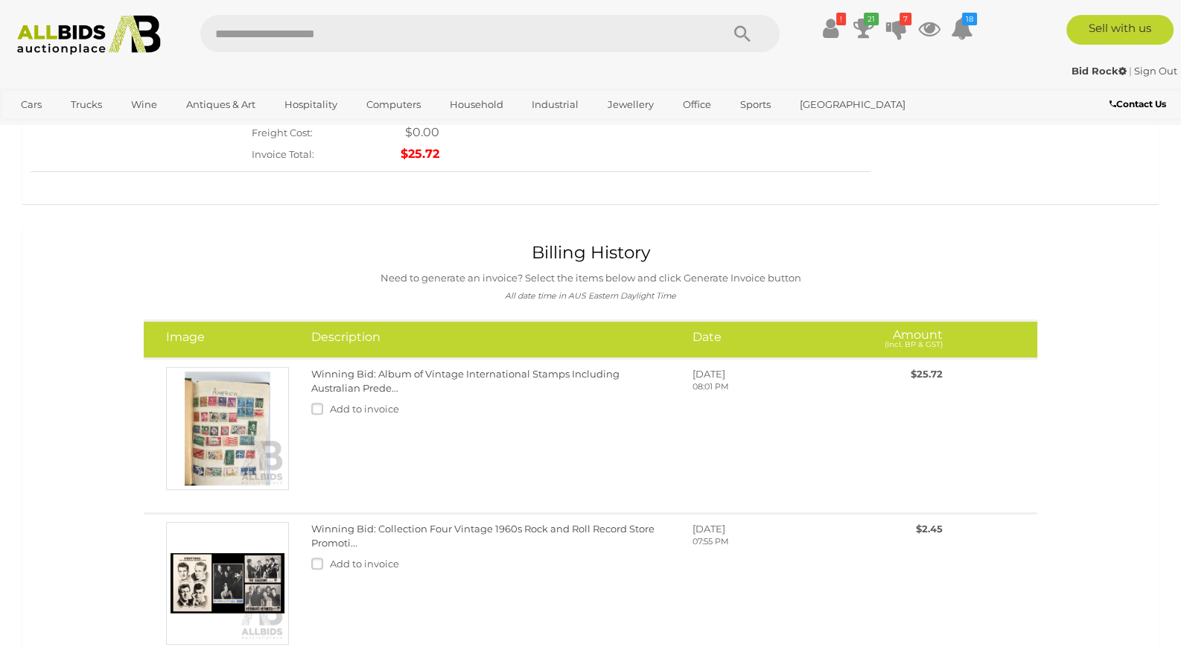
scroll to position [625, 0]
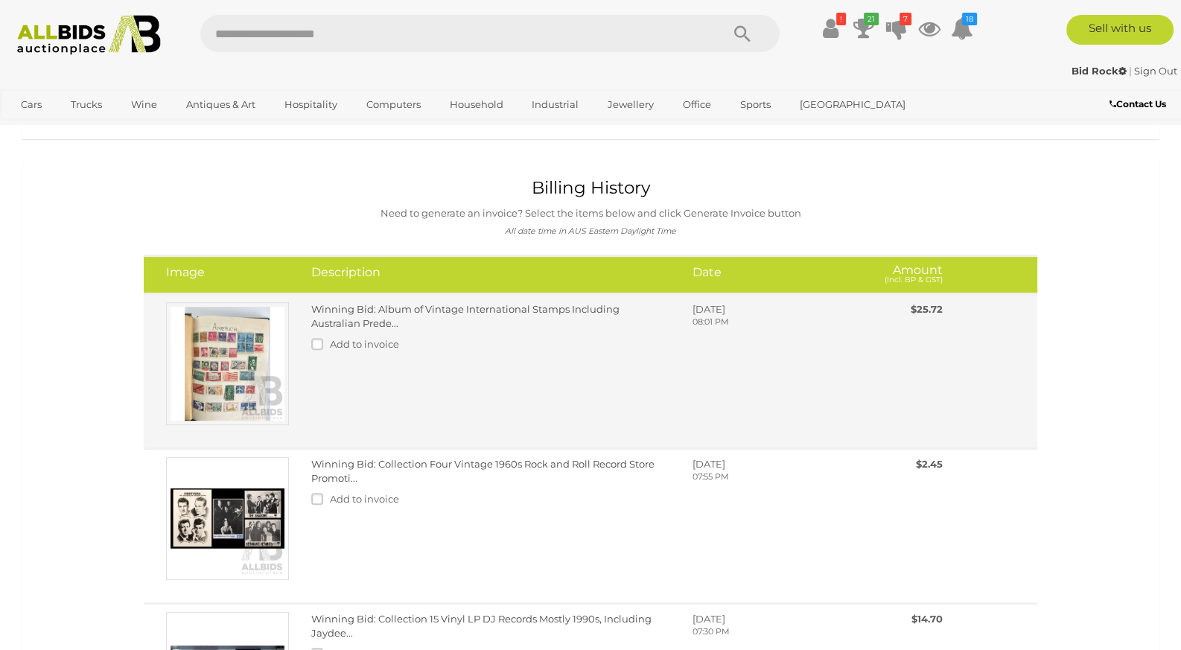
click at [243, 302] on img at bounding box center [227, 363] width 123 height 123
